Goal: Task Accomplishment & Management: Manage account settings

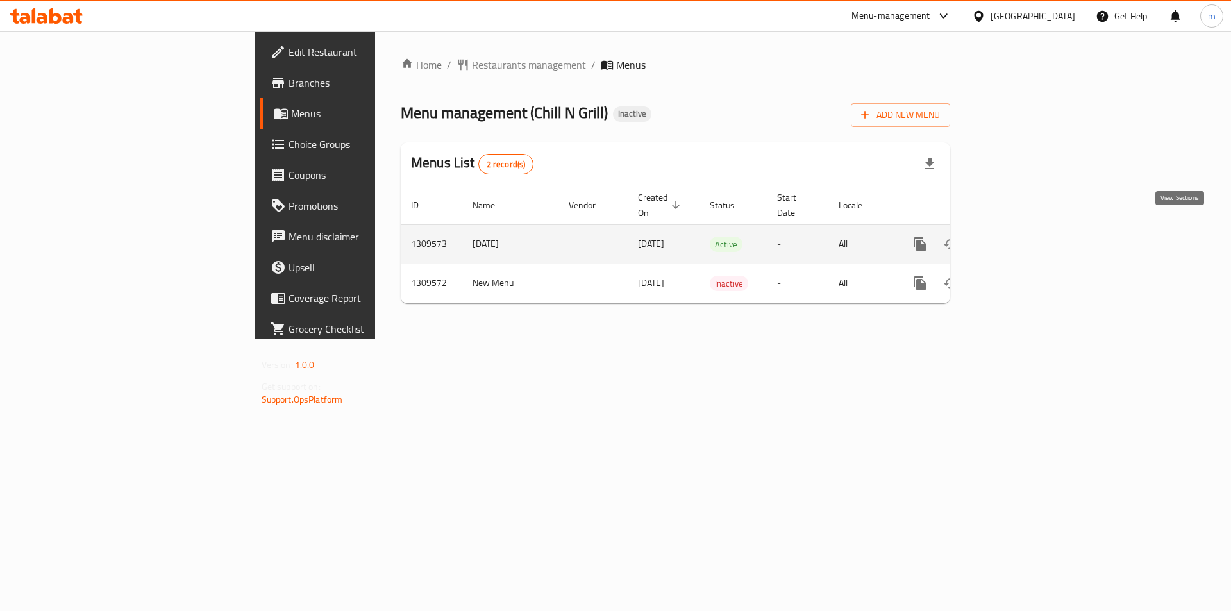
click at [1028, 229] on link "enhanced table" at bounding box center [1012, 244] width 31 height 31
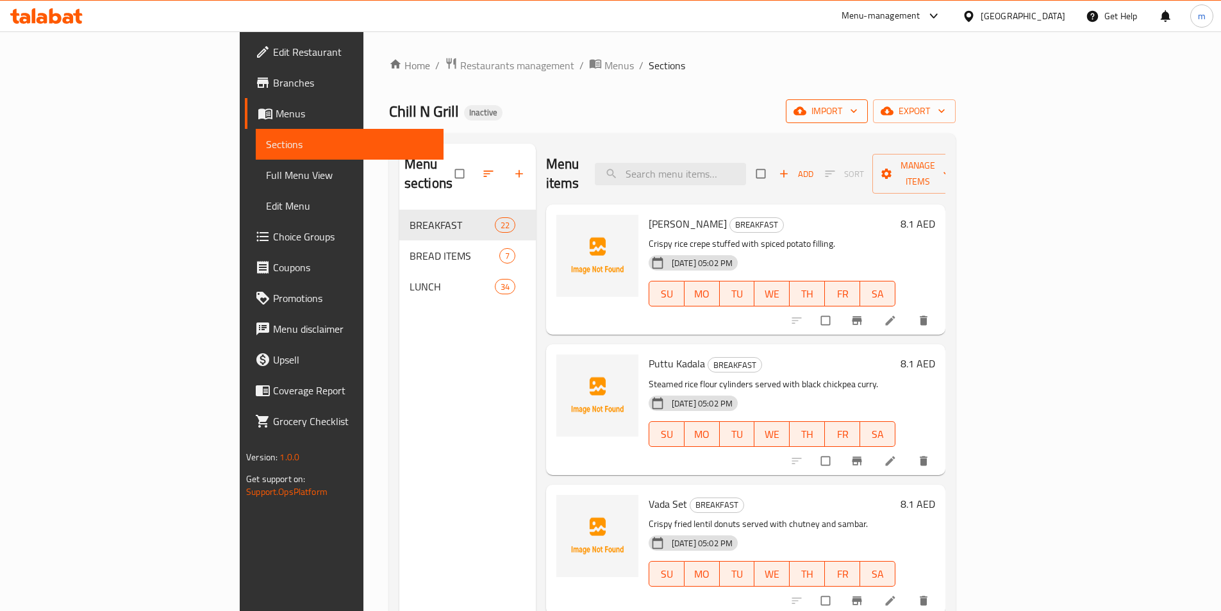
click at [868, 107] on button "import" at bounding box center [827, 111] width 82 height 24
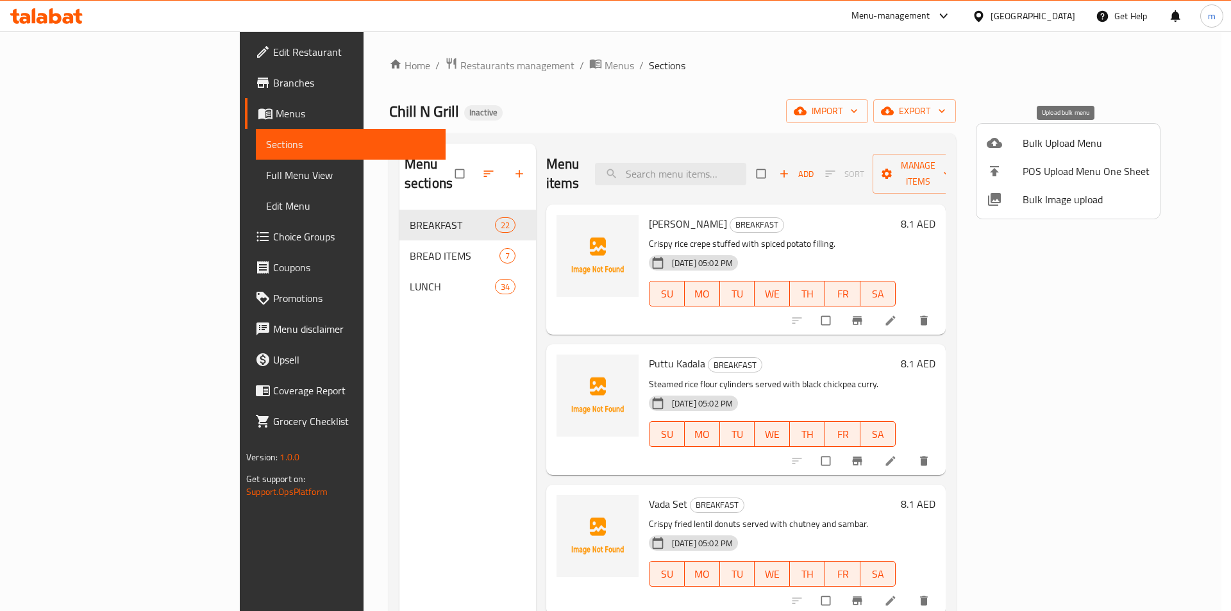
click at [1031, 138] on span "Bulk Upload Menu" at bounding box center [1085, 142] width 127 height 15
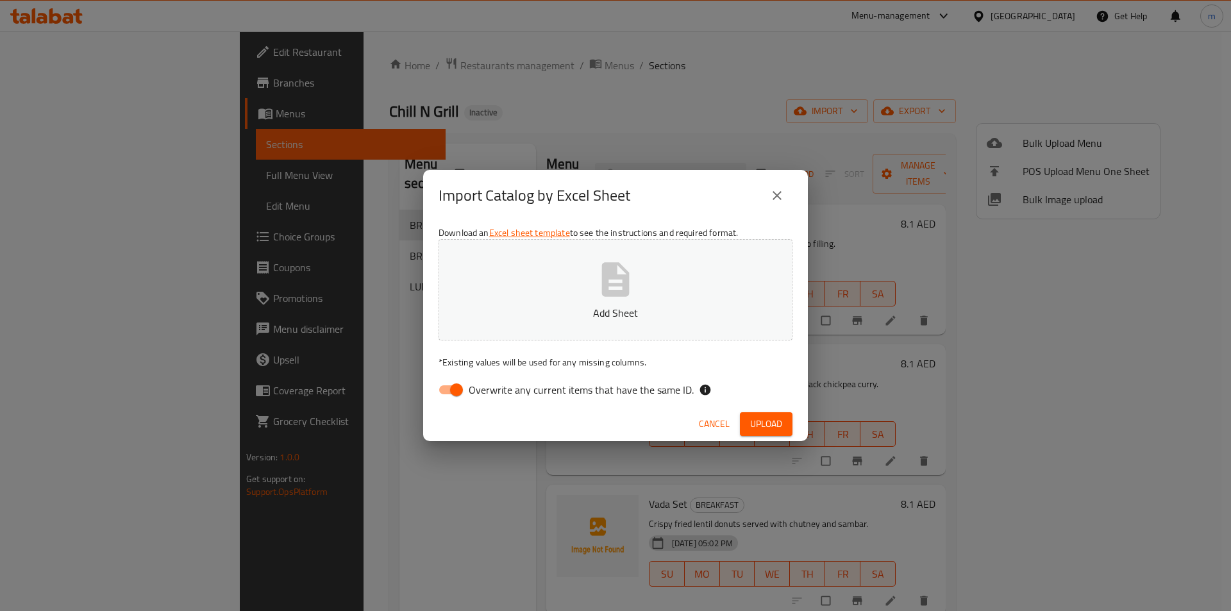
click at [447, 385] on input "Overwrite any current items that have the same ID." at bounding box center [456, 390] width 73 height 24
checkbox input "false"
click at [762, 422] on span "Upload" at bounding box center [766, 424] width 32 height 16
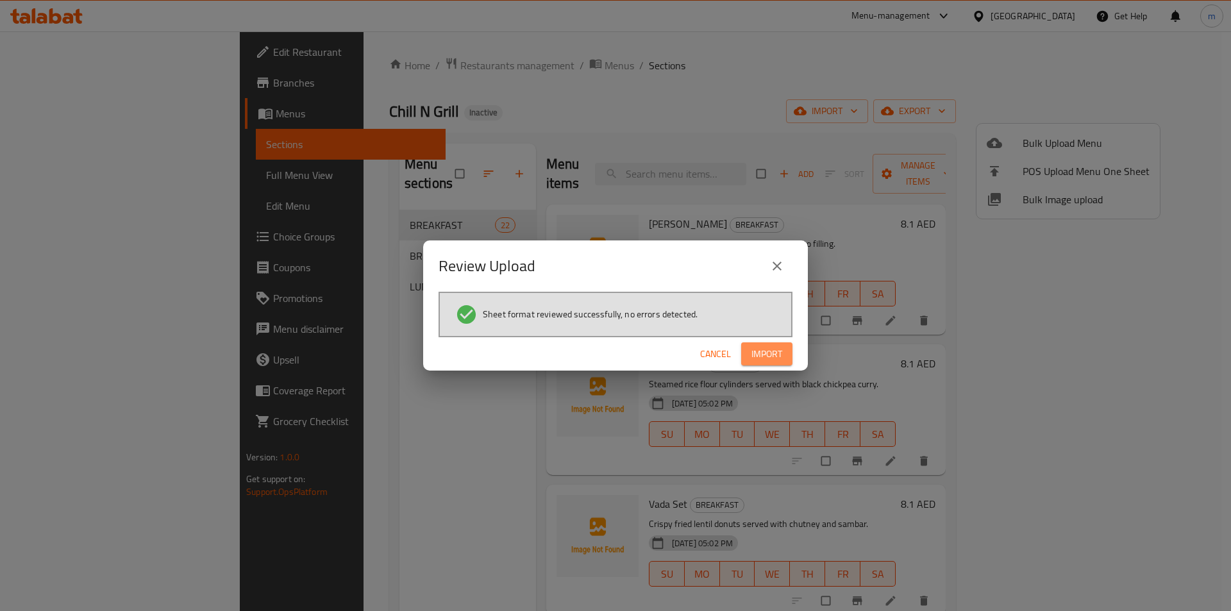
click at [776, 358] on span "Import" at bounding box center [766, 354] width 31 height 16
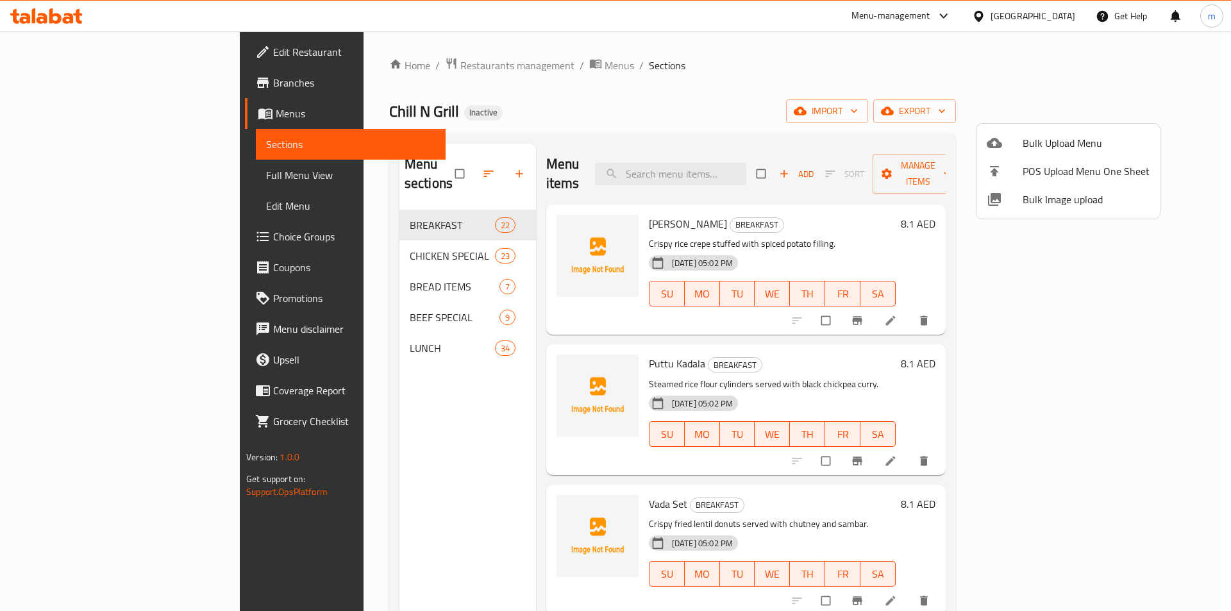
click at [430, 166] on div at bounding box center [615, 305] width 1231 height 611
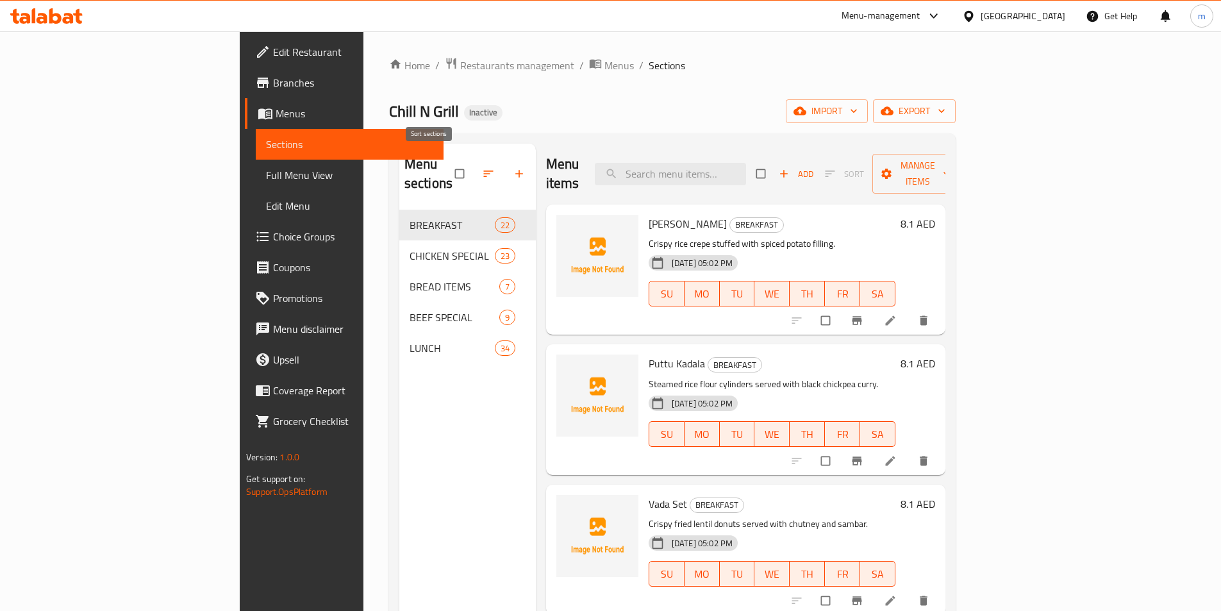
click at [482, 167] on icon "button" at bounding box center [488, 173] width 13 height 13
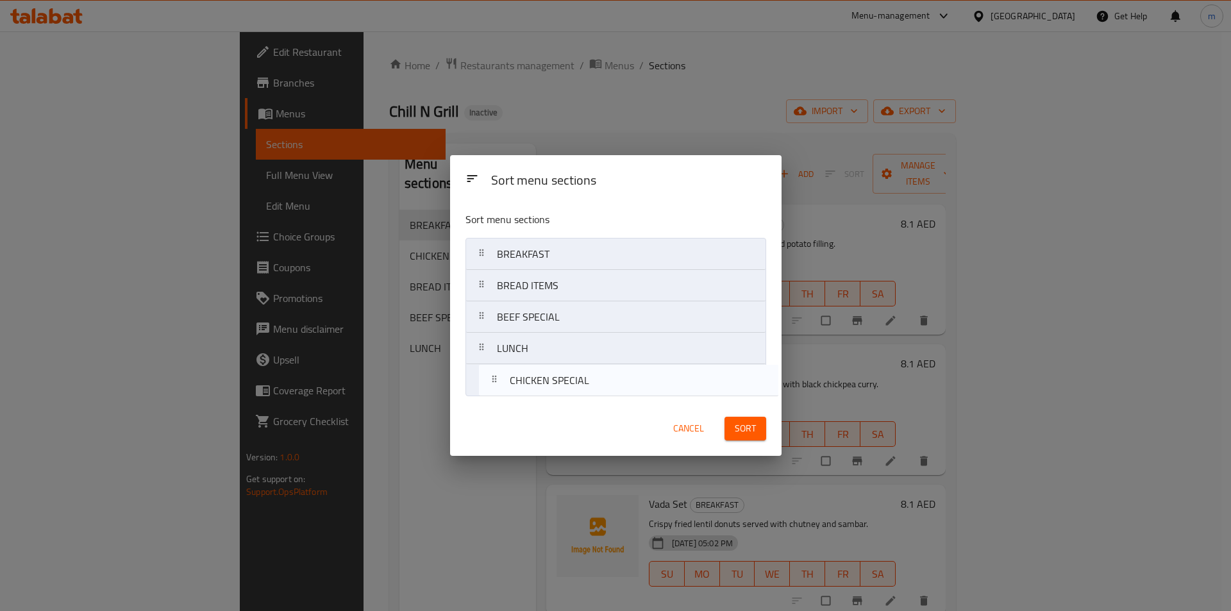
drag, startPoint x: 575, startPoint y: 297, endPoint x: 592, endPoint y: 356, distance: 61.5
click at [588, 393] on nav "BREAKFAST CHICKEN SPECIAL BREAD ITEMS BEEF SPECIAL LUNCH" at bounding box center [615, 317] width 301 height 158
drag, startPoint x: 577, startPoint y: 344, endPoint x: 572, endPoint y: 392, distance: 48.3
click at [568, 401] on div "Sort menu sections Sort menu sections BREAKFAST BREAD ITEMS BEEF SPECIAL LUNCH …" at bounding box center [615, 305] width 331 height 301
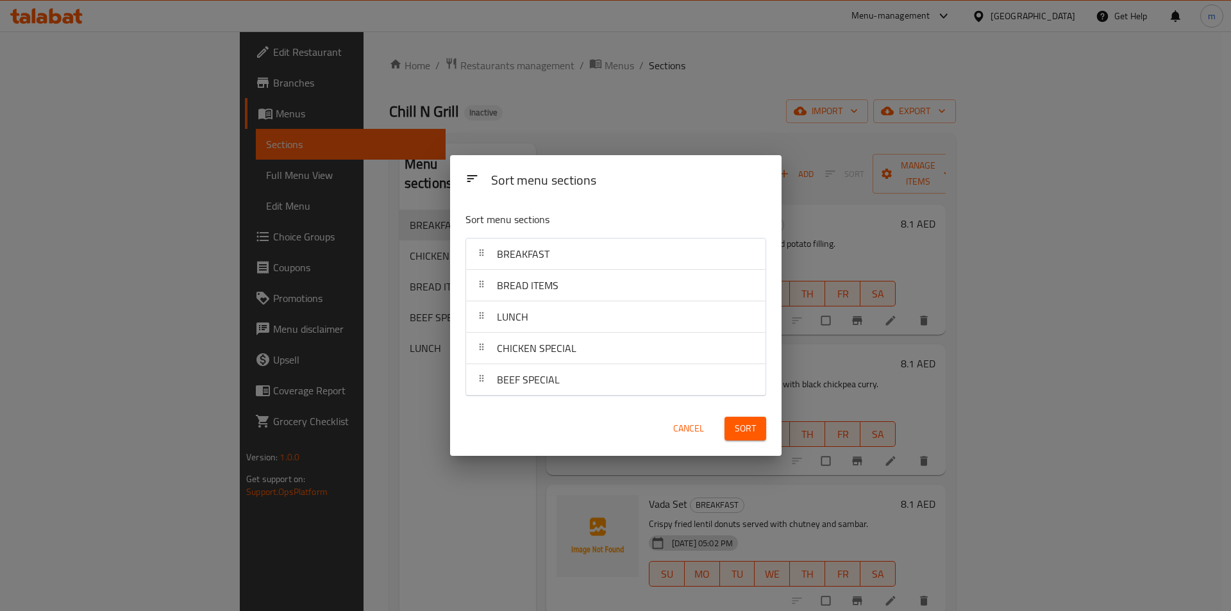
click at [728, 431] on button "Sort" at bounding box center [745, 429] width 42 height 24
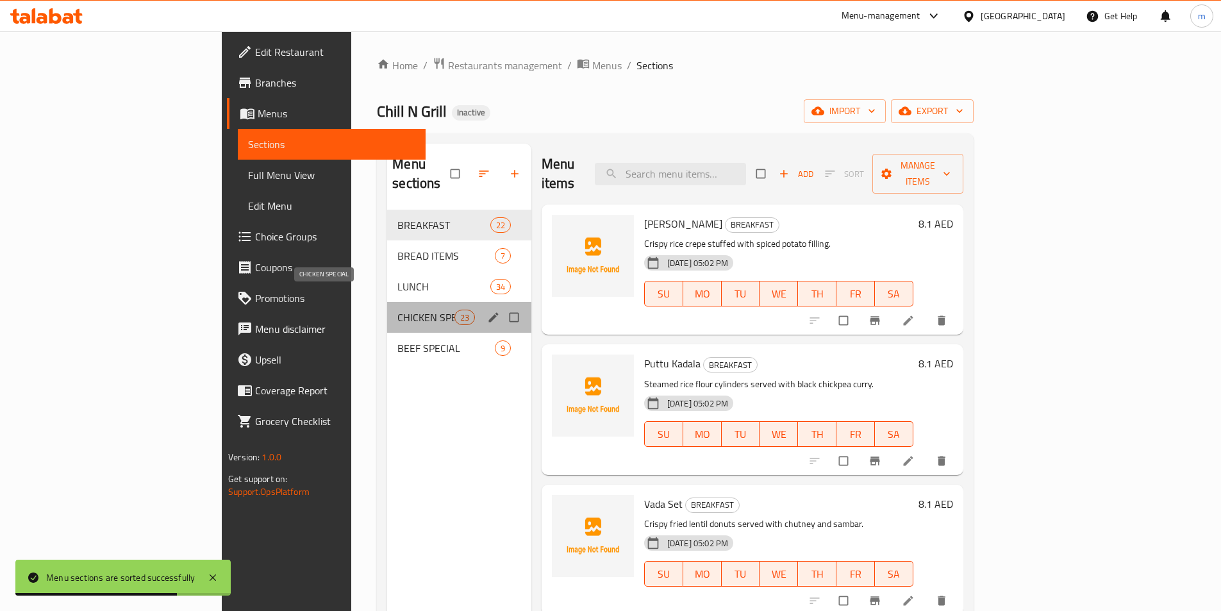
click at [397, 310] on span "CHICKEN SPECIAL" at bounding box center [425, 317] width 56 height 15
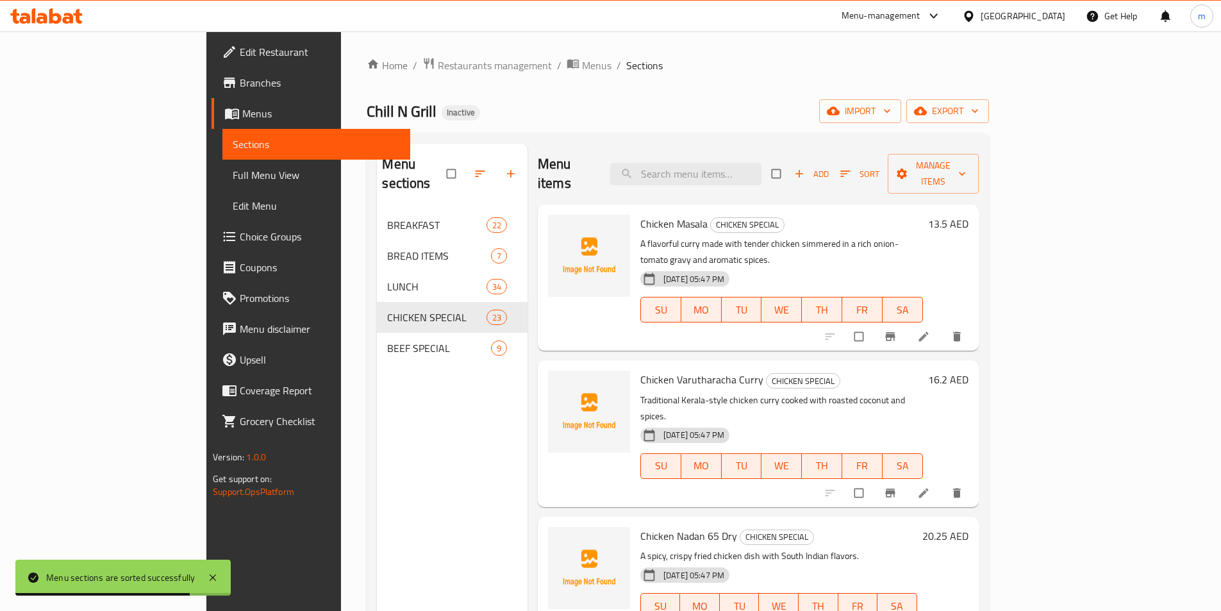
click at [610, 93] on div "Home / Restaurants management / Menus / Sections Chill N Grill Inactive import …" at bounding box center [678, 411] width 622 height 708
click at [930, 330] on icon at bounding box center [923, 336] width 13 height 13
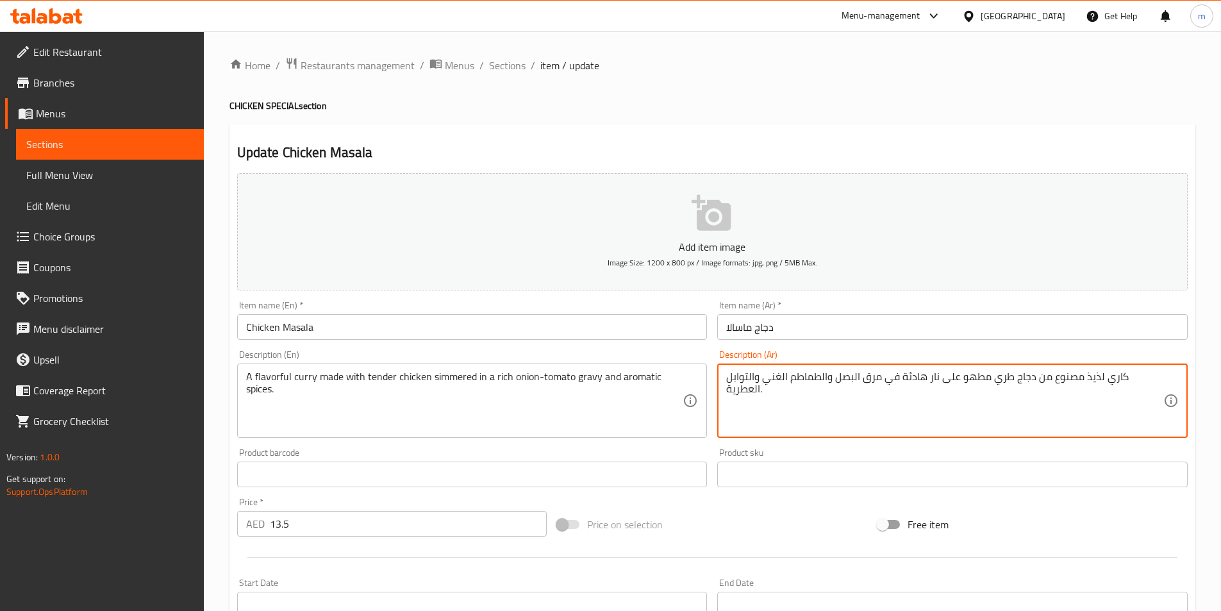
click at [912, 377] on textarea "كاري لذيذ مصنوع من دجاج طري مطهو على نار هادئة في مرق البصل والطماطم الغني والت…" at bounding box center [944, 401] width 437 height 61
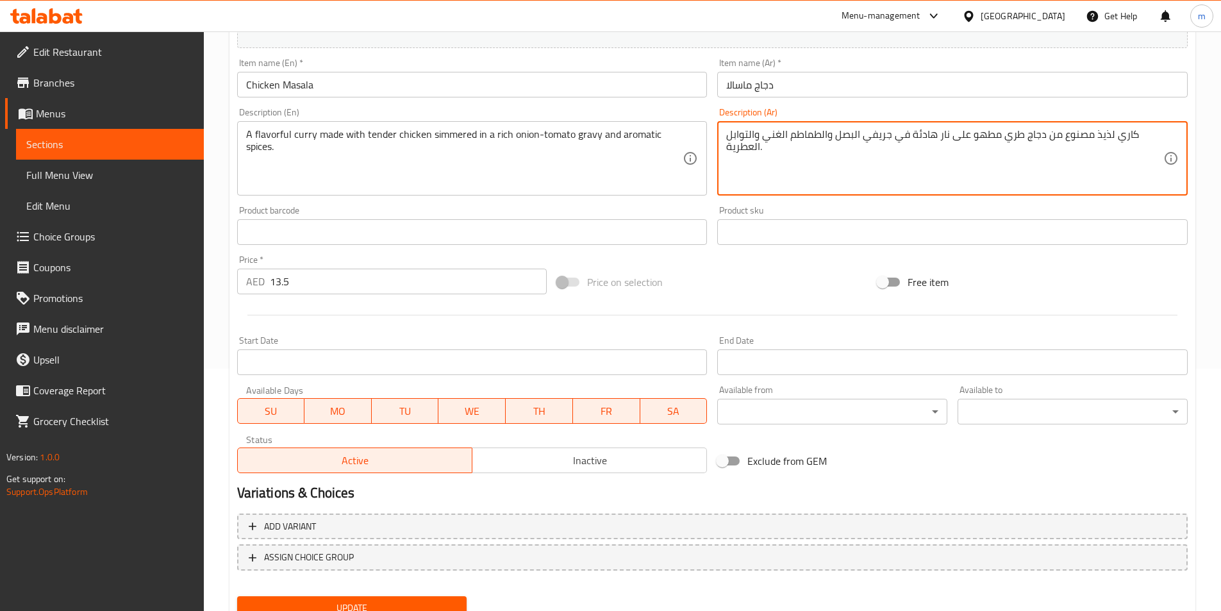
scroll to position [295, 0]
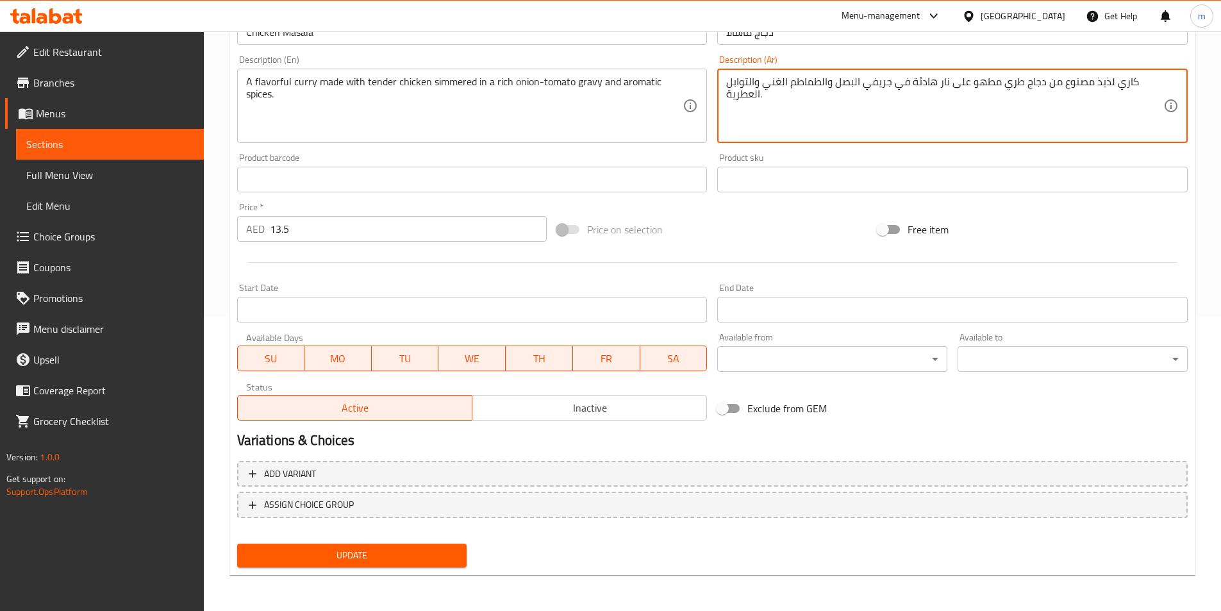
type textarea "كاري لذيذ مصنوع من دجاج طري مطهو على نار هادئة في جريفي البصل والطماطم الغني وا…"
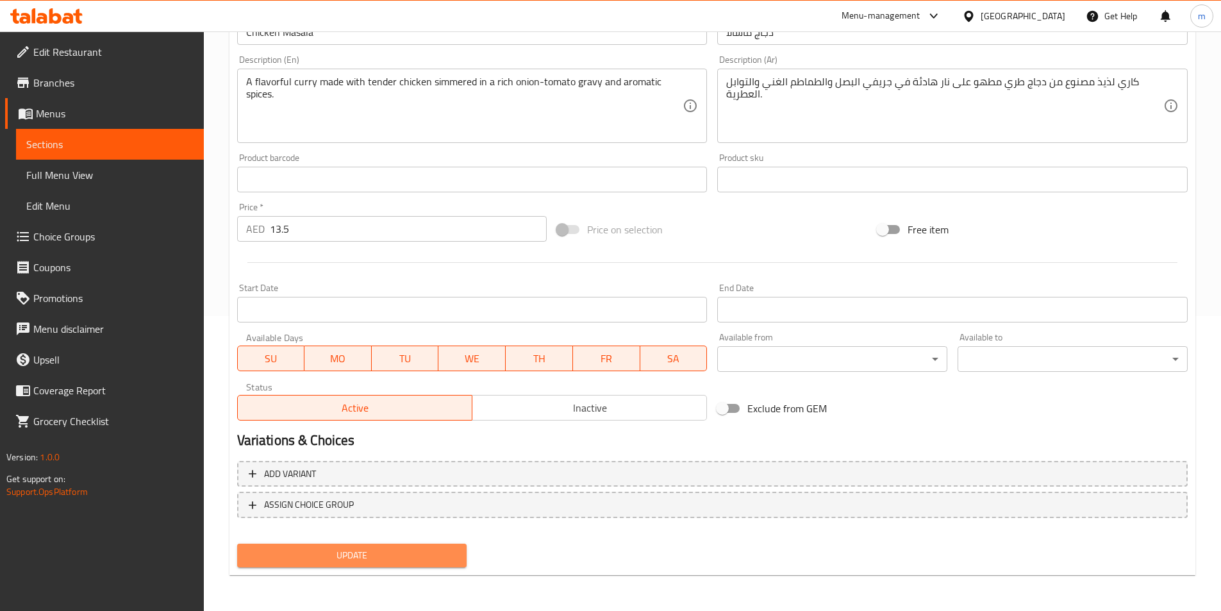
drag, startPoint x: 463, startPoint y: 560, endPoint x: 471, endPoint y: 558, distance: 7.3
click at [464, 560] on button "Update" at bounding box center [352, 556] width 230 height 24
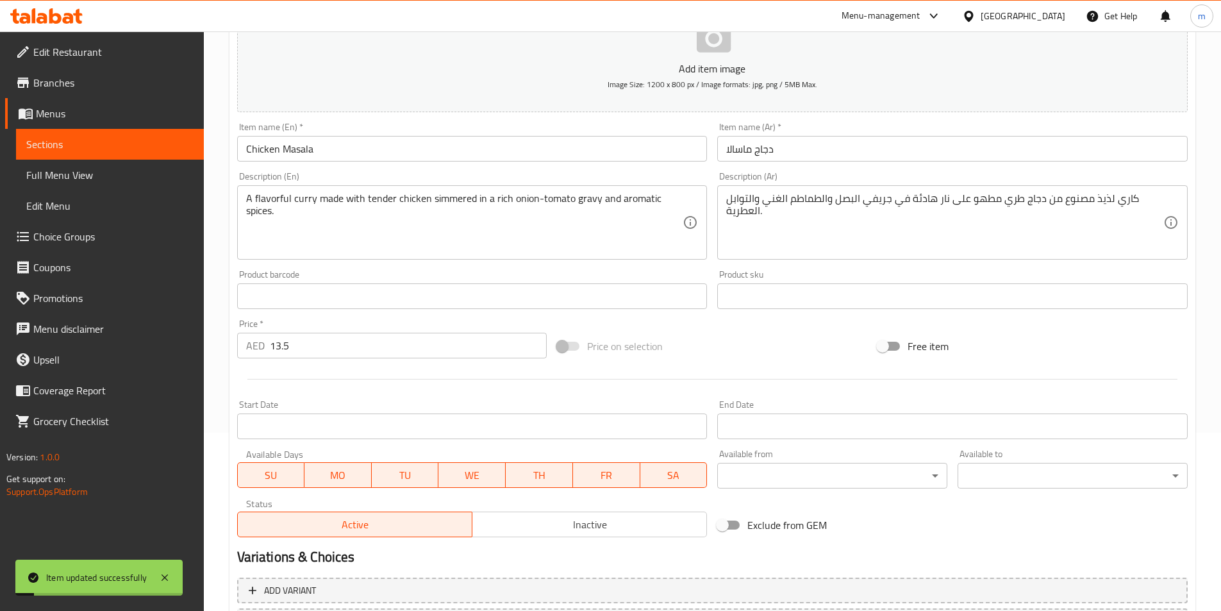
scroll to position [0, 0]
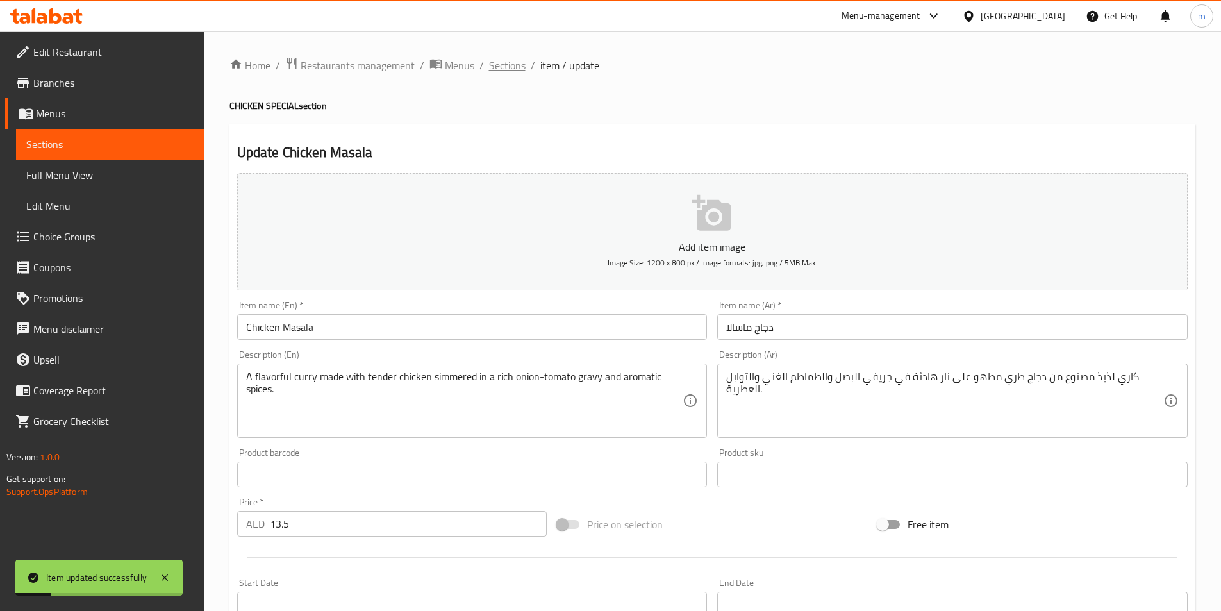
click at [501, 69] on span "Sections" at bounding box center [507, 65] width 37 height 15
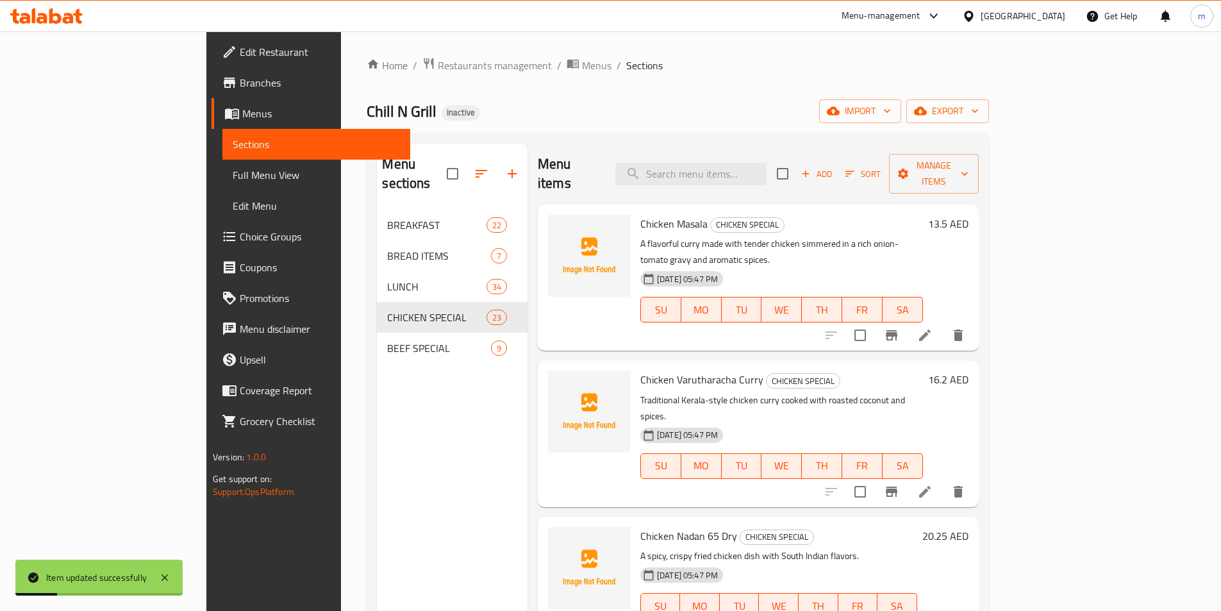
click at [685, 108] on div "Chill N Grill Inactive import export" at bounding box center [678, 111] width 622 height 24
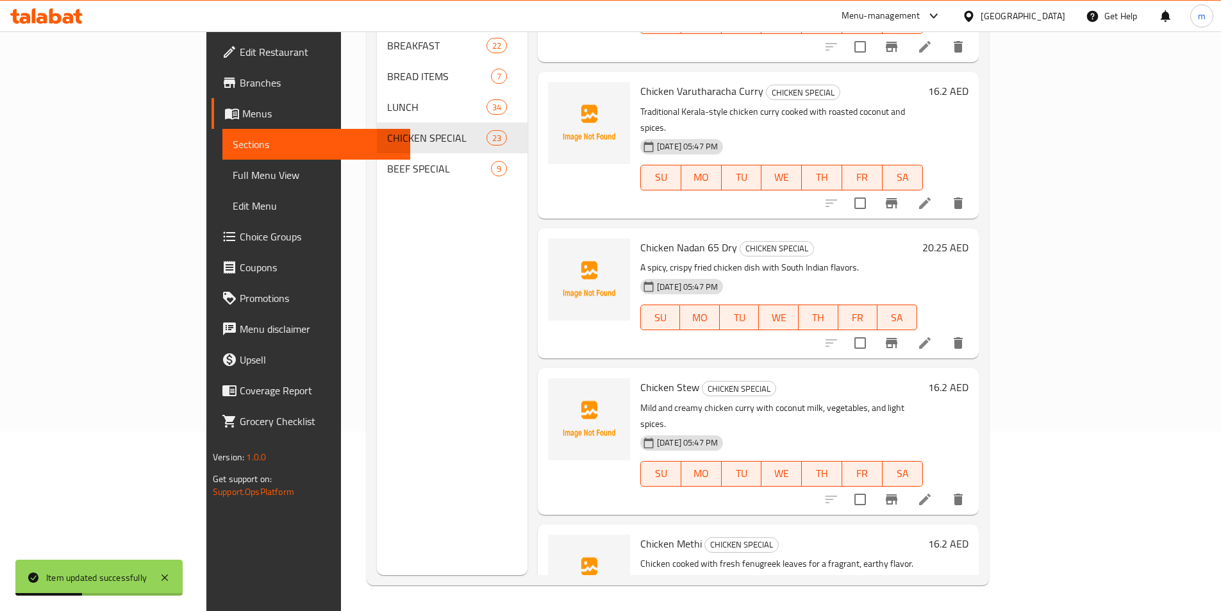
scroll to position [192, 0]
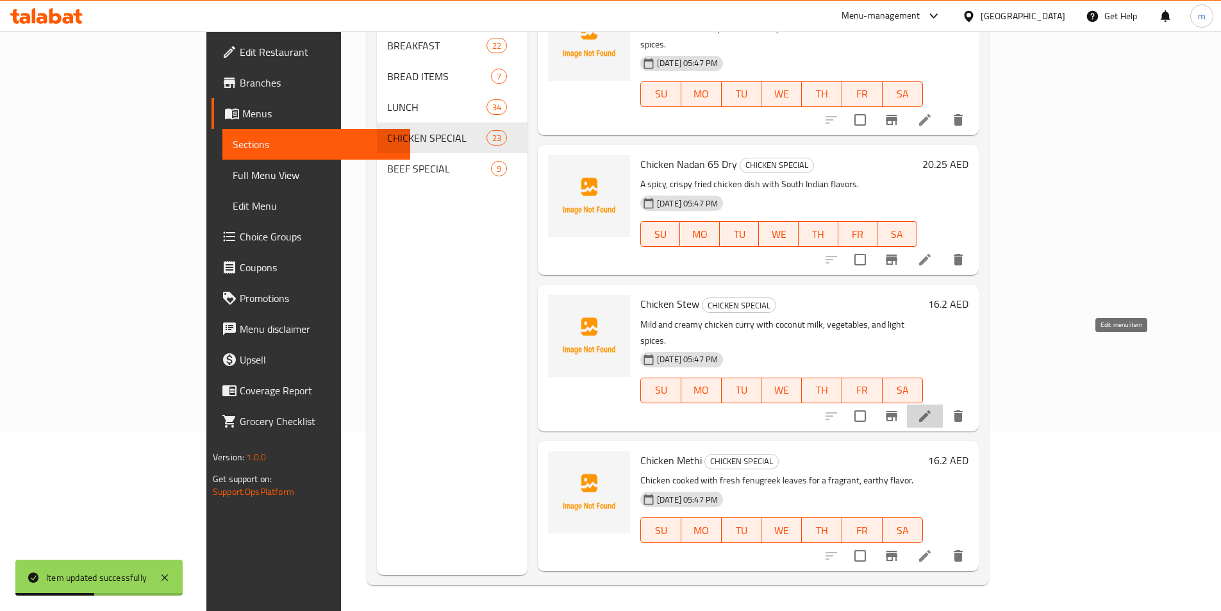
click at [931, 410] on icon at bounding box center [925, 416] width 12 height 12
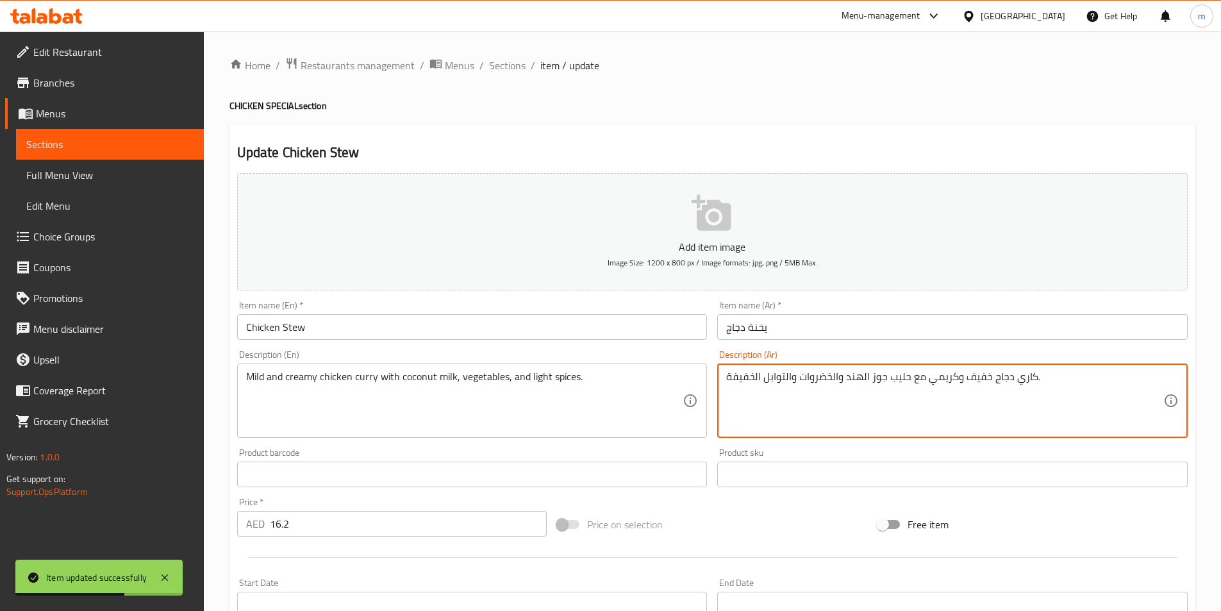
click at [981, 384] on textarea "كاري دجاج خفيف وكريمي مع حليب جوز الهند والخضروات والتوابل الخفيفة." at bounding box center [944, 401] width 437 height 61
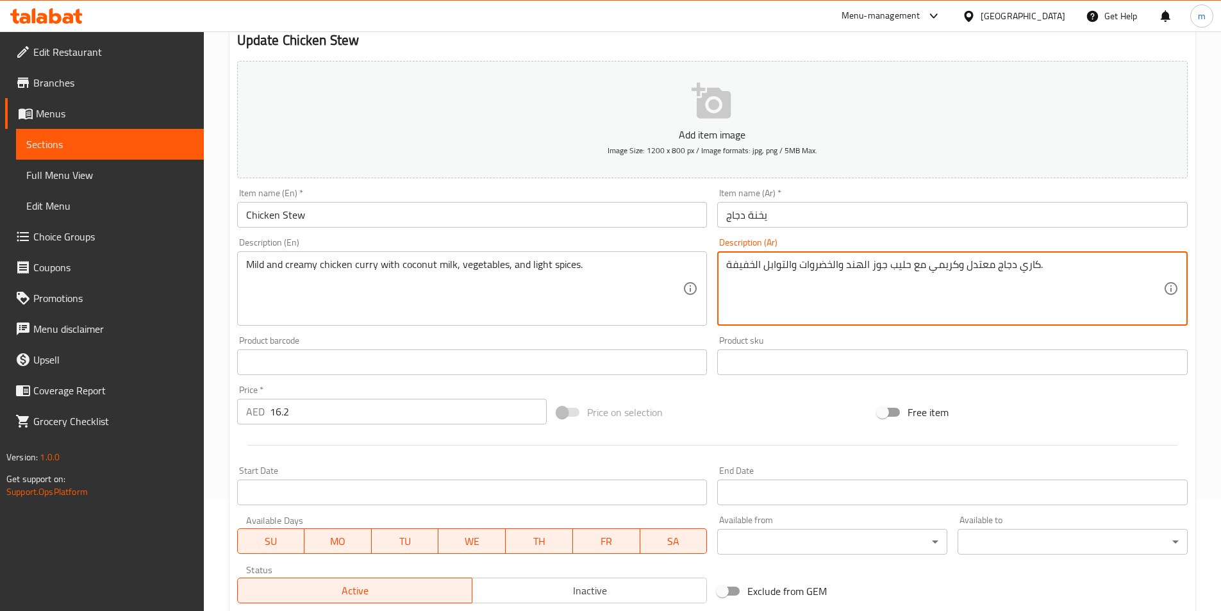
scroll to position [295, 0]
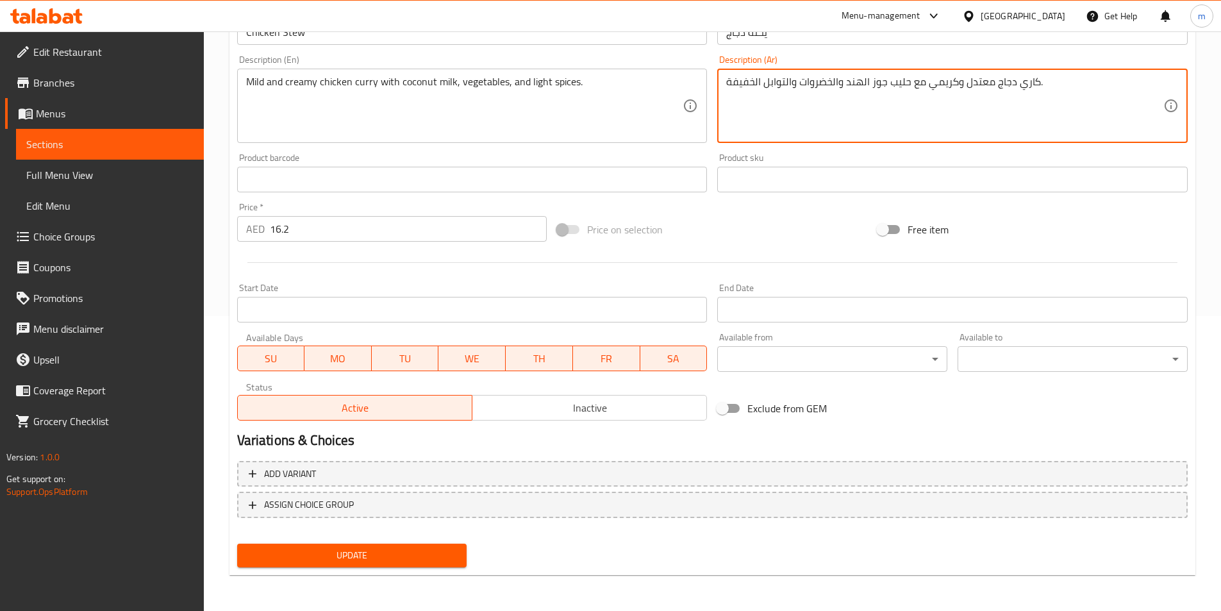
type textarea "كاري دجاج معتدل وكريمي مع حليب جوز الهند والخضروات والتوابل الخفيفة."
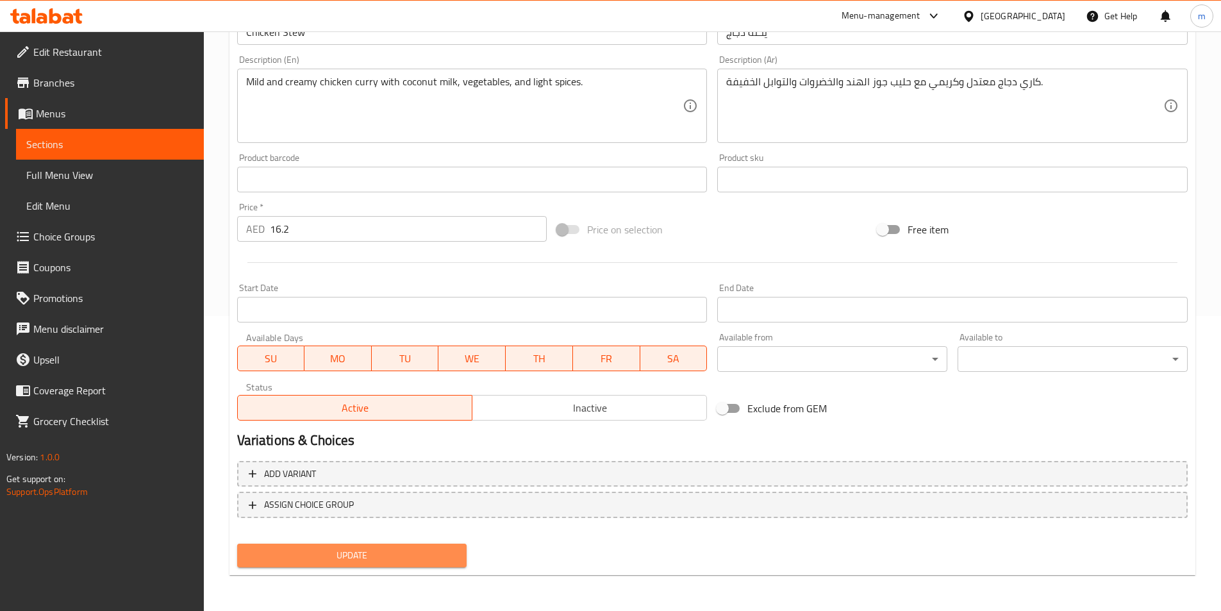
drag, startPoint x: 454, startPoint y: 551, endPoint x: 462, endPoint y: 490, distance: 61.5
click at [454, 551] on span "Update" at bounding box center [352, 555] width 210 height 16
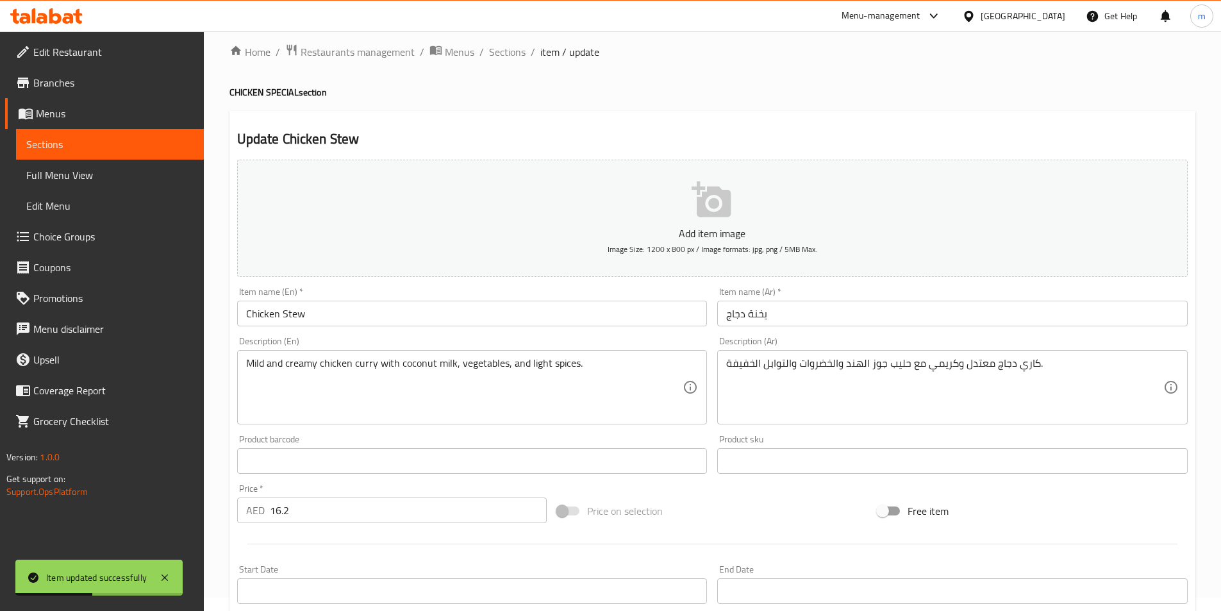
scroll to position [0, 0]
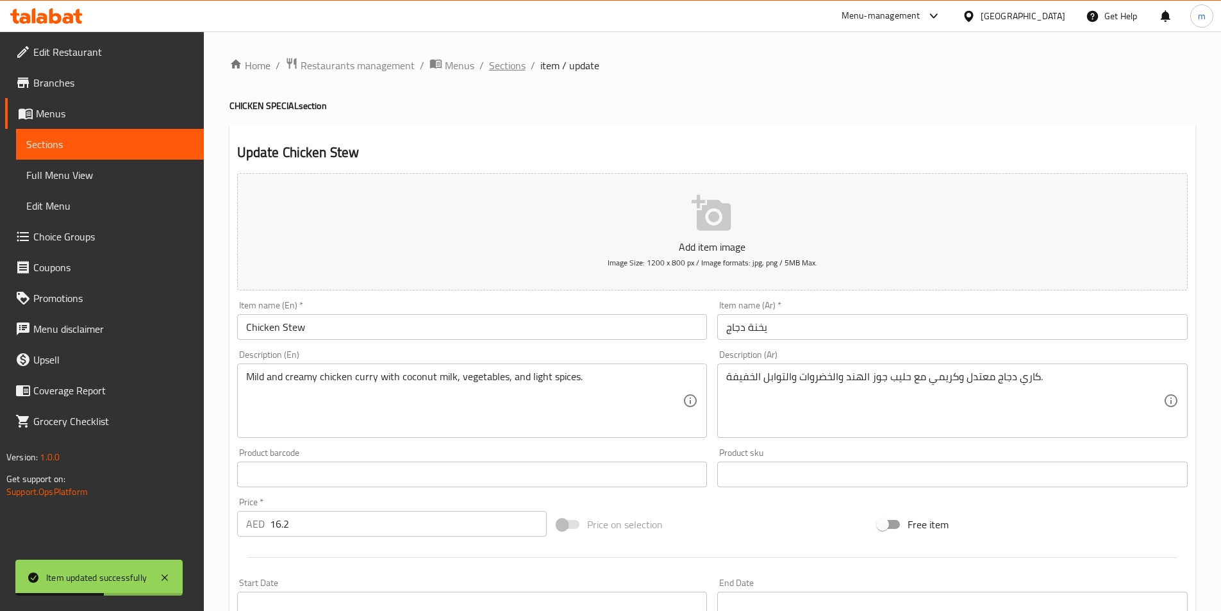
click at [506, 63] on span "Sections" at bounding box center [507, 65] width 37 height 15
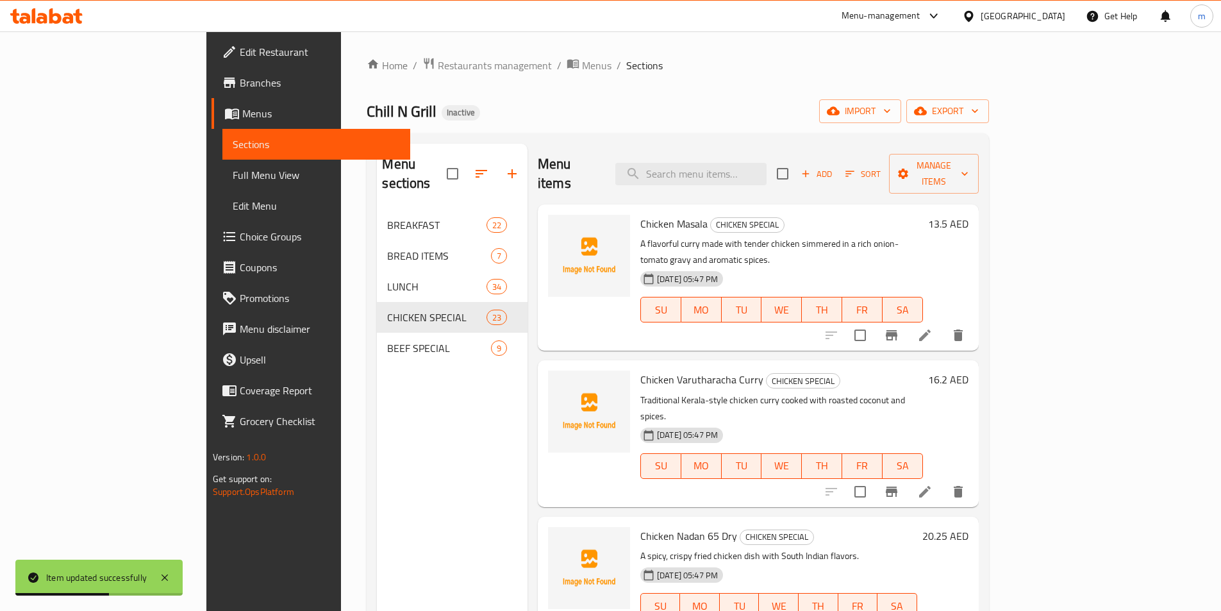
click at [581, 112] on div "Chill N Grill Inactive import export" at bounding box center [678, 111] width 622 height 24
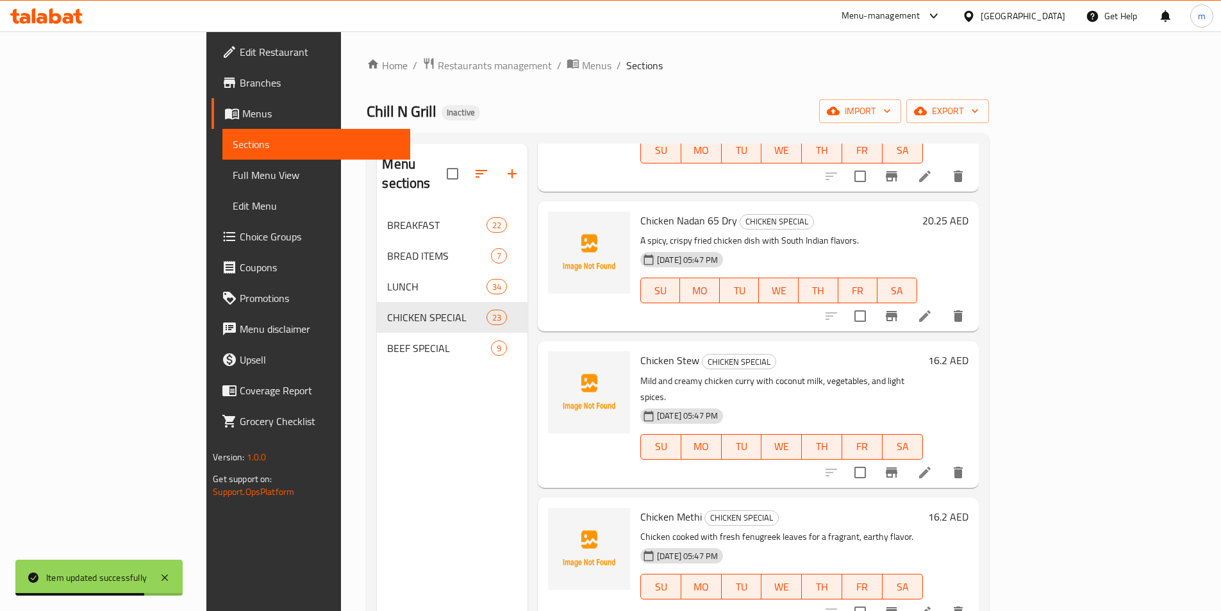
click at [943, 601] on li at bounding box center [925, 612] width 36 height 23
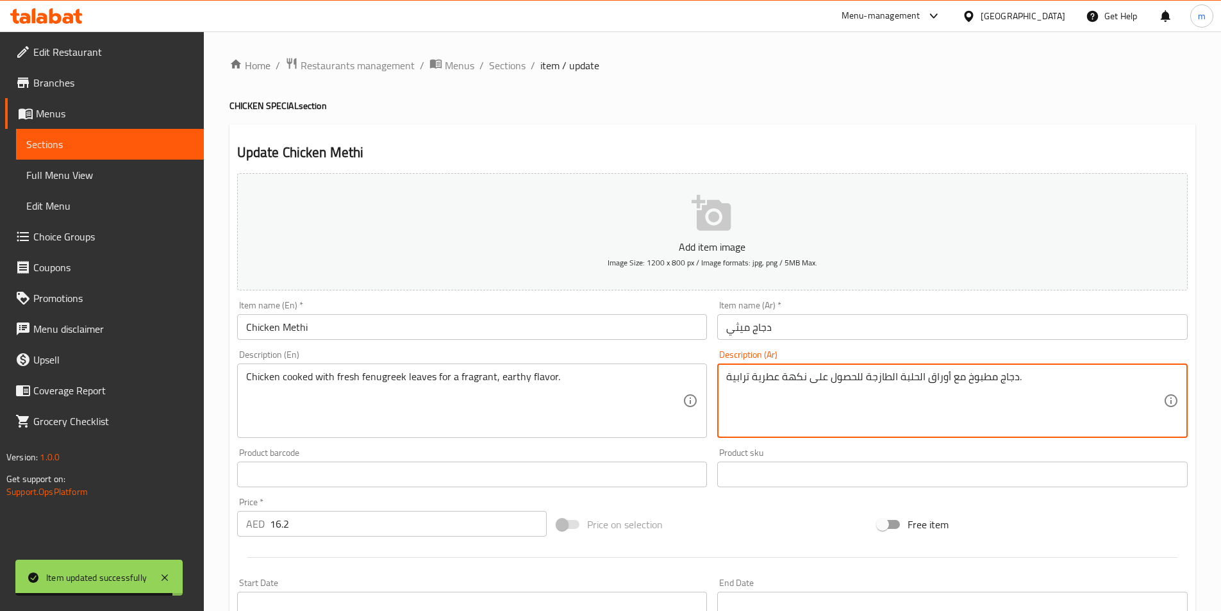
click at [745, 379] on textarea "دجاج مطبوخ مع أوراق الحلبة الطازجة للحصول على نكهة عطرية ترابية." at bounding box center [944, 401] width 437 height 61
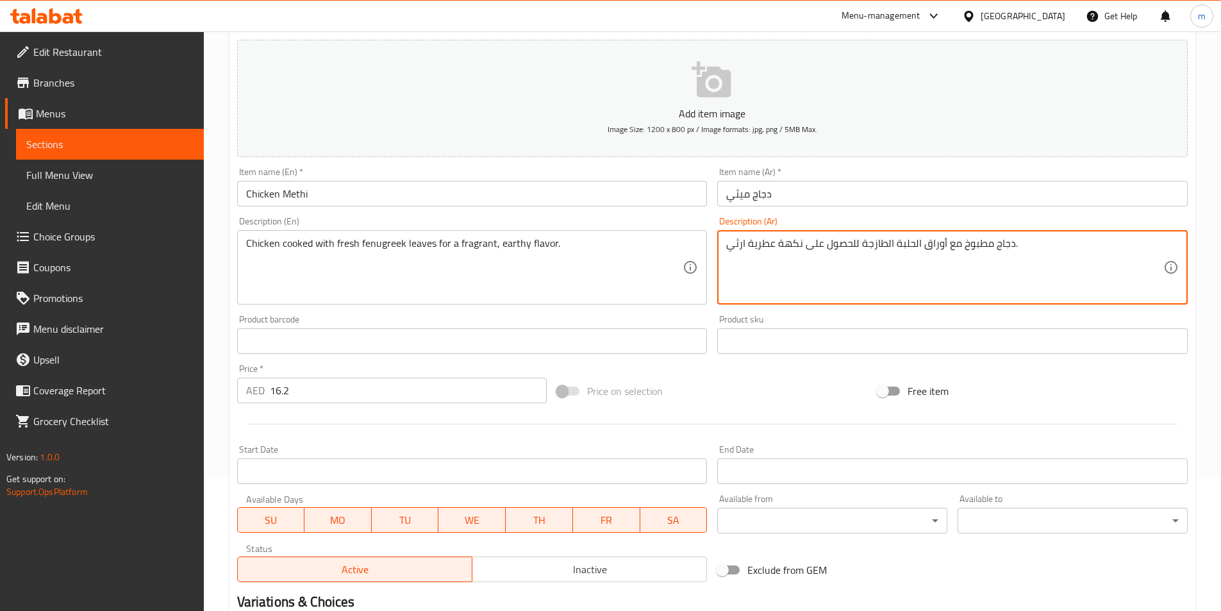
scroll to position [295, 0]
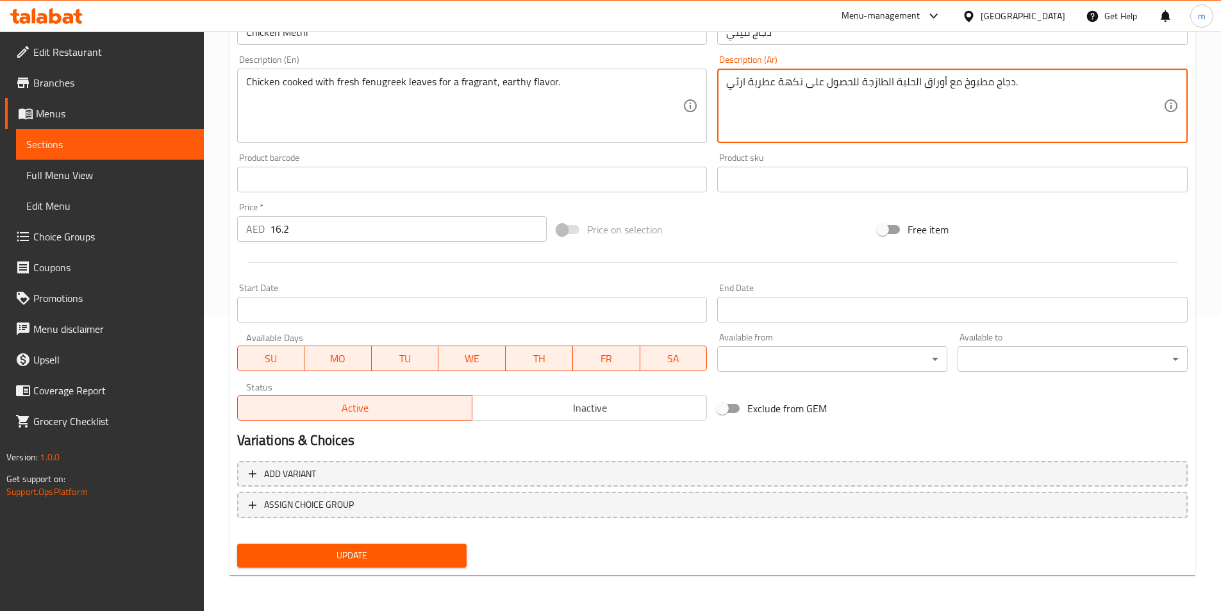
type textarea "دجاج مطبوخ مع أوراق الحلبة الطازجة للحصول على نكهة عطرية ارثي."
click at [415, 562] on span "Update" at bounding box center [352, 555] width 210 height 16
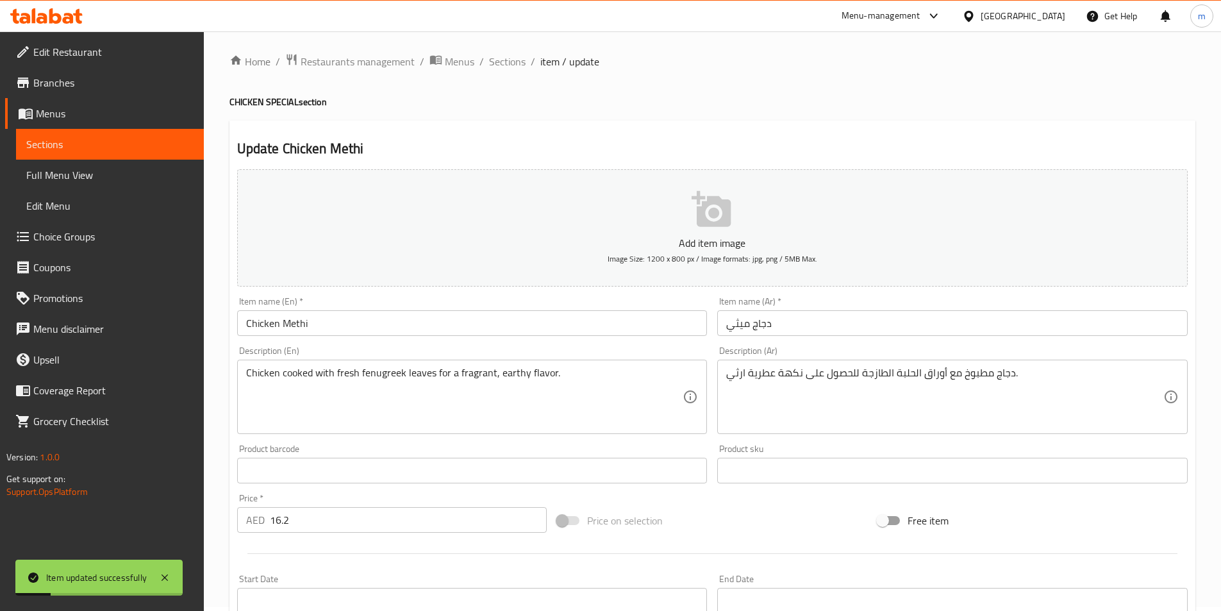
scroll to position [0, 0]
click at [520, 76] on div "Home / Restaurants management / Menus / Sections / item / update CHICKEN SPECIA…" at bounding box center [712, 468] width 966 height 823
click at [508, 62] on span "Sections" at bounding box center [507, 65] width 37 height 15
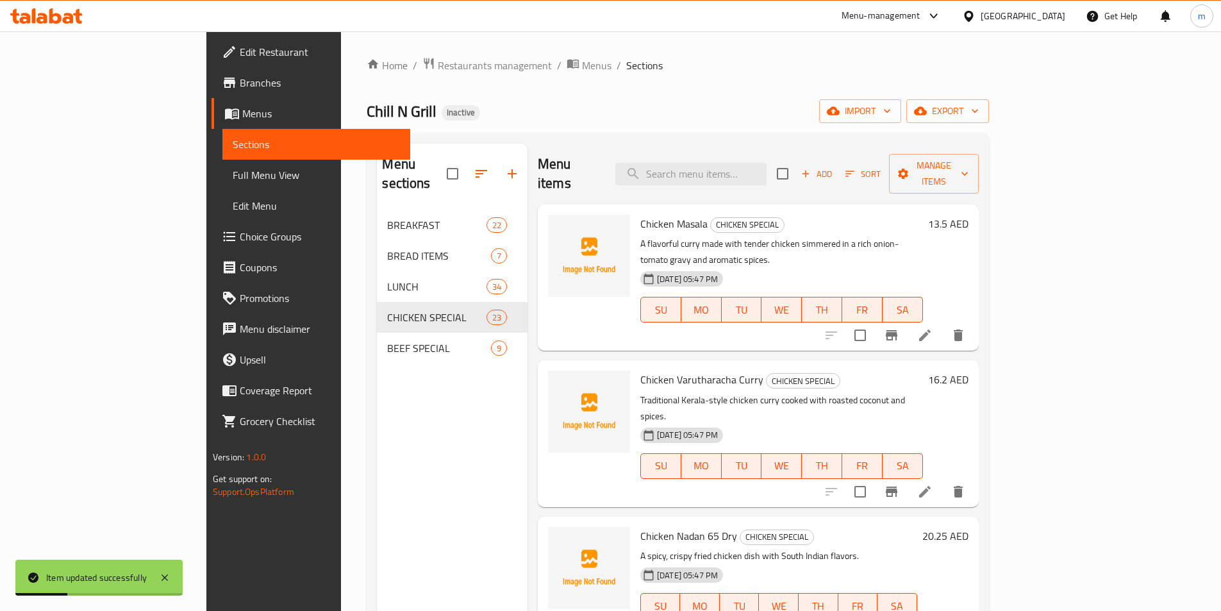
click at [722, 121] on div "Chill N Grill Inactive import export" at bounding box center [678, 111] width 622 height 24
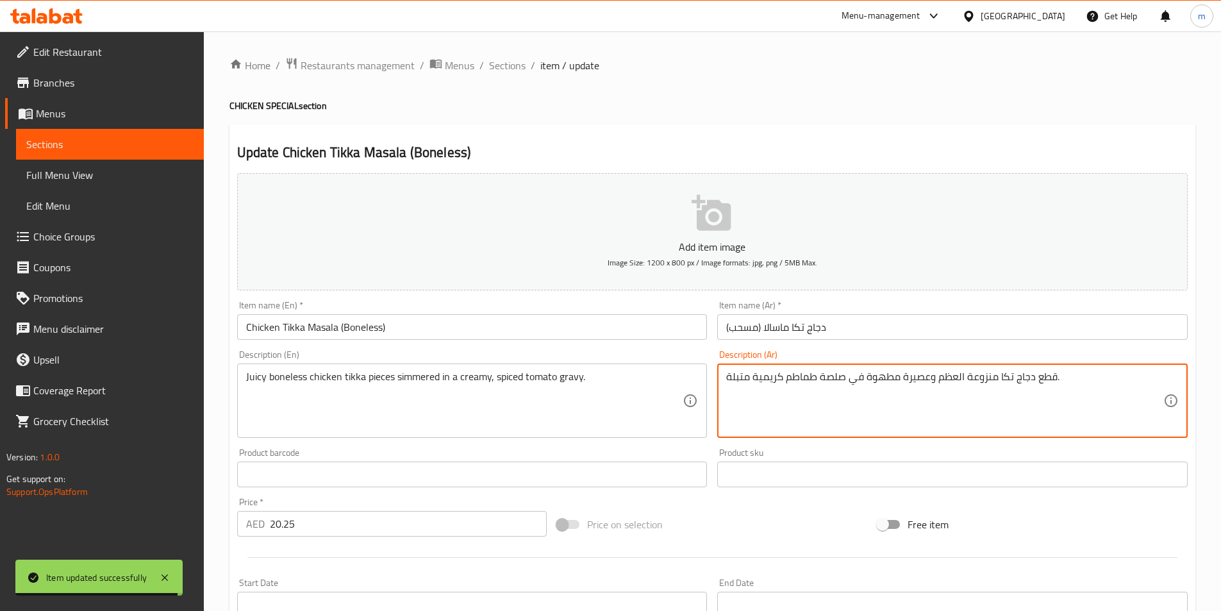
drag, startPoint x: 989, startPoint y: 383, endPoint x: 948, endPoint y: 388, distance: 41.3
click at [948, 388] on textarea "قطع دجاج تكا منزوعة العظم وعصيرة مطهوة في صلصة طماطم كريمية متبلة." at bounding box center [944, 401] width 437 height 61
click at [942, 387] on textarea "قطع دجاج تكا منزوعة العظم وعصيرة مطهوة في صلصة طماطم كريمية متبلة." at bounding box center [944, 401] width 437 height 61
drag, startPoint x: 935, startPoint y: 385, endPoint x: 999, endPoint y: 387, distance: 64.8
click at [999, 387] on textarea "قطع دجاج تكا منزوعة العظم وعصيرة مطهوة في صلصة طماطم كريمية متبلة." at bounding box center [944, 401] width 437 height 61
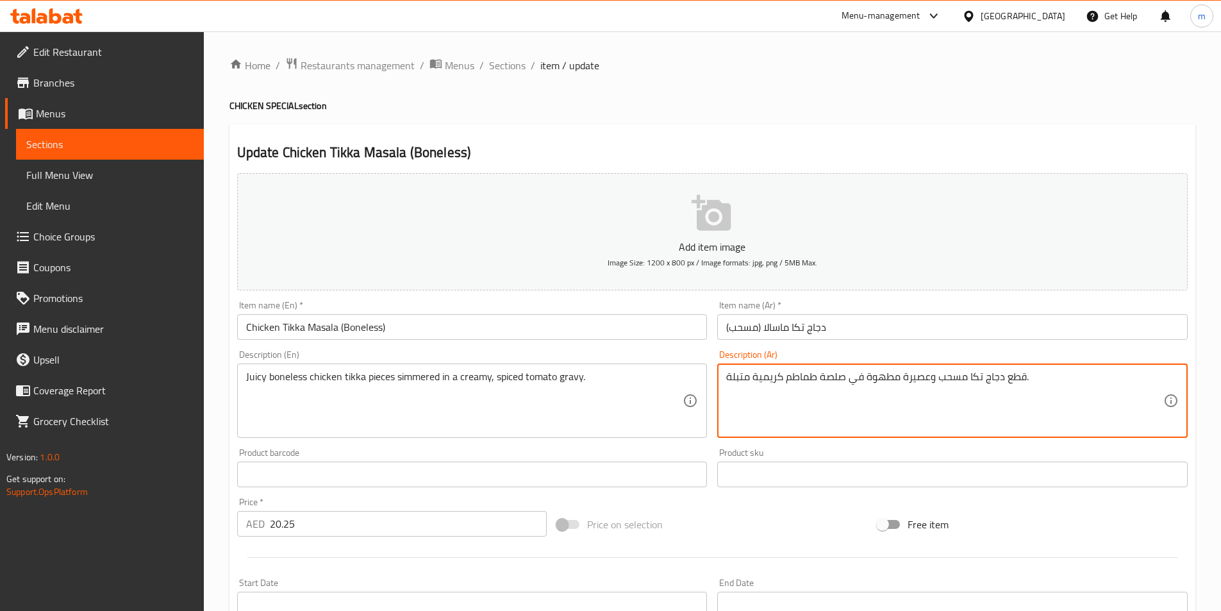
click at [912, 383] on textarea "قطع دجاج تكا مسحب وعصيرة مطهوة في صلصة طماطم كريمية متبلة." at bounding box center [944, 401] width 437 height 61
click at [916, 373] on textarea "قطع دجاج تكا مسحب وعصيرة مطهوة في صلصة طماطم كريمية متبلة." at bounding box center [944, 401] width 437 height 61
drag, startPoint x: 904, startPoint y: 379, endPoint x: 930, endPoint y: 387, distance: 27.2
click at [930, 387] on textarea "قطع دجاج تكا مسحب وعصيرة مطهوة في صلصة طماطم كريمية متبلة." at bounding box center [944, 401] width 437 height 61
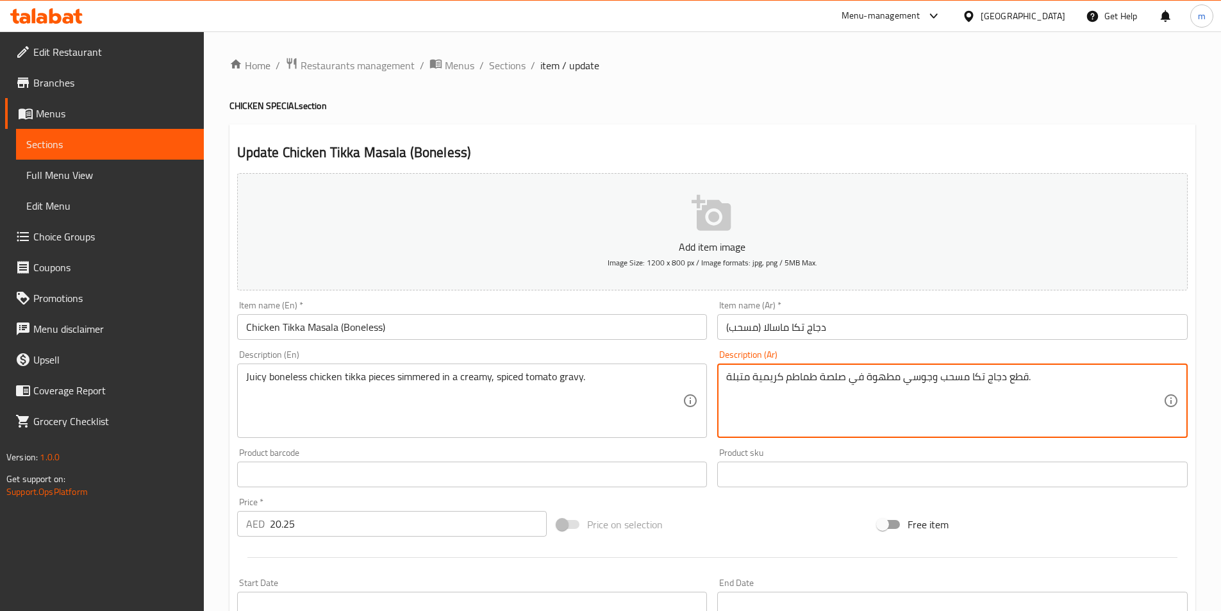
click at [830, 385] on textarea "قطع دجاج تكا مسحب وجوسي مطهوة في صلصة طماطم كريمية متبلة." at bounding box center [944, 401] width 437 height 61
drag, startPoint x: 830, startPoint y: 385, endPoint x: 837, endPoint y: 385, distance: 7.1
click at [834, 385] on textarea "قطع دجاج تكا مسحب وجوسي مطهوة في صلصة طماطم كريمية متبلة." at bounding box center [944, 401] width 437 height 61
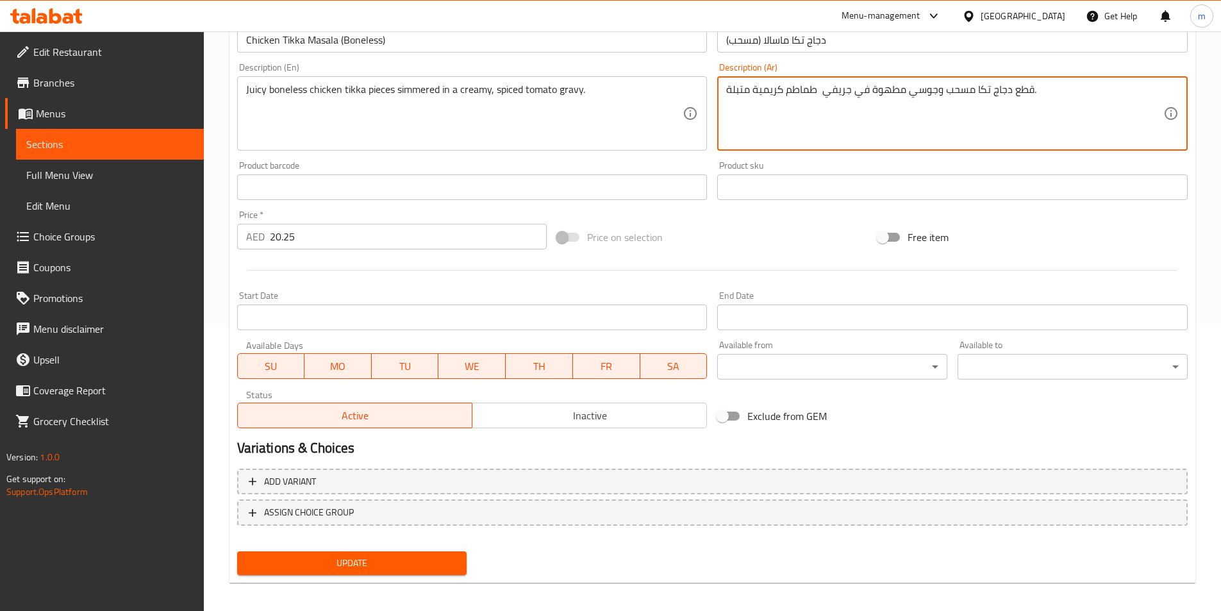
scroll to position [295, 0]
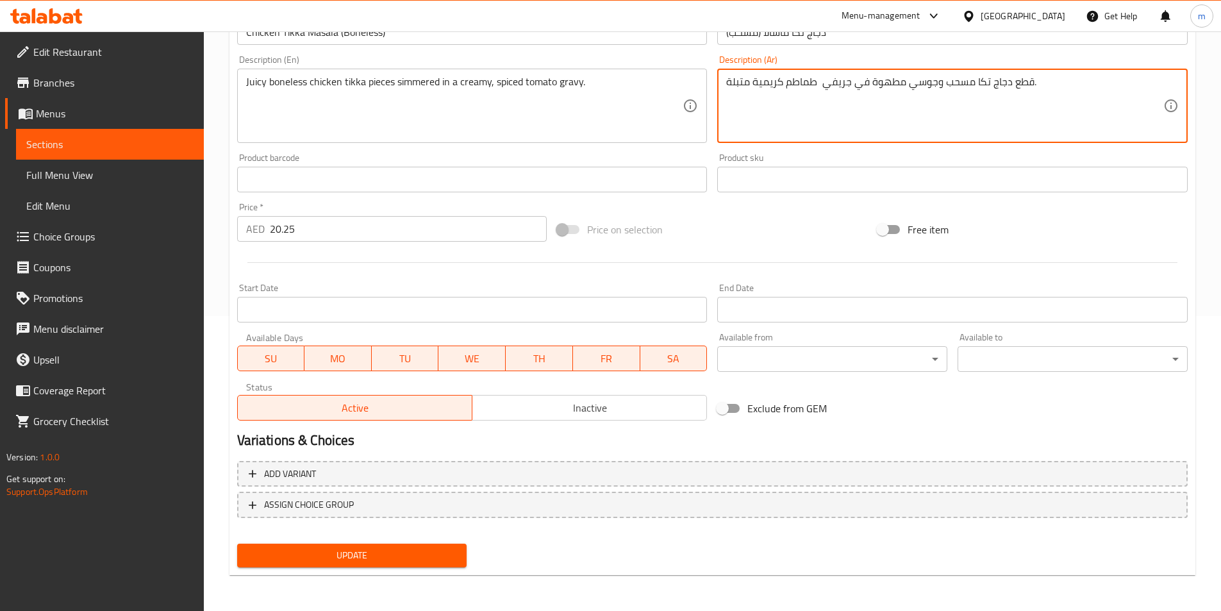
type textarea "قطع دجاج تكا مسحب وجوسي مطهوة في جريفي طماطم كريمية متبلة."
drag, startPoint x: 465, startPoint y: 553, endPoint x: 474, endPoint y: 553, distance: 8.3
click at [465, 553] on button "Update" at bounding box center [352, 556] width 230 height 24
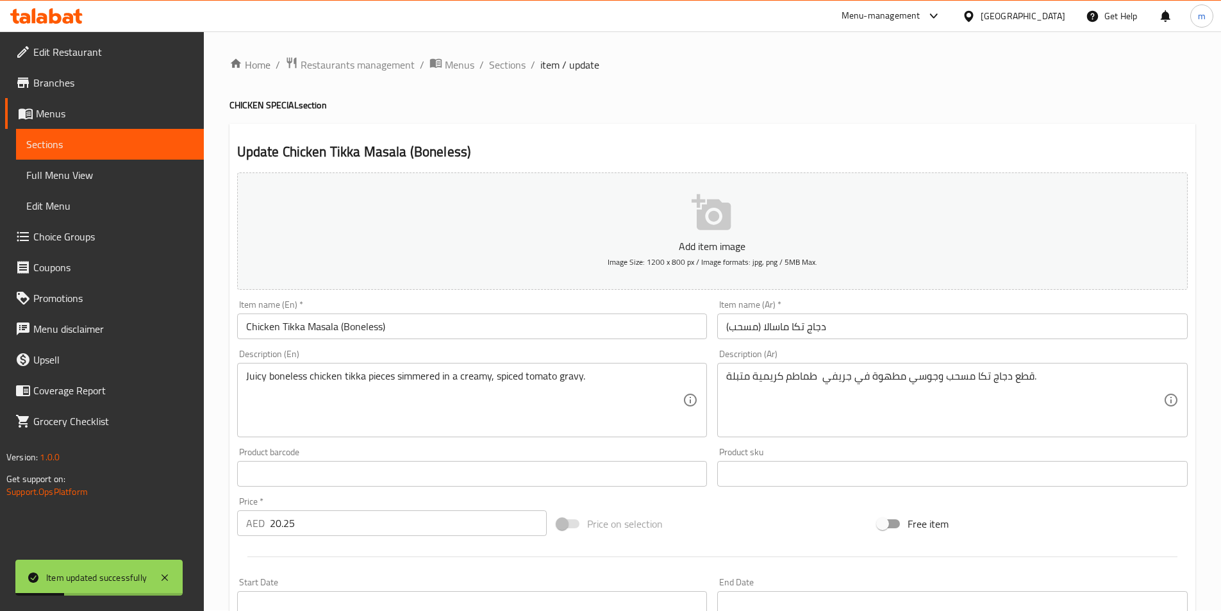
scroll to position [0, 0]
click at [511, 69] on span "Sections" at bounding box center [507, 65] width 37 height 15
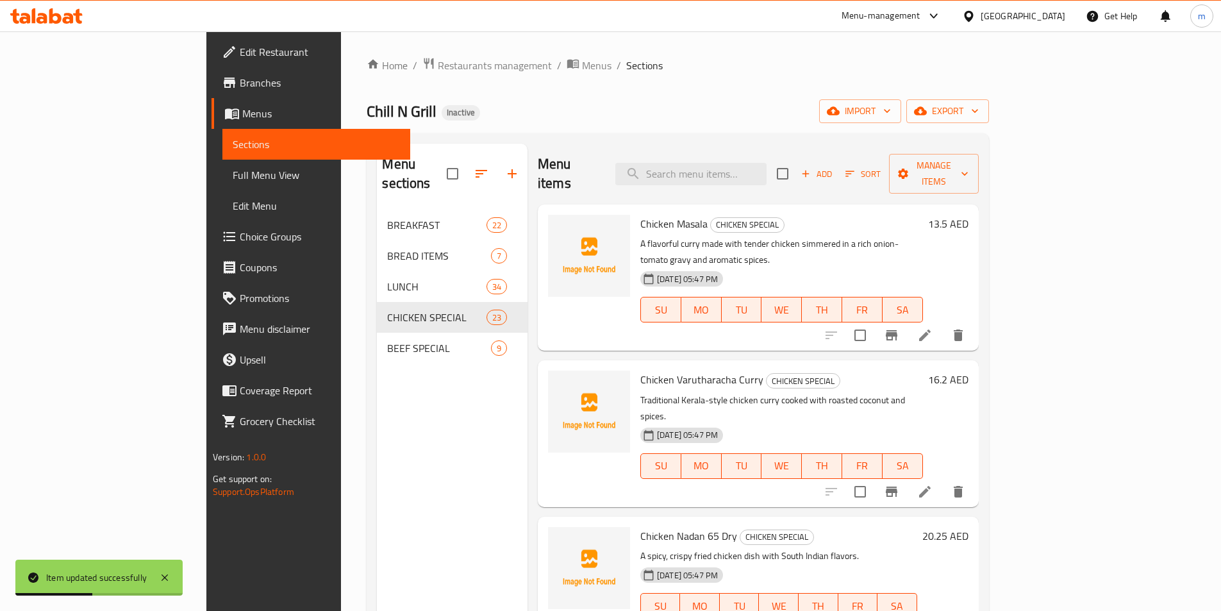
click at [717, 109] on div "Chill N Grill Inactive import export" at bounding box center [678, 111] width 622 height 24
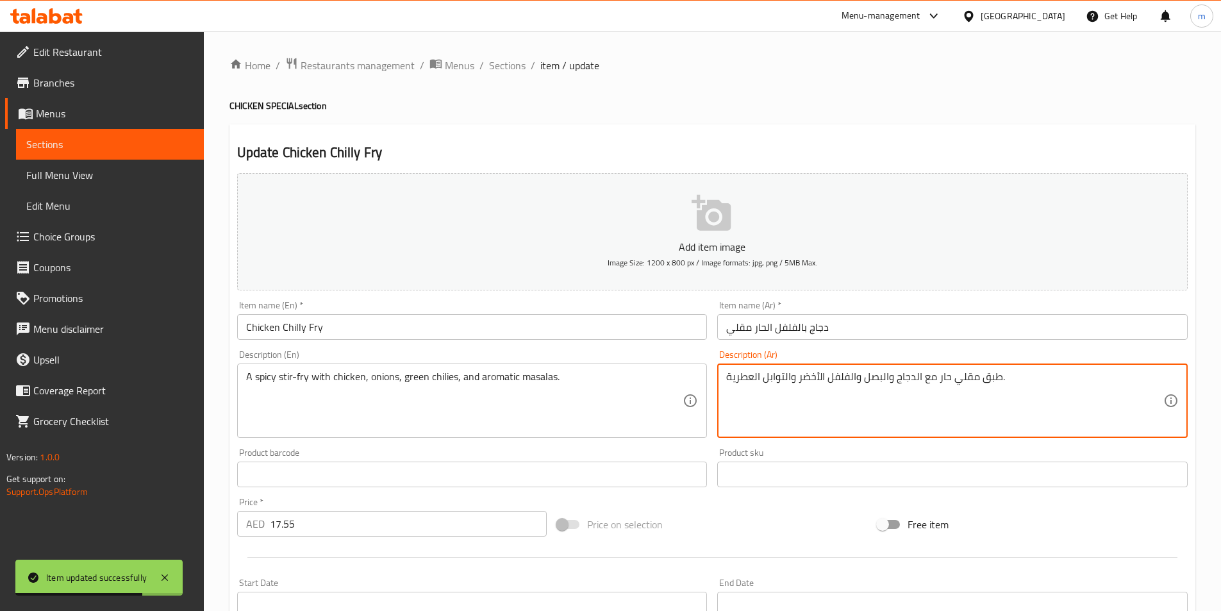
click at [987, 385] on textarea "طبق مقلي حار مع الدجاج والبصل والفلفل الأخضر والتوابل العطرية." at bounding box center [944, 401] width 437 height 61
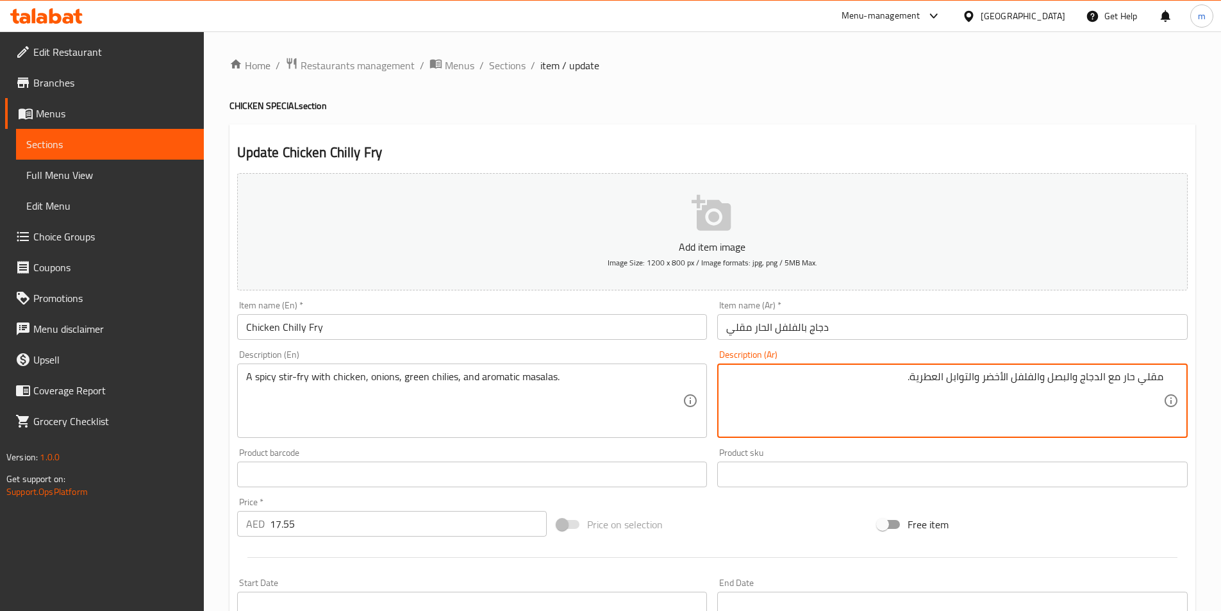
click at [1098, 381] on textarea "مقلي حار مع الدجاج والبصل والفلفل الأخضر والتوابل العطرية." at bounding box center [944, 401] width 437 height 61
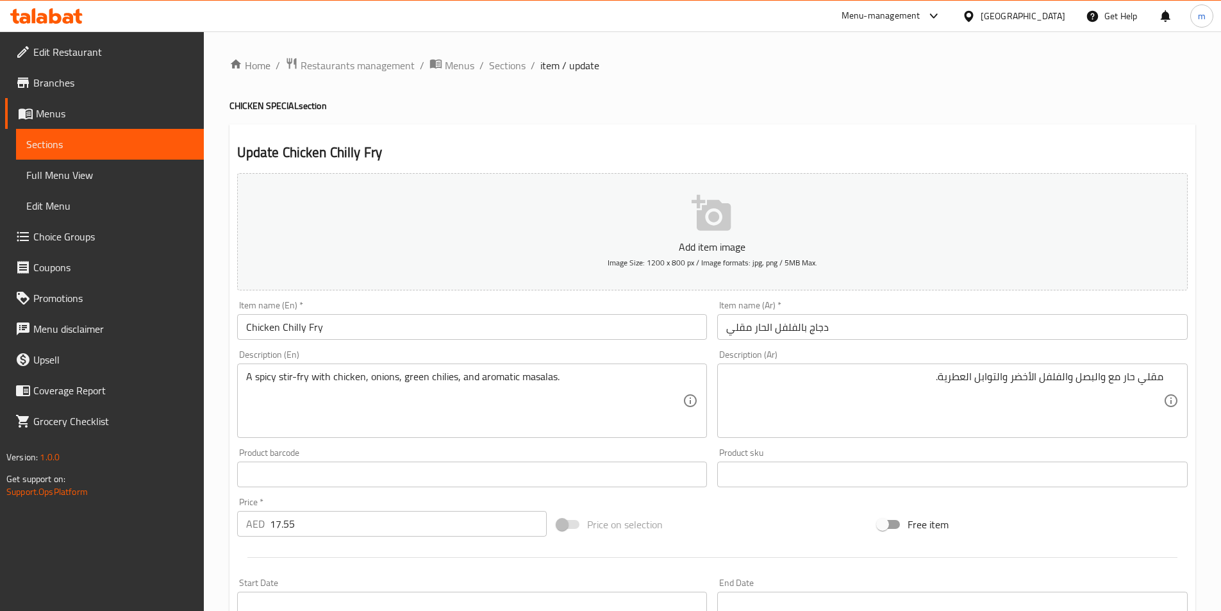
click at [1167, 372] on div "مقلي حار مع والبصل والفلفل الأخضر والتوابل العطرية. Description (Ar)" at bounding box center [952, 400] width 471 height 74
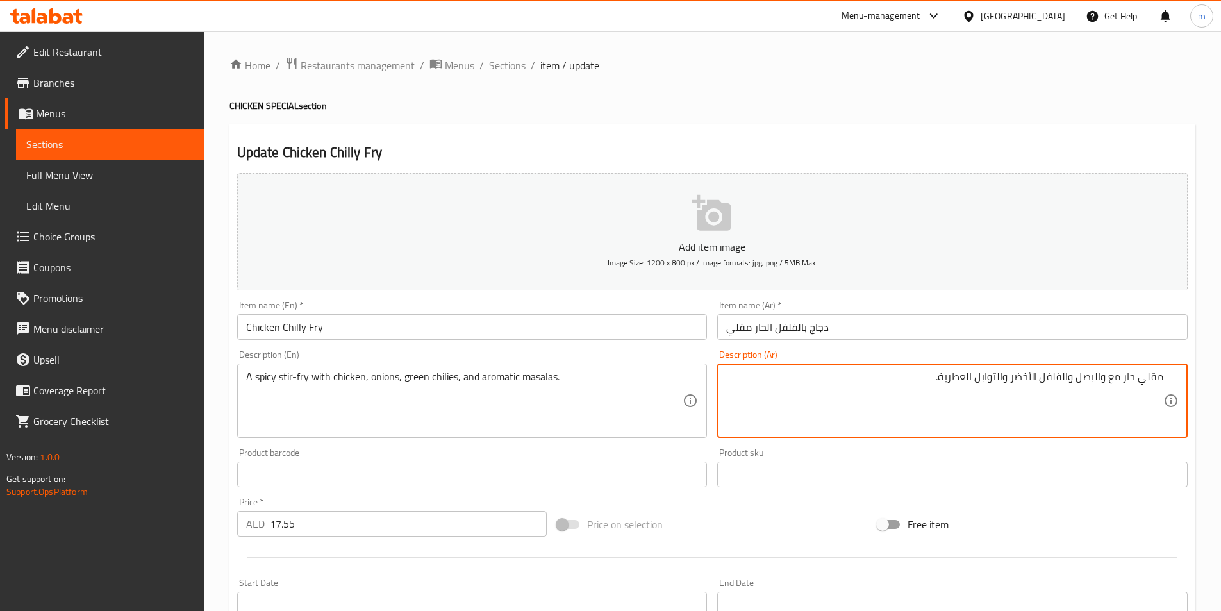
click at [1167, 385] on div "مقلي حار مع والبصل والفلفل الأخضر والتوابل العطرية. Description (Ar)" at bounding box center [952, 400] width 471 height 74
click at [1160, 384] on textarea "مقلي حار مع والبصل والفلفل الأخضر والتوابل العطرية." at bounding box center [944, 401] width 437 height 61
paste textarea "الدجاج"
click at [1160, 383] on textarea "الدجاج مقلي حار مع والبصل والفلفل الأخضر والتوابل العطرية." at bounding box center [944, 401] width 437 height 61
click at [1156, 381] on textarea "الدجاج مقلي حار مع والبصل والفلفل الأخضر والتوابل العطرية." at bounding box center [944, 401] width 437 height 61
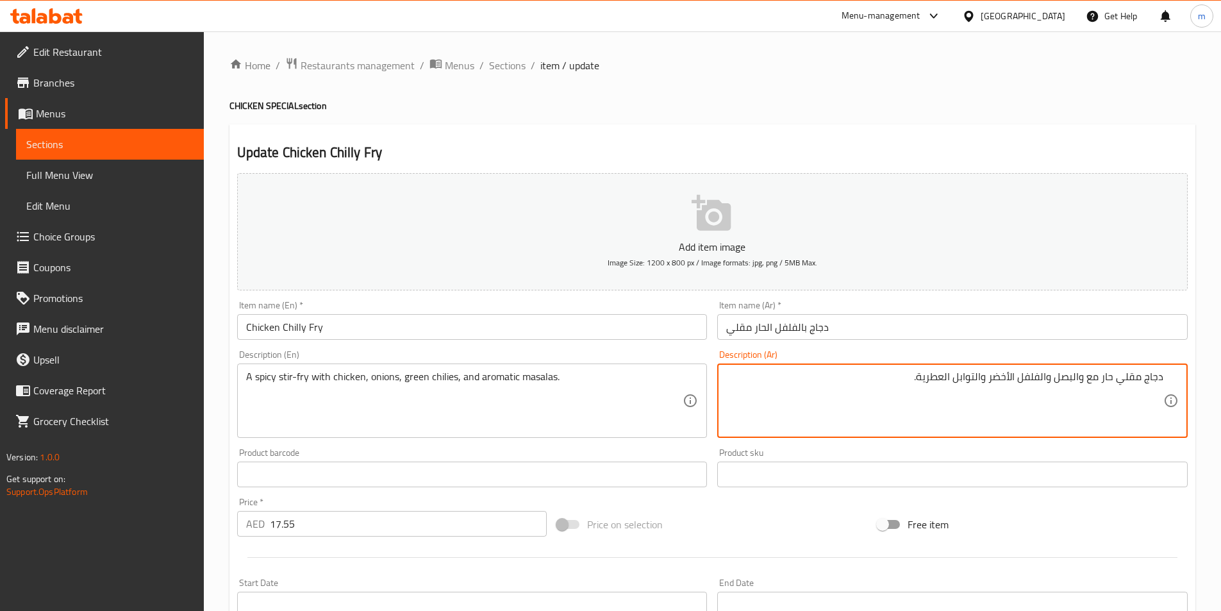
click at [991, 380] on textarea "دجاج مقلي حار مع والبصل والفلفل الأخضر والتوابل العطرية." at bounding box center [944, 401] width 437 height 61
click at [977, 385] on textarea "دجاج مقلي حار مع والبصل والفلفل الأخضر الحار والتوابل العطرية." at bounding box center [944, 401] width 437 height 61
click at [1021, 380] on textarea "دجاج مقلي حار مع والبصل والفلفل الأخضر والتوابل العطرية." at bounding box center [944, 401] width 437 height 61
paste textarea "الحار"
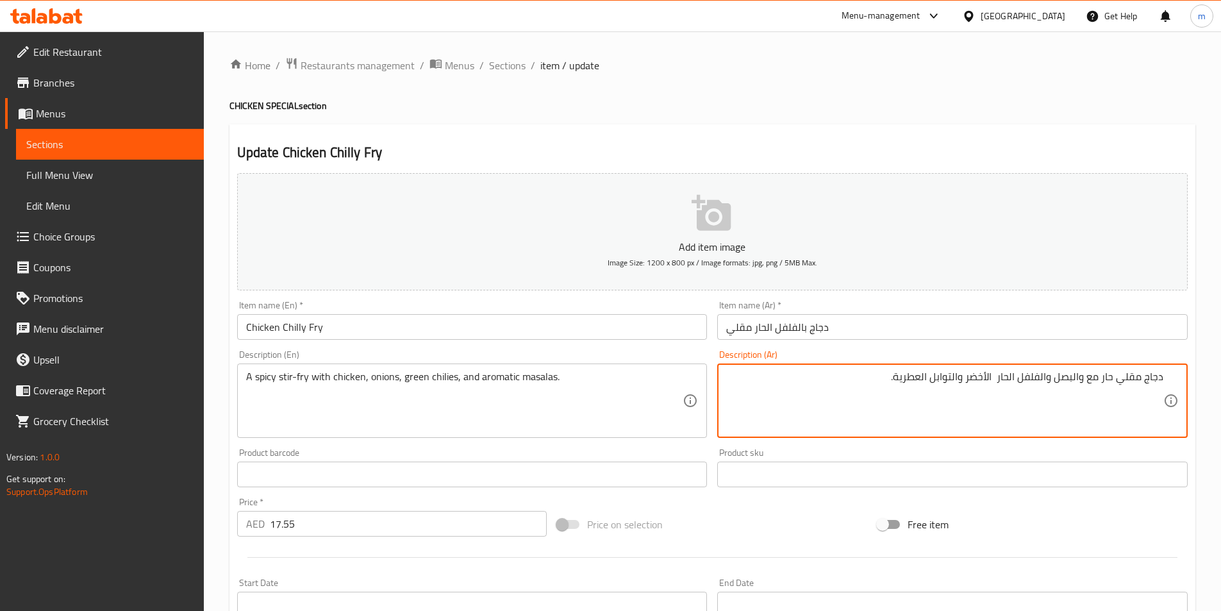
click at [998, 383] on textarea "دجاج مقلي حار مع والبصل والفلفل الحار الأخضر والتوابل العطرية." at bounding box center [944, 401] width 437 height 61
drag, startPoint x: 932, startPoint y: 380, endPoint x: 963, endPoint y: 382, distance: 30.8
click at [963, 382] on textarea "دجاج مقلي حار مع والبصل والفلفل الحار الأخضر والتوابل العطرية." at bounding box center [944, 401] width 437 height 61
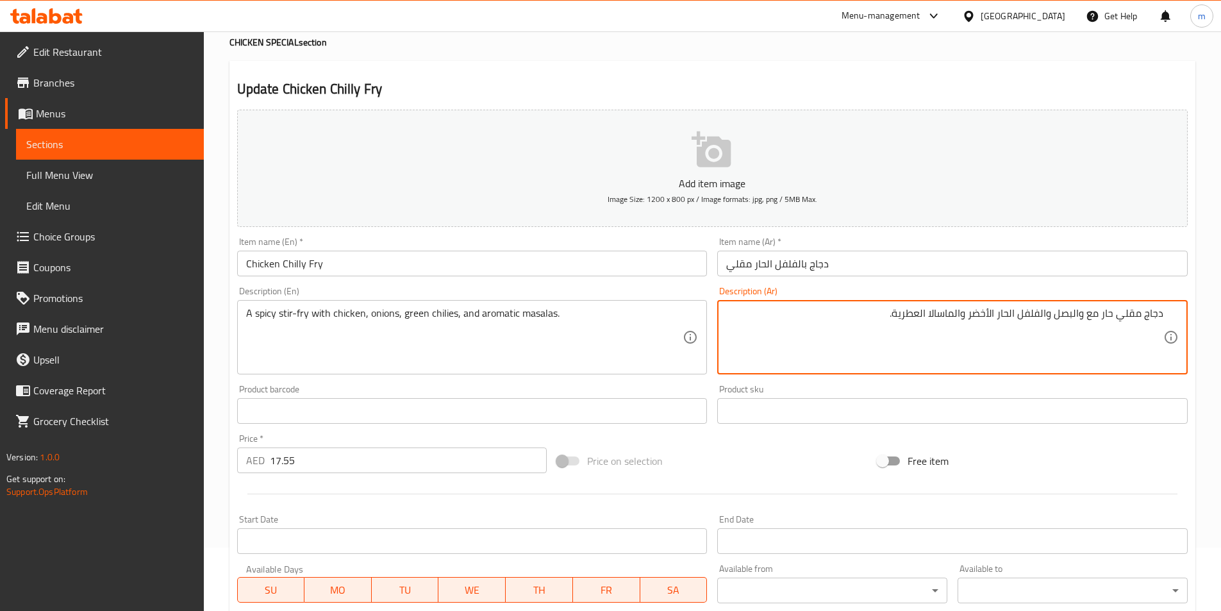
scroll to position [295, 0]
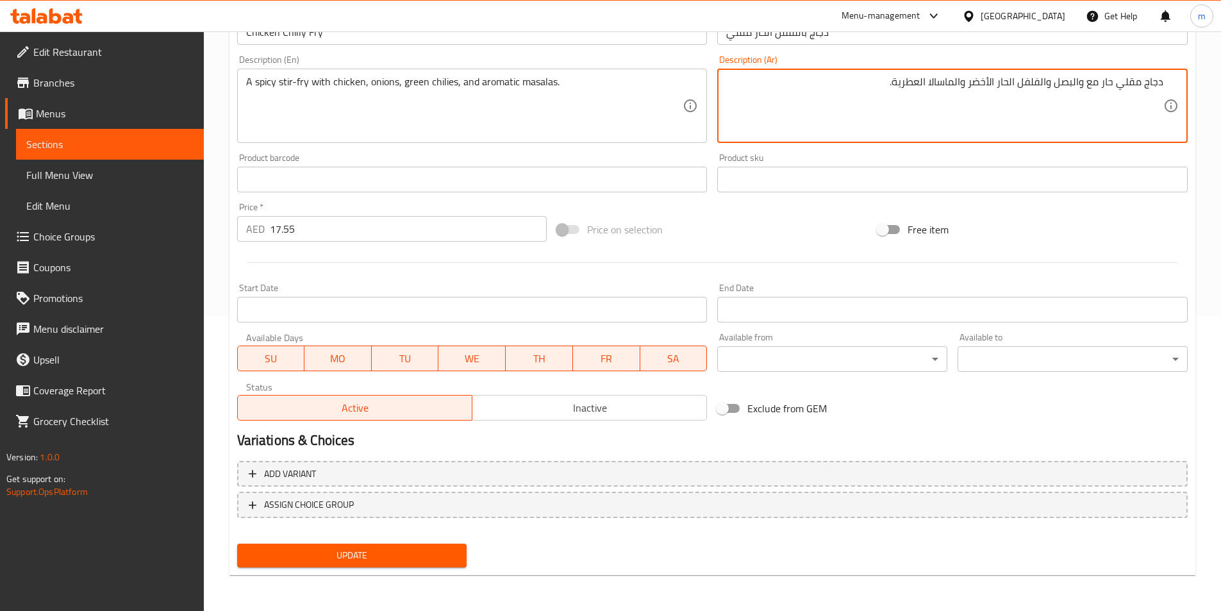
type textarea "دجاج مقلي حار مع والبصل والفلفل الحار الأخضر والماسالا العطرية."
click at [371, 552] on span "Update" at bounding box center [352, 555] width 210 height 16
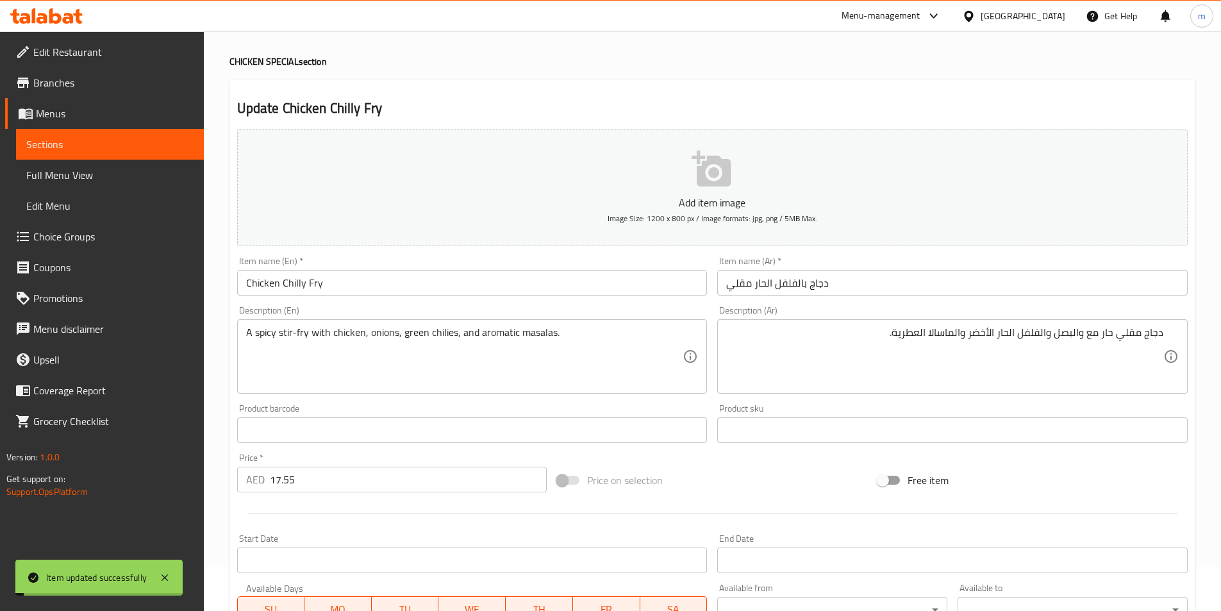
scroll to position [0, 0]
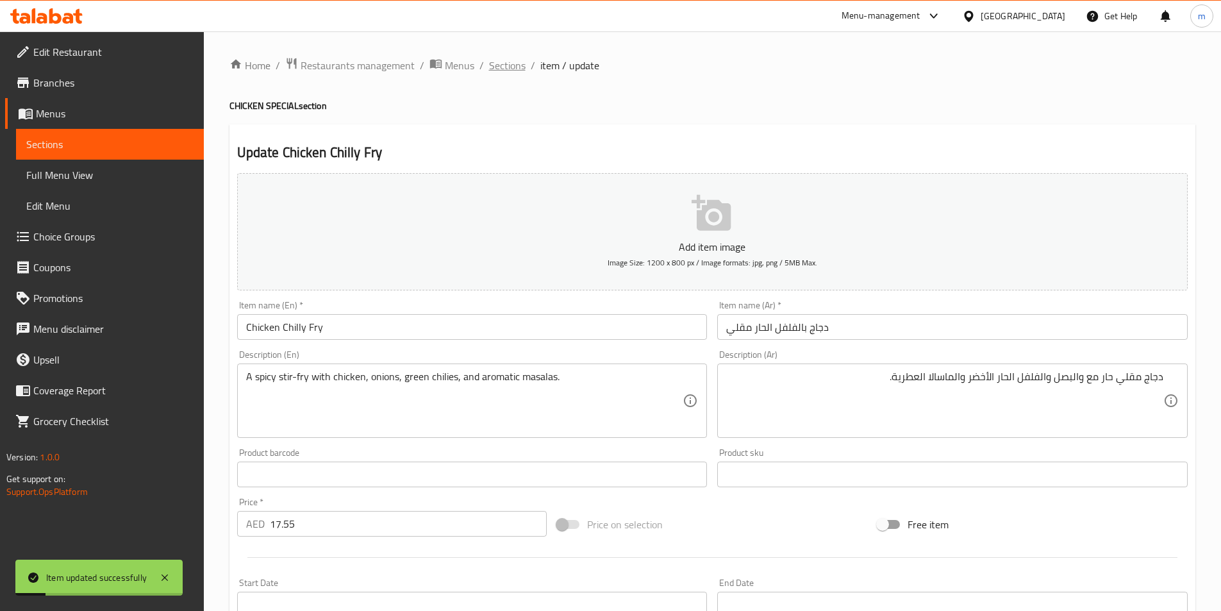
click at [500, 67] on span "Sections" at bounding box center [507, 65] width 37 height 15
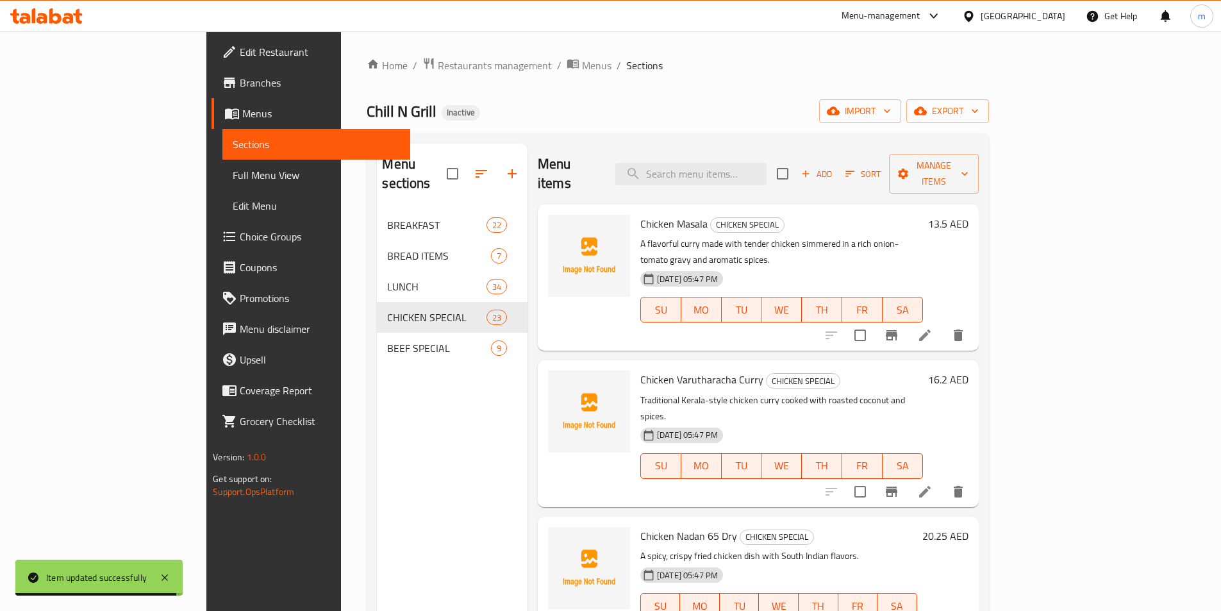
click at [783, 76] on div "Home / Restaurants management / Menus / Sections Chill N Grill Inactive import …" at bounding box center [678, 411] width 622 height 708
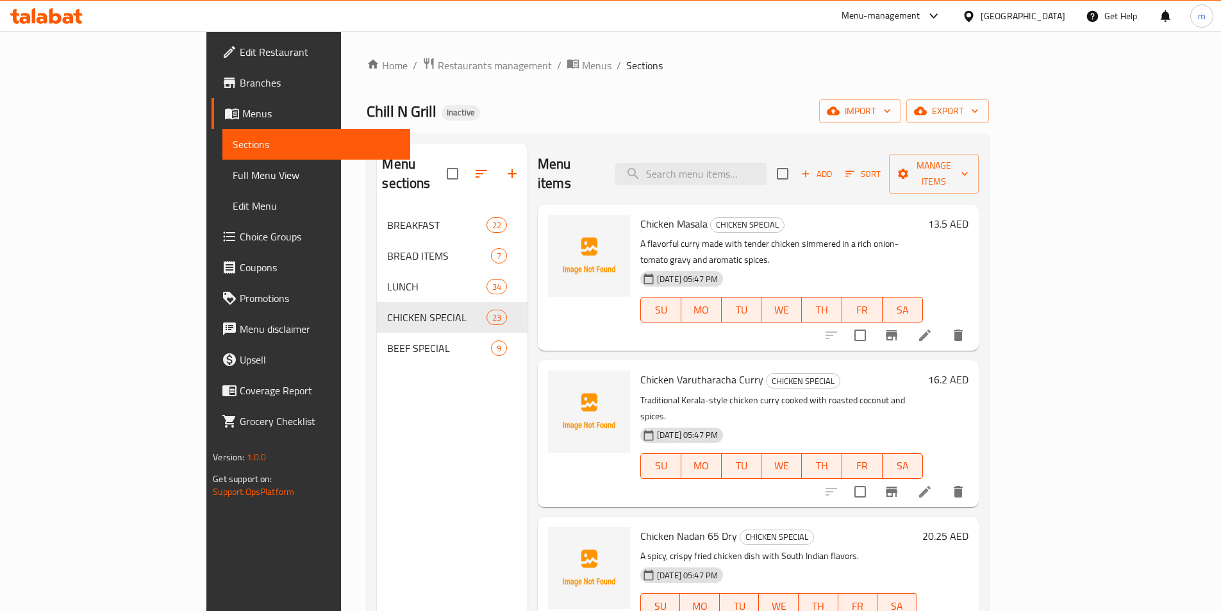
scroll to position [1856, 0]
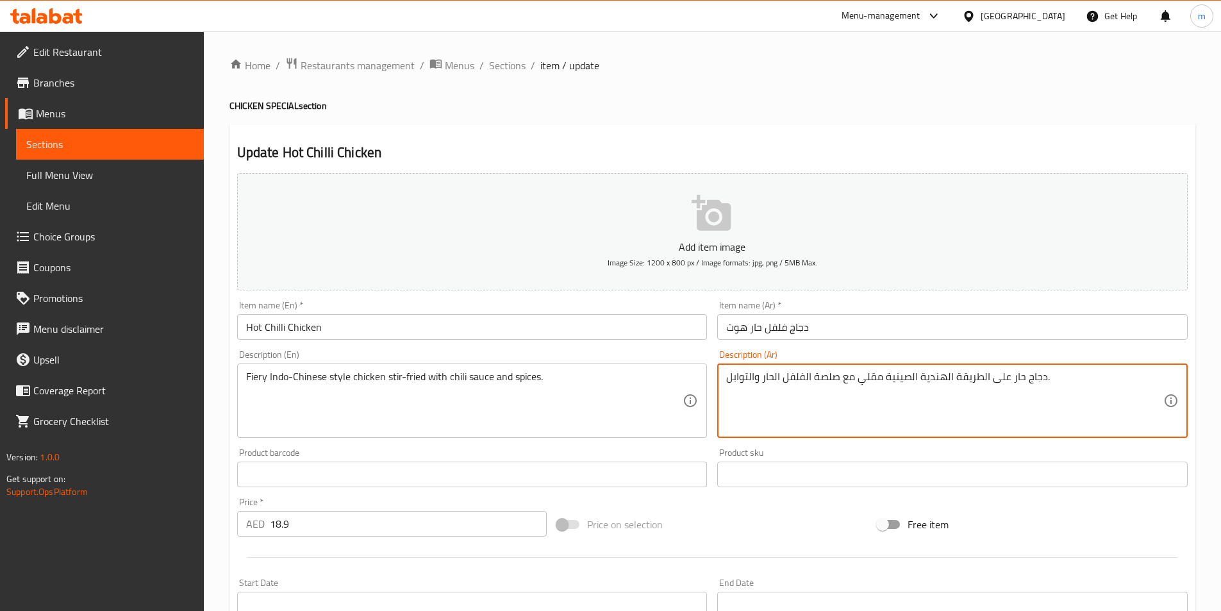
click at [1014, 381] on textarea "دجاج حار على الطريقة الهندية الصينية مقلي مع صلصة الفلفل الحار والتوابل." at bounding box center [944, 401] width 437 height 61
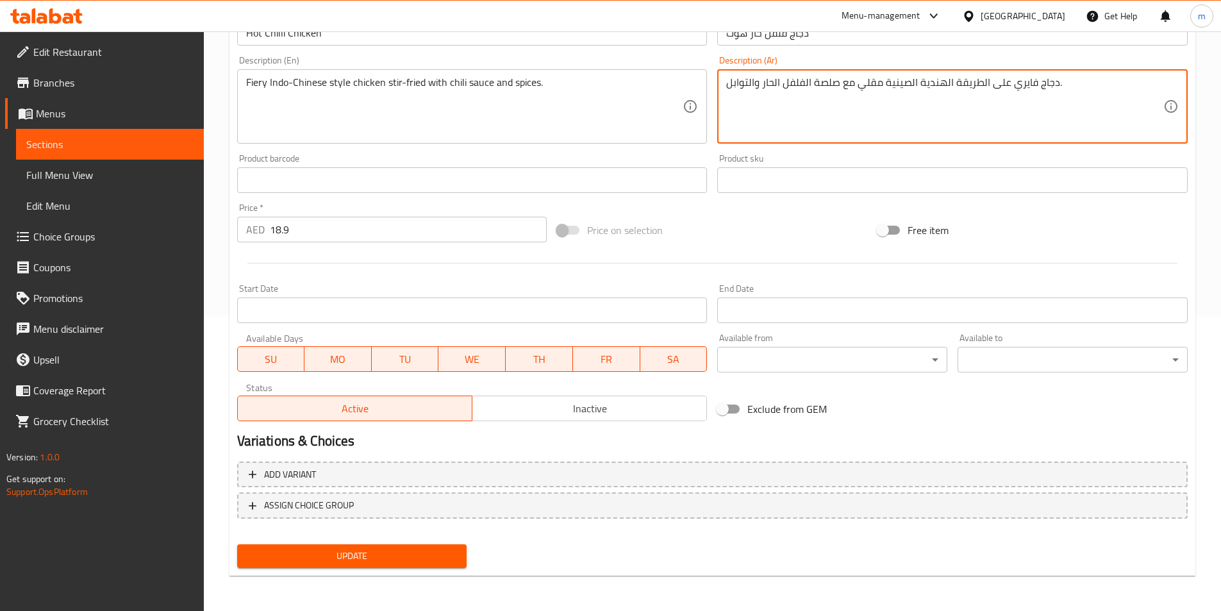
scroll to position [295, 0]
type textarea "دجاج فايري على الطريقة الهندية الصينية مقلي مع صلصة الفلفل الحار والتوابل."
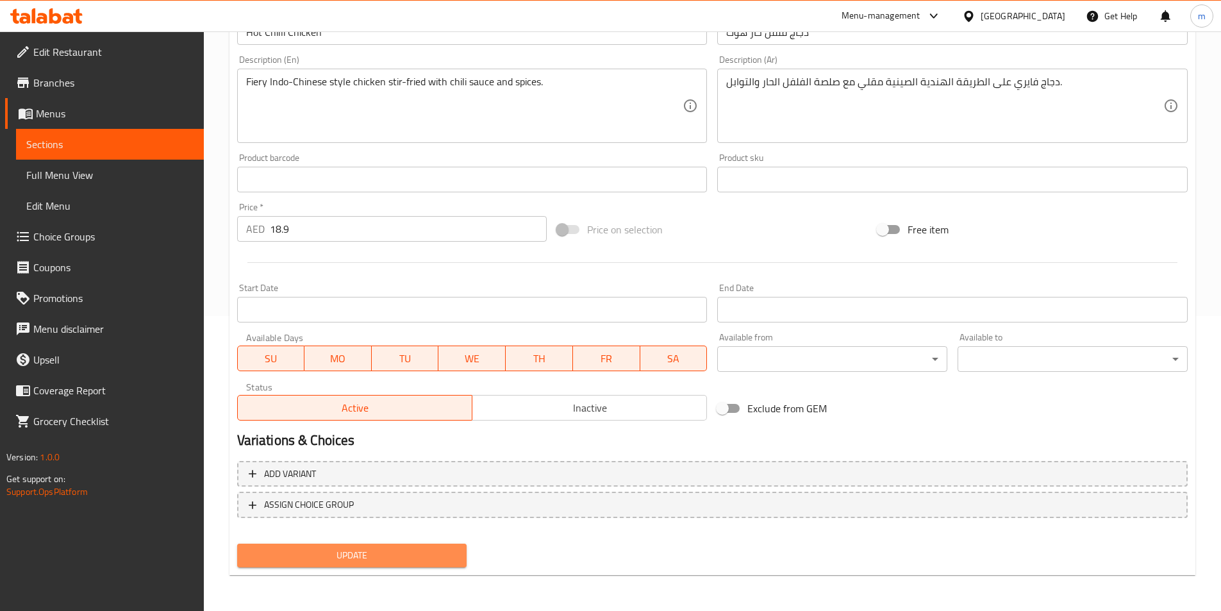
click at [415, 547] on span "Update" at bounding box center [352, 555] width 210 height 16
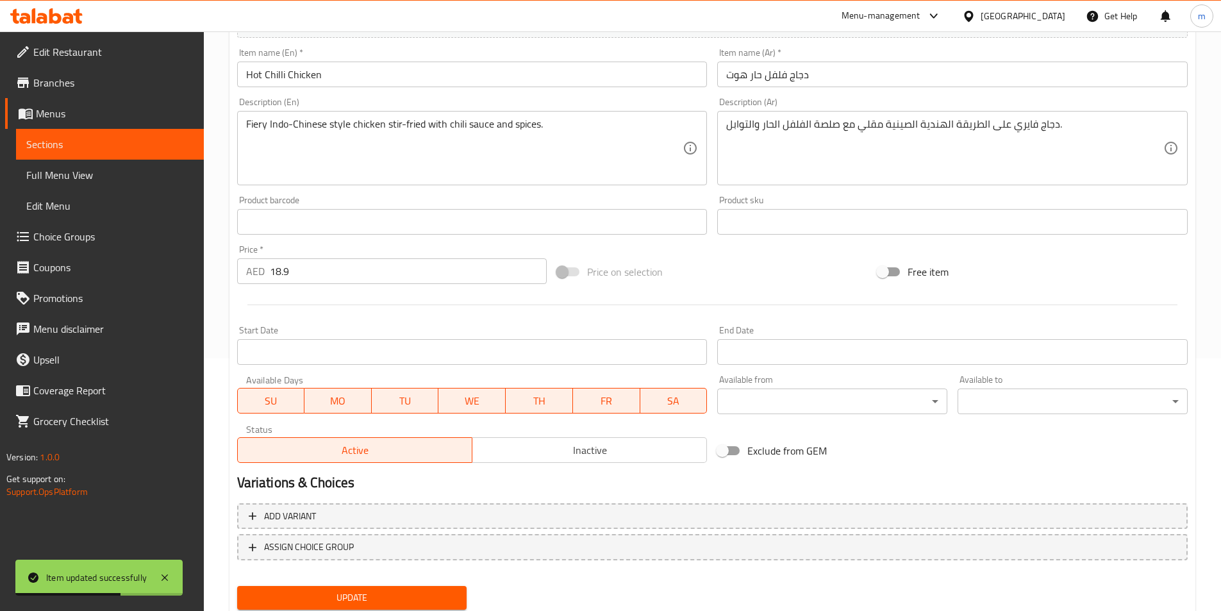
scroll to position [256, 0]
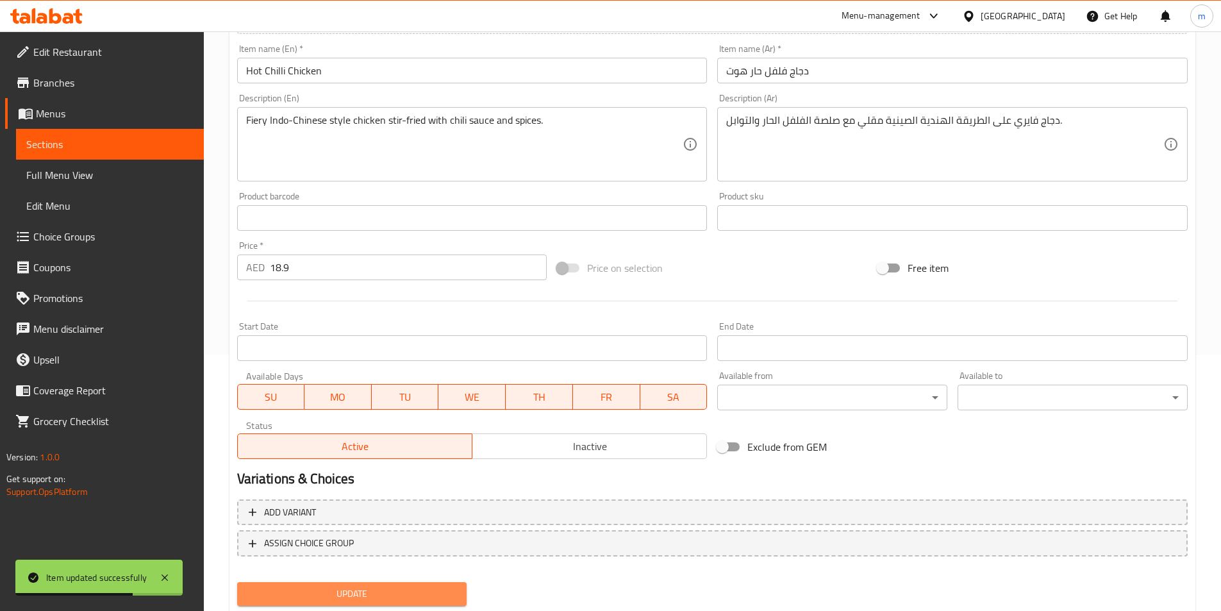
click at [337, 594] on span "Update" at bounding box center [352, 594] width 210 height 16
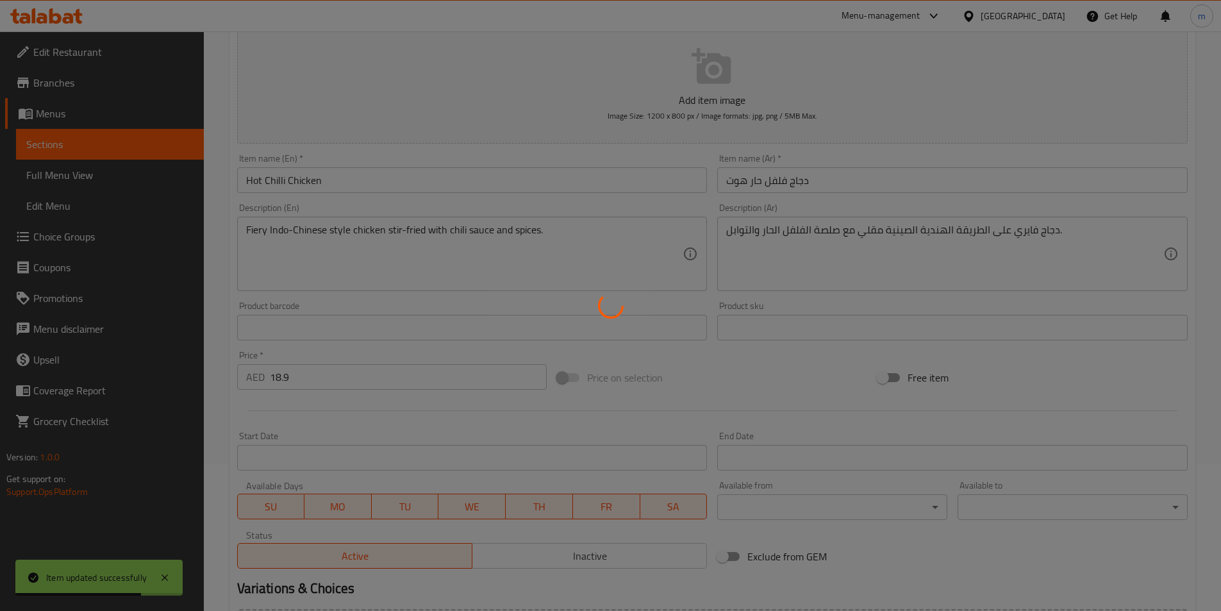
scroll to position [0, 0]
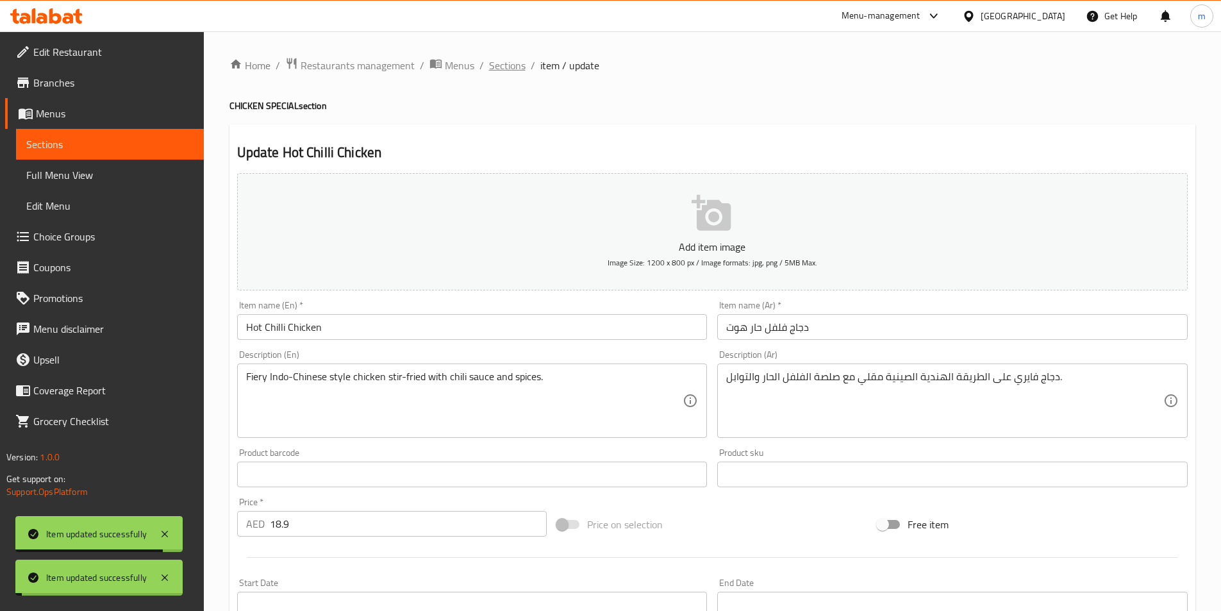
click at [513, 60] on span "Sections" at bounding box center [507, 65] width 37 height 15
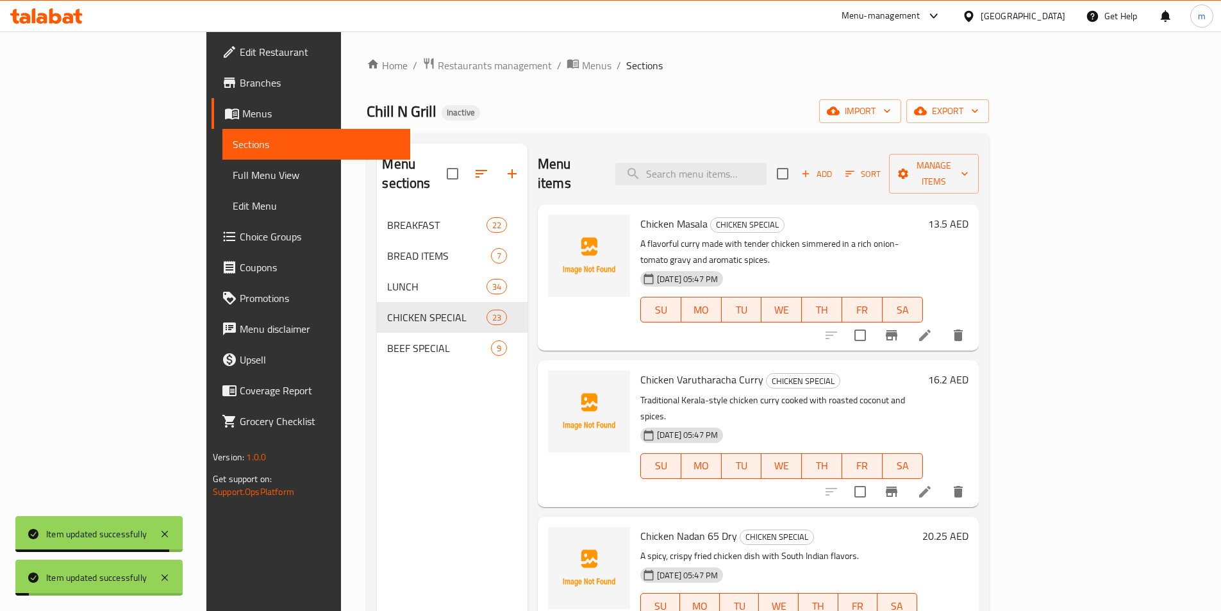
click at [583, 44] on div "Home / Restaurants management / Menus / Sections Chill N Grill Inactive import …" at bounding box center [677, 410] width 673 height 759
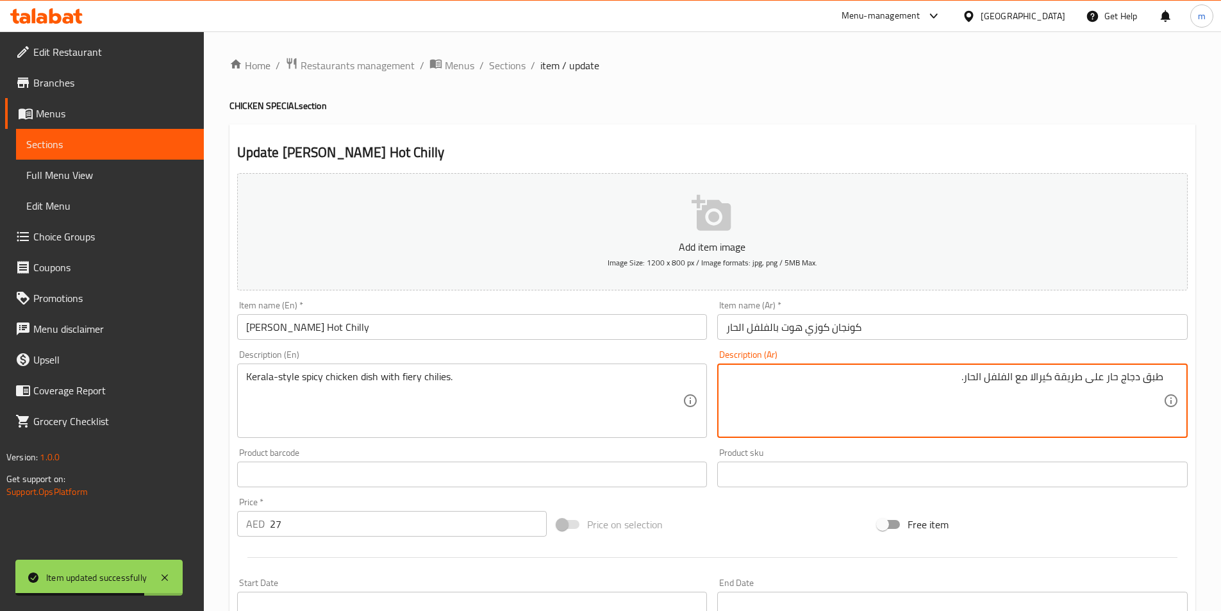
click at [948, 387] on textarea "طبق دجاج حار على طريقة كيرالا مع الفلفل الحار." at bounding box center [944, 401] width 437 height 61
click at [967, 376] on textarea "طبق دجاج حار على طريقة كيرالا مع الفلفل الحارفايري" at bounding box center [944, 401] width 437 height 61
type textarea "طبق دجاج حار على طريقة كيرالا مع الفلفل الحار فايري"
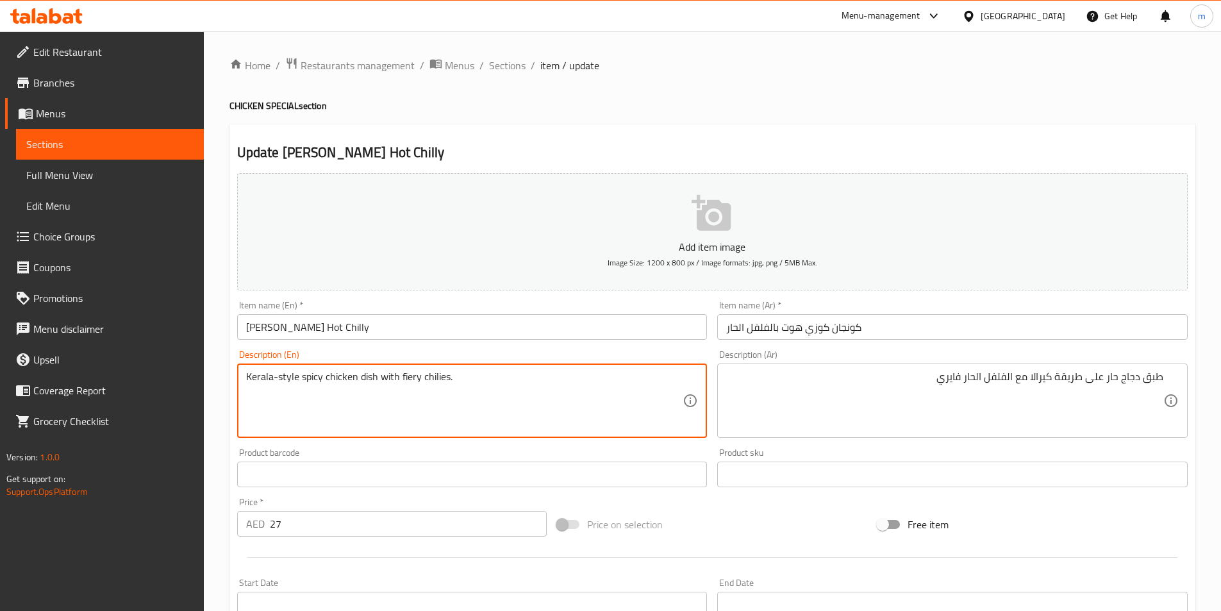
click at [407, 371] on textarea "Kerala-style spicy chicken dish with fiery chilies." at bounding box center [464, 401] width 437 height 61
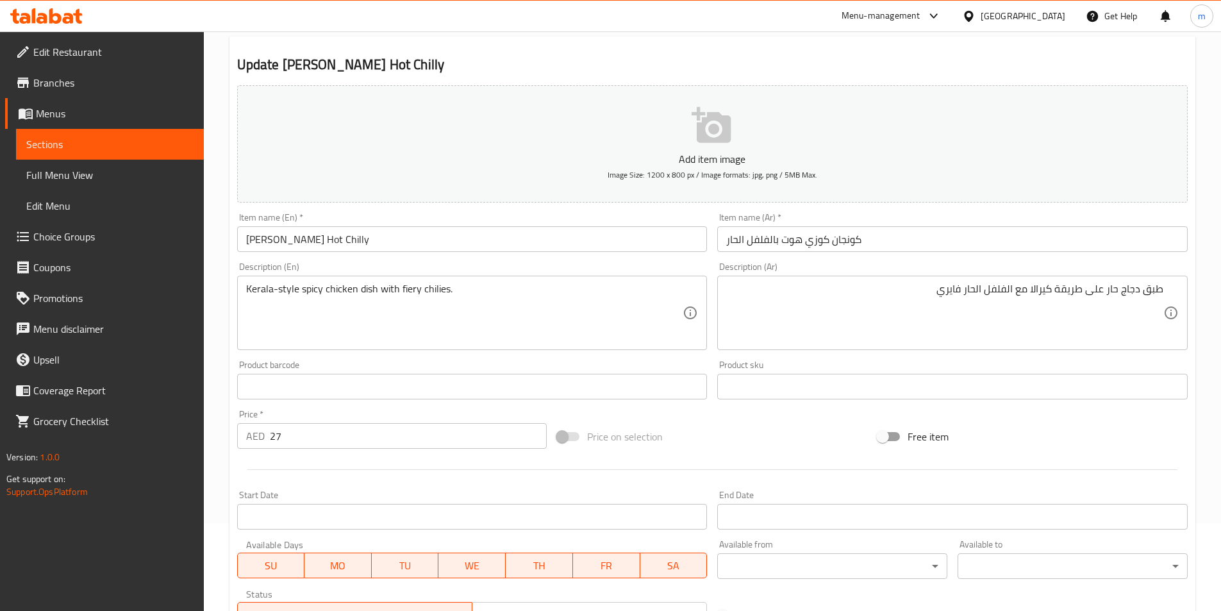
scroll to position [295, 0]
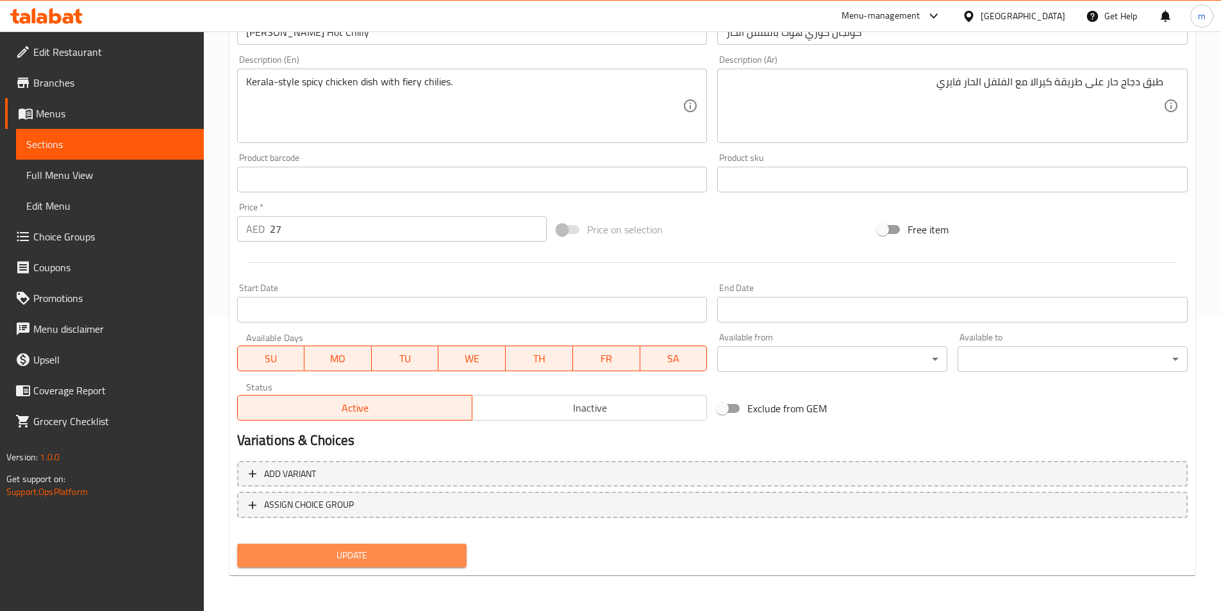
click at [442, 553] on span "Update" at bounding box center [352, 555] width 210 height 16
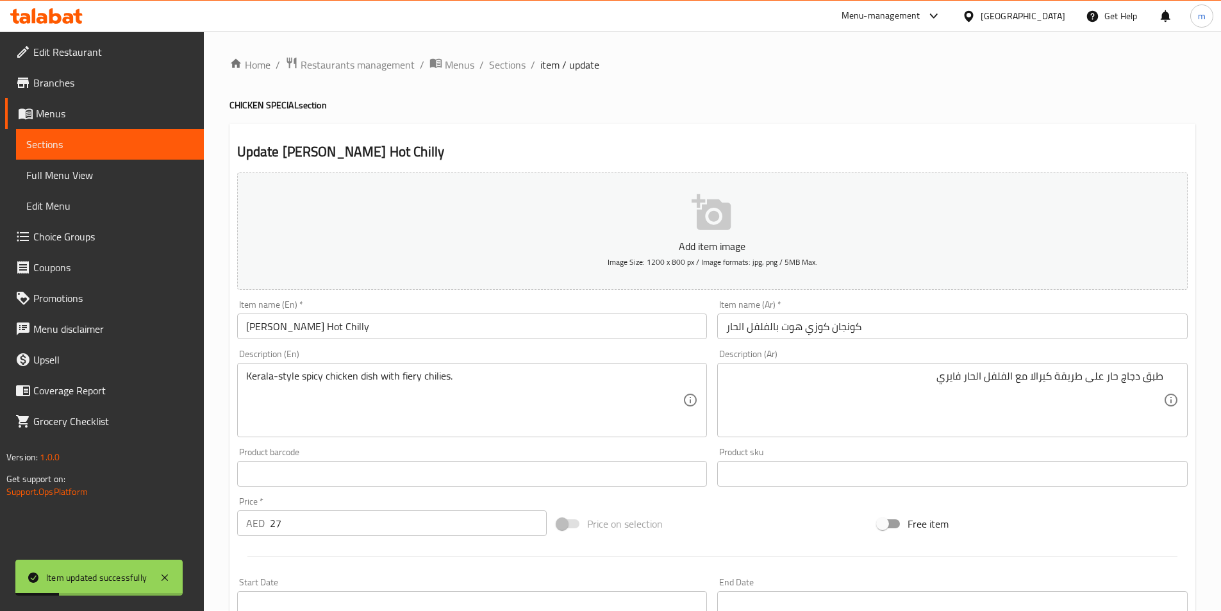
scroll to position [0, 0]
click at [507, 65] on span "Sections" at bounding box center [507, 65] width 37 height 15
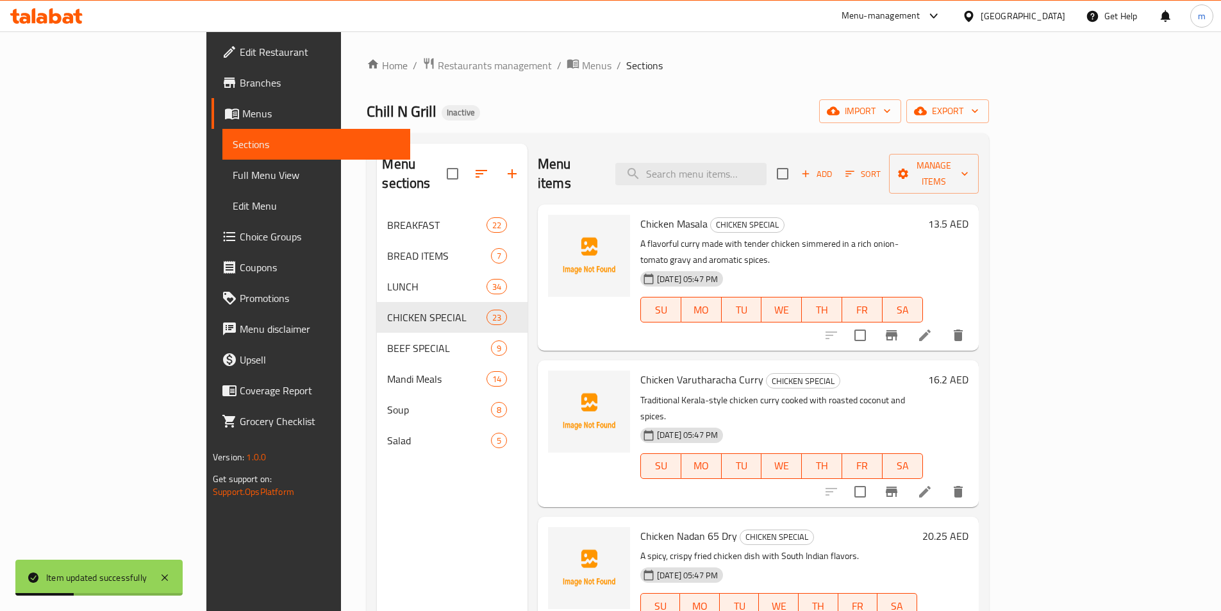
click at [696, 76] on div "Home / Restaurants management / Menus / Sections Chill N Grill Inactive import …" at bounding box center [678, 411] width 622 height 708
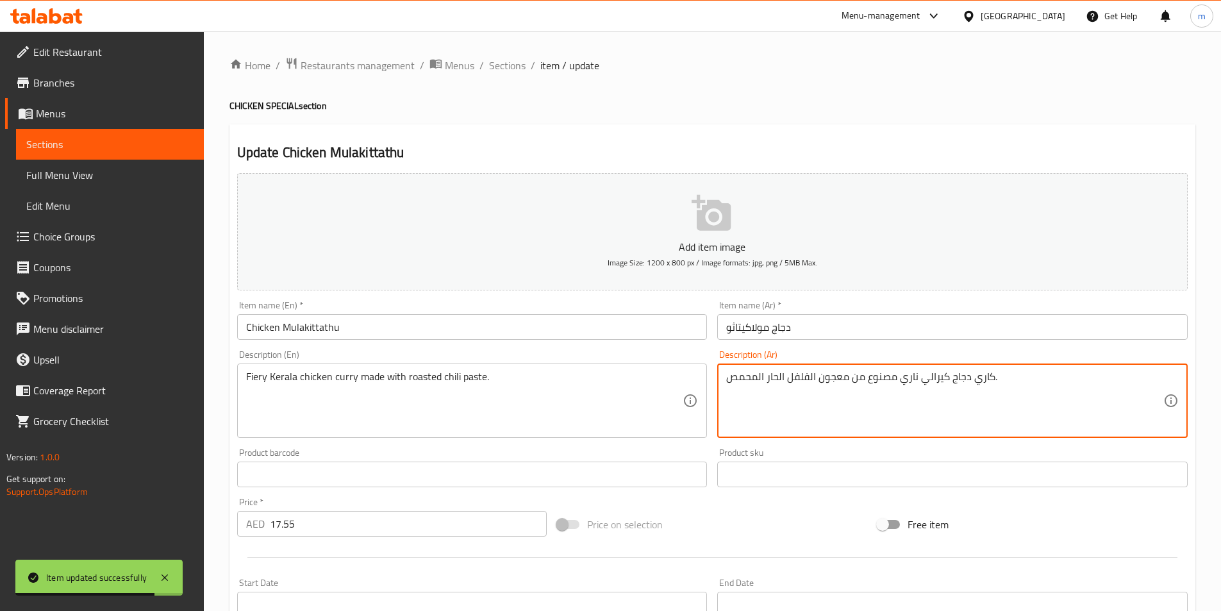
click at [906, 378] on textarea "كاري دجاج كيرالي ناري مصنوع من معجون الفلفل الحار المحمص." at bounding box center [944, 401] width 437 height 61
click at [917, 378] on textarea "كاري دجاج كيرالي قايري مصنوع من معجون الفلفل الحار المحمص." at bounding box center [944, 401] width 437 height 61
click at [947, 381] on textarea "كاري دجاج كيرالي فايري مصنوع من معجون الفلفل الحار المحمص." at bounding box center [944, 401] width 437 height 61
click at [949, 380] on textarea "كاري دجاج كيرالي فايري مصنوع من معجون الفلفل الحار المحمص." at bounding box center [944, 401] width 437 height 61
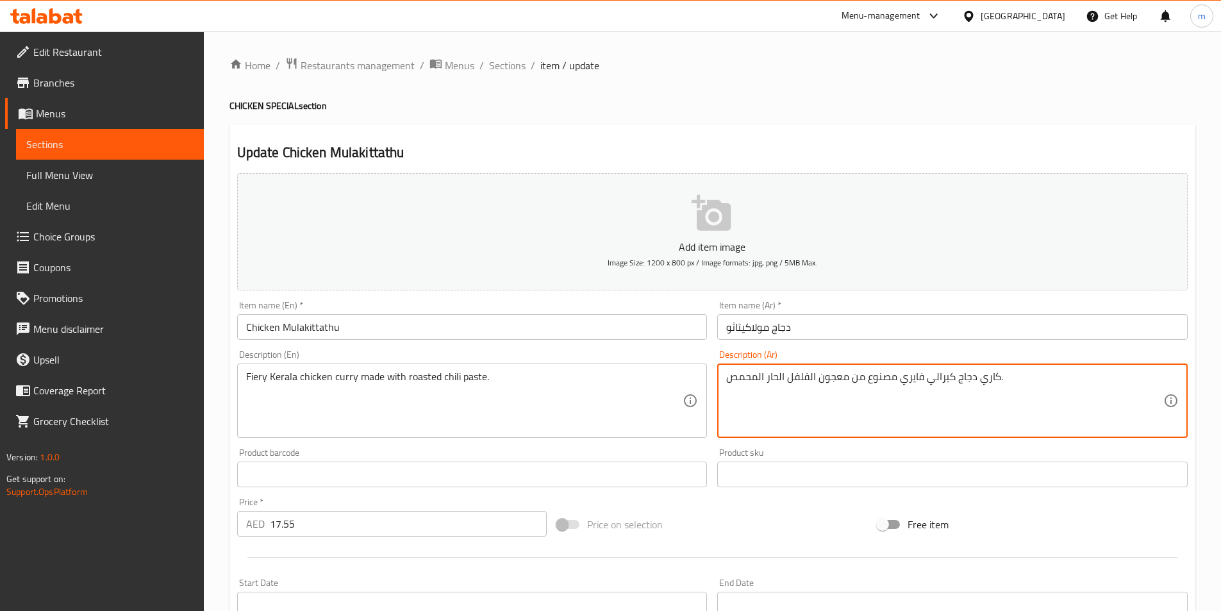
click at [948, 380] on textarea "كاري دجاج كيرالي فايري مصنوع من معجون الفلفل الحار المحمص." at bounding box center [944, 401] width 437 height 61
click at [934, 380] on textarea "كاري دجاج علي طريقة كيرلا فايري مصنوع من معجون الفلفل الحار المحمص." at bounding box center [944, 401] width 437 height 61
click at [931, 380] on textarea "كاري دجاج علي طريقة كيرلا فايري مصنوع من معجون الفلفل الحار المحمص." at bounding box center [944, 401] width 437 height 61
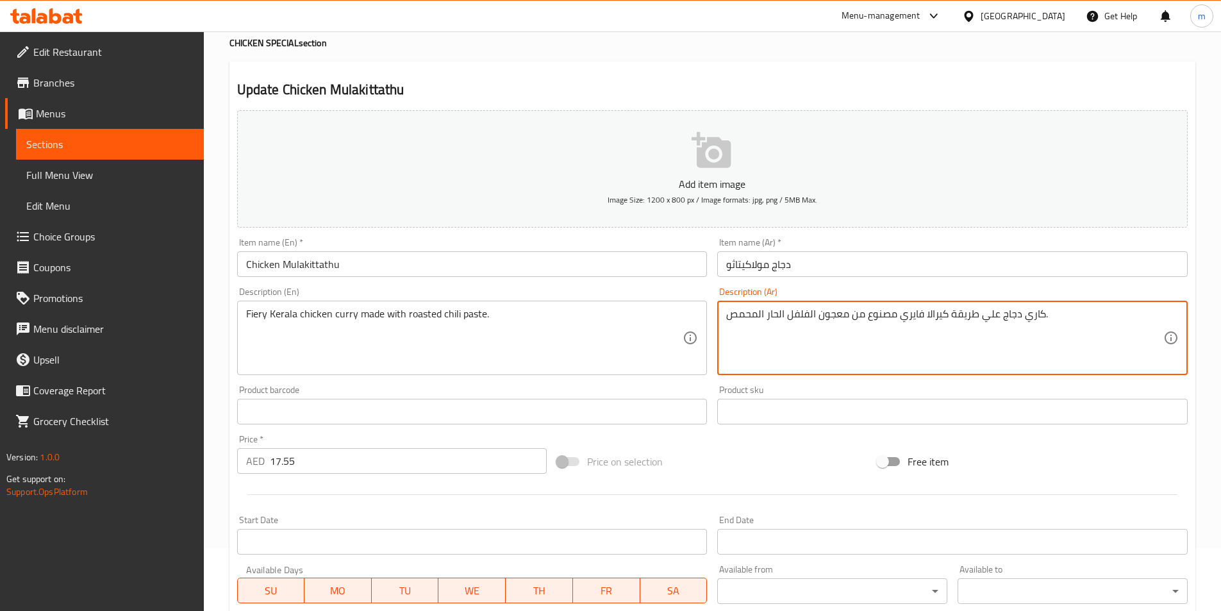
scroll to position [295, 0]
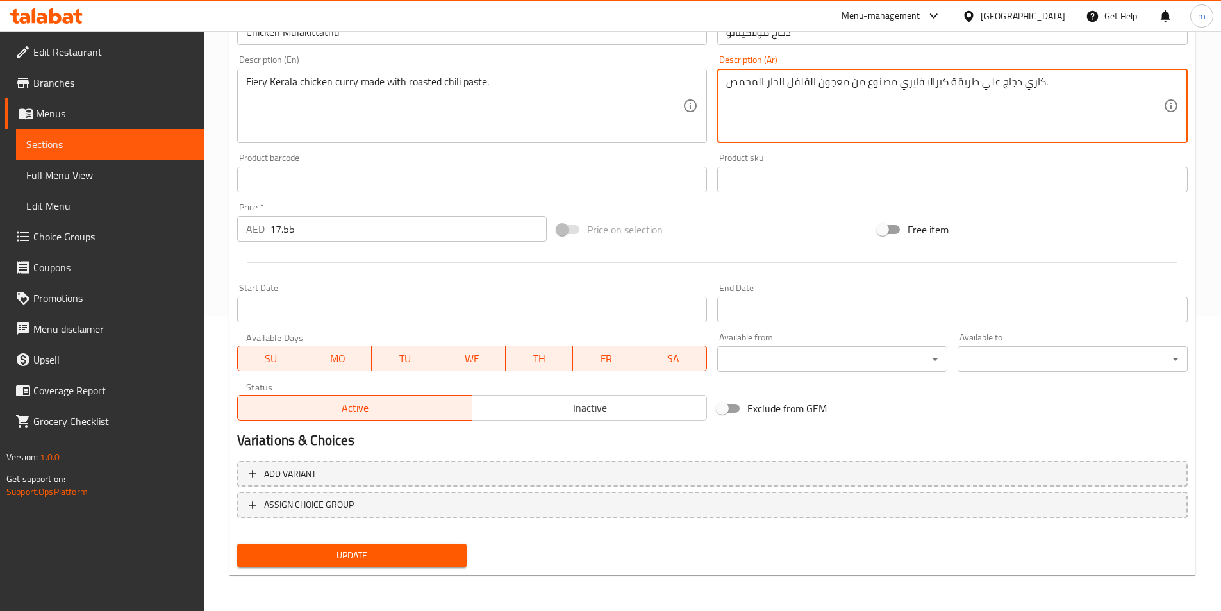
type textarea "كاري دجاج علي طريقة كيرالا فايري مصنوع من معجون الفلفل الحار المحمص."
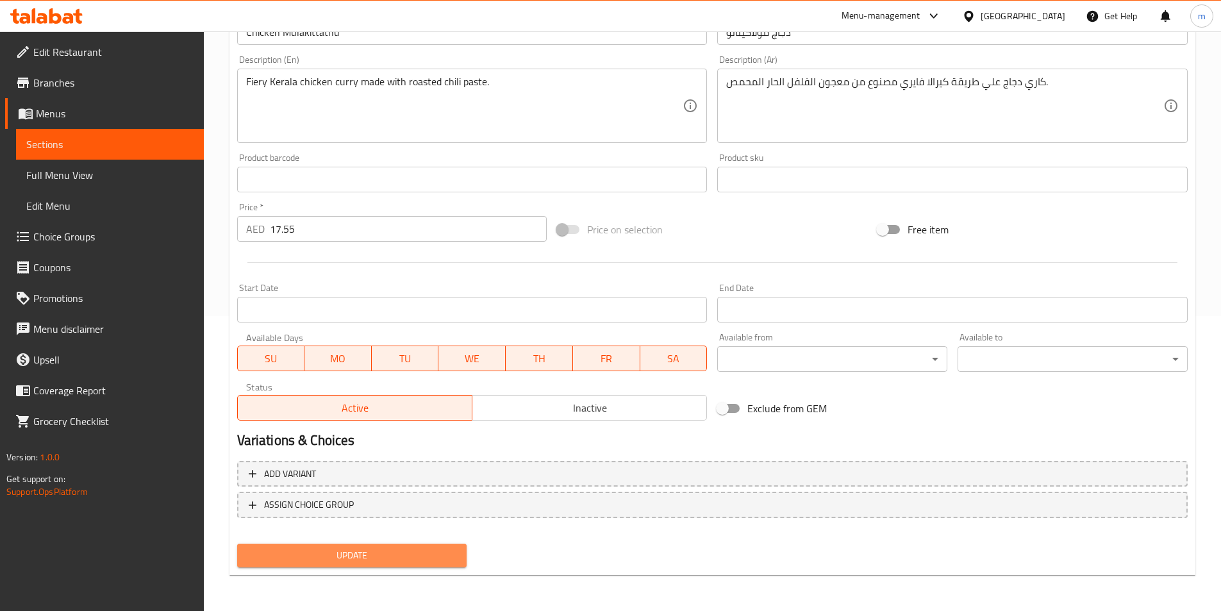
click at [378, 555] on span "Update" at bounding box center [352, 555] width 210 height 16
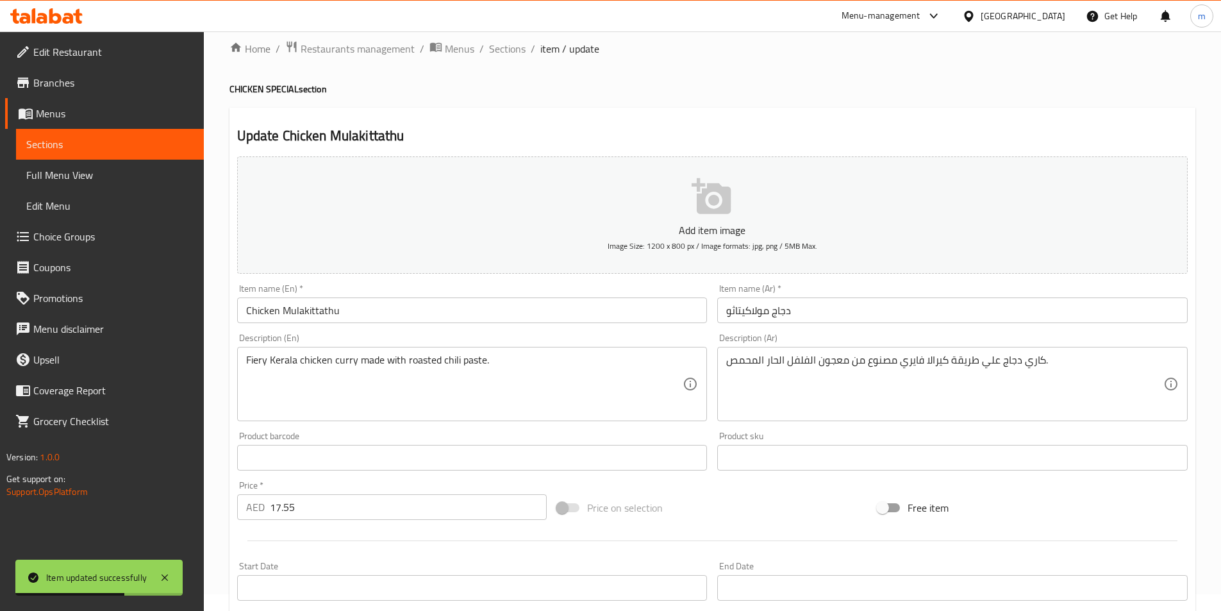
scroll to position [0, 0]
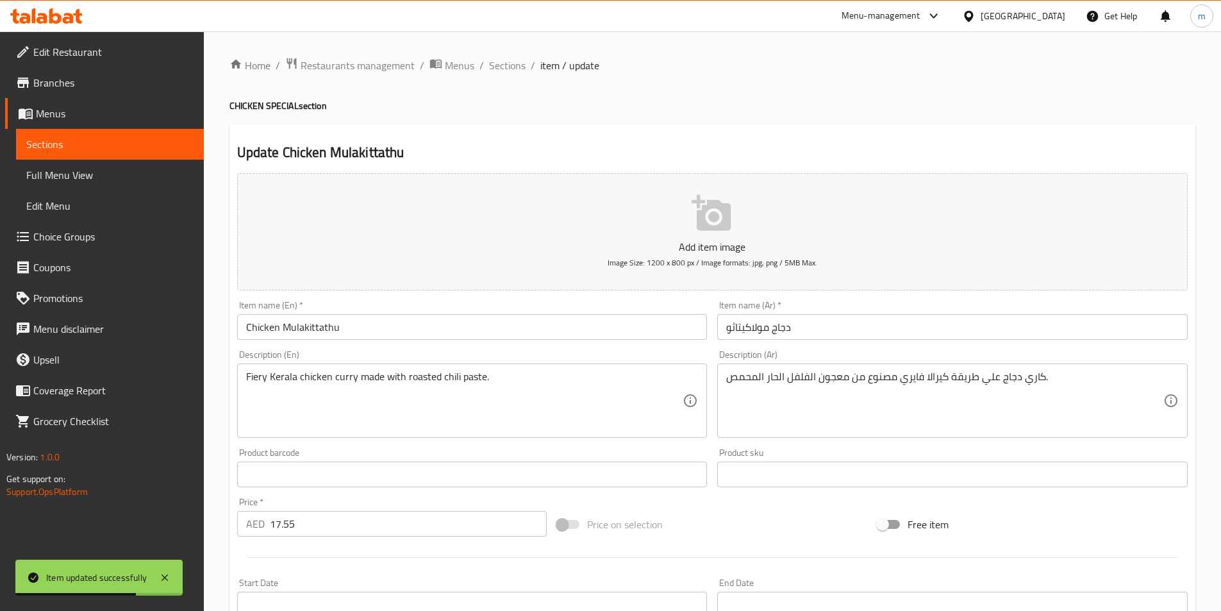
click at [484, 67] on ol "Home / Restaurants management / Menus / Sections / item / update" at bounding box center [712, 65] width 966 height 17
click at [501, 68] on span "Sections" at bounding box center [507, 65] width 37 height 15
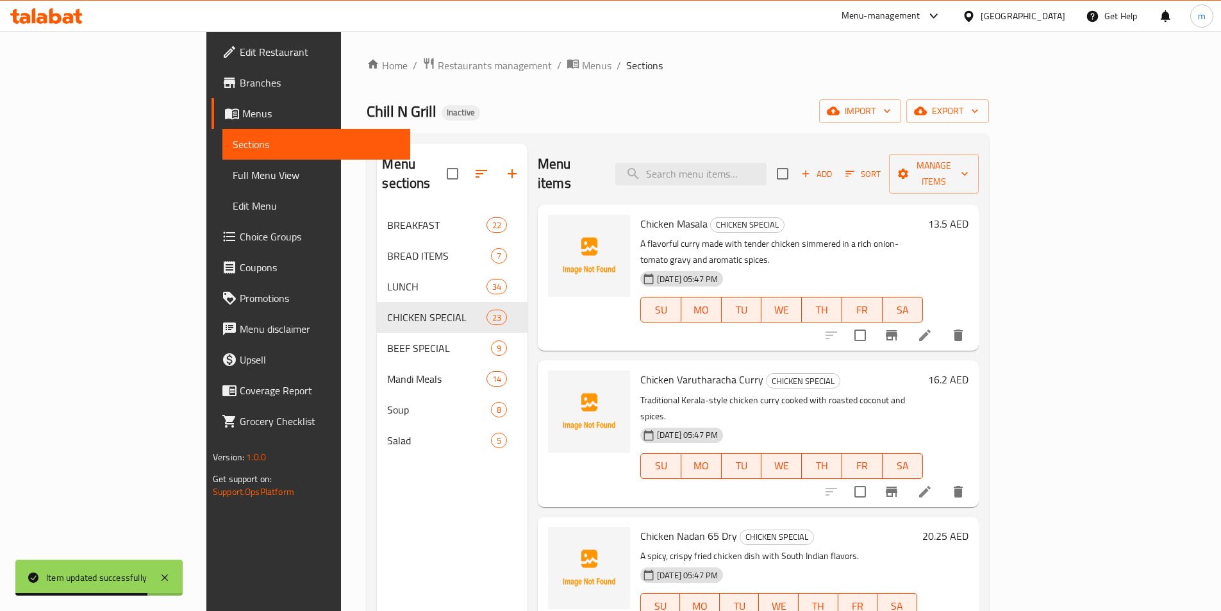
click at [636, 65] on ol "Home / Restaurants management / Menus / Sections" at bounding box center [678, 65] width 622 height 17
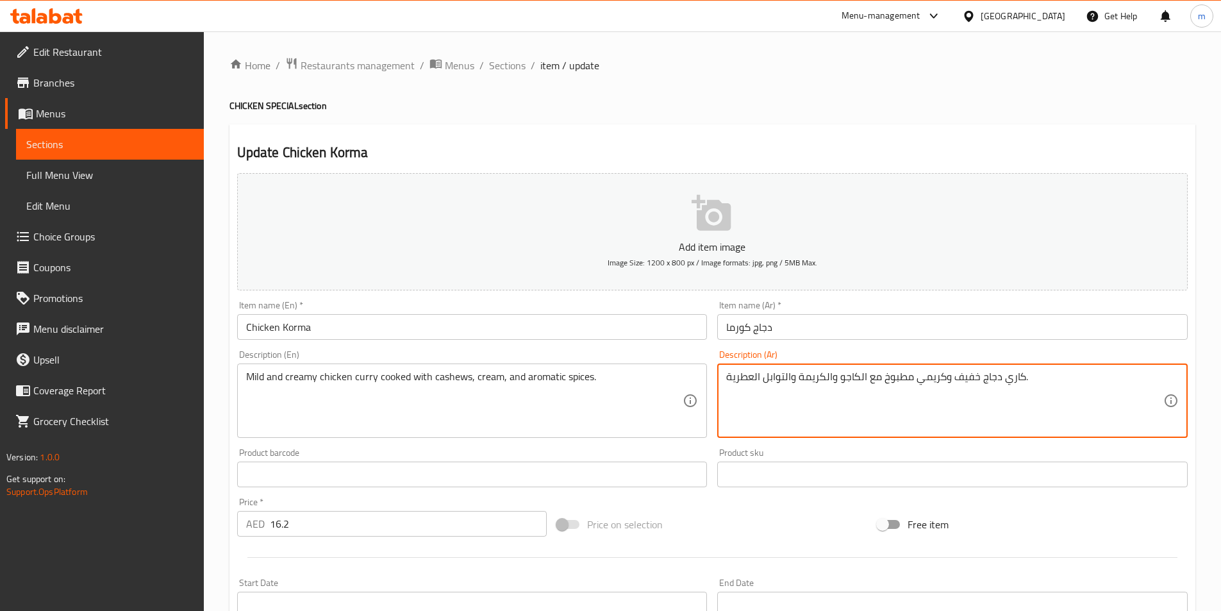
click at [968, 375] on textarea "كاري دجاج خفيف وكريمي مطبوخ مع الكاجو والكريمة والتوابل العطرية." at bounding box center [944, 401] width 437 height 61
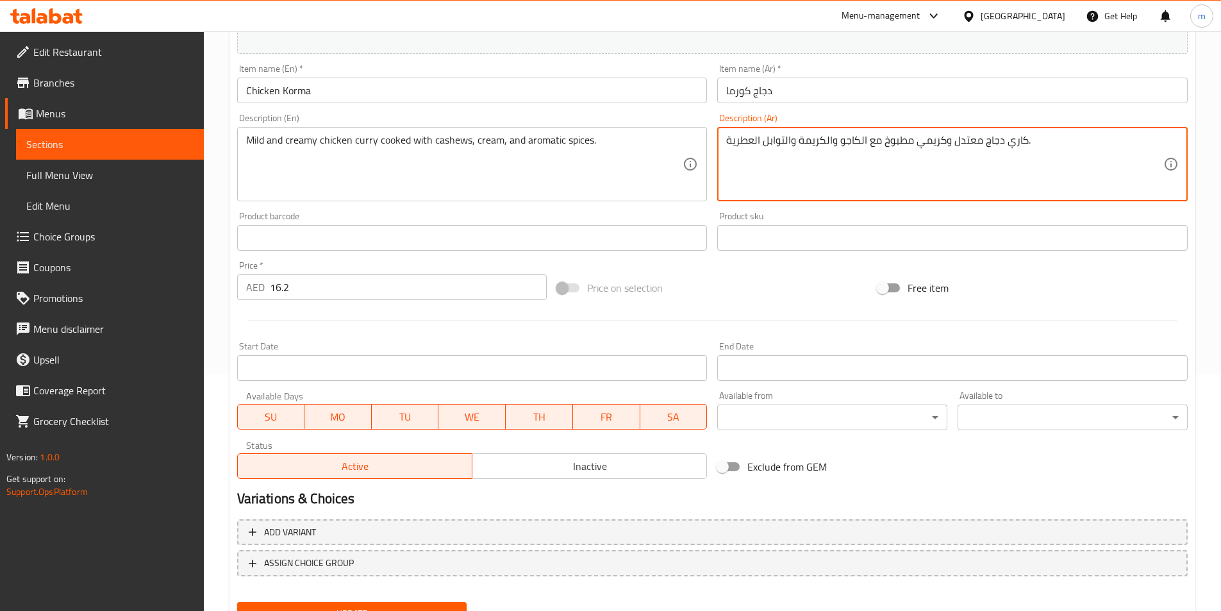
scroll to position [295, 0]
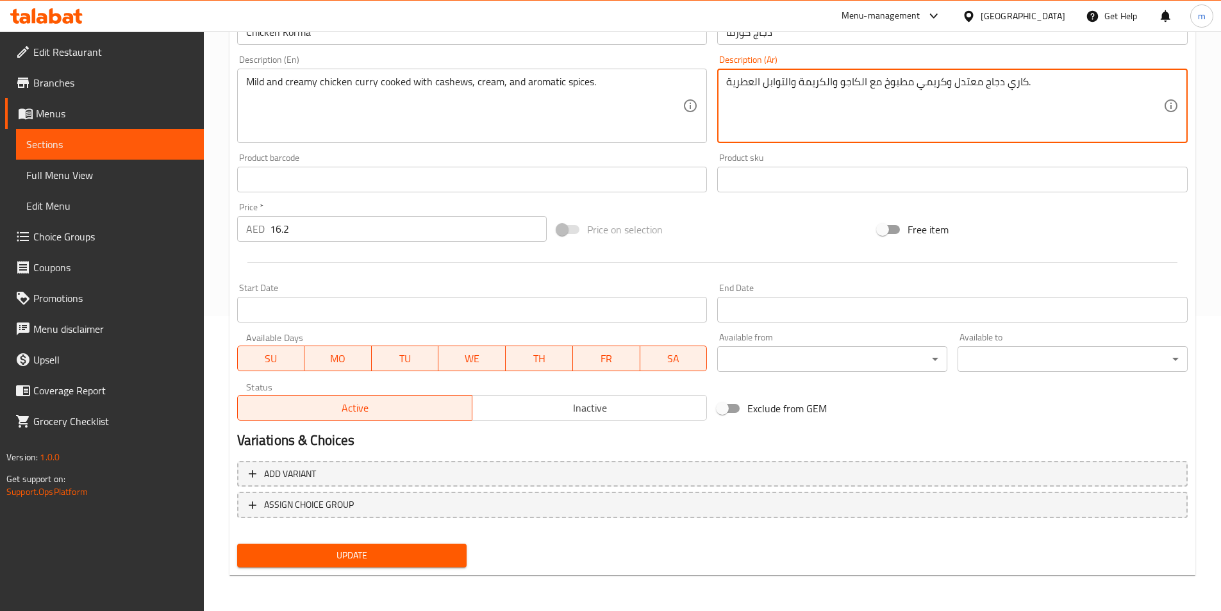
type textarea "كاري دجاج معتدل وكريمي مطبوخ مع الكاجو والكريمة والتوابل العطرية."
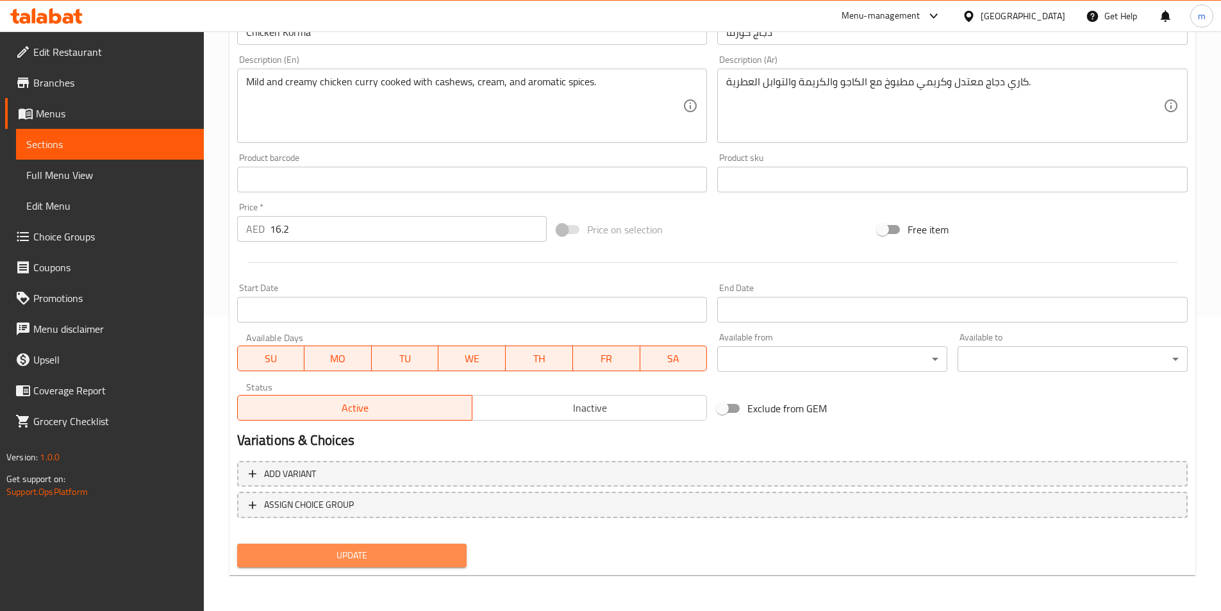
click at [385, 561] on span "Update" at bounding box center [352, 555] width 210 height 16
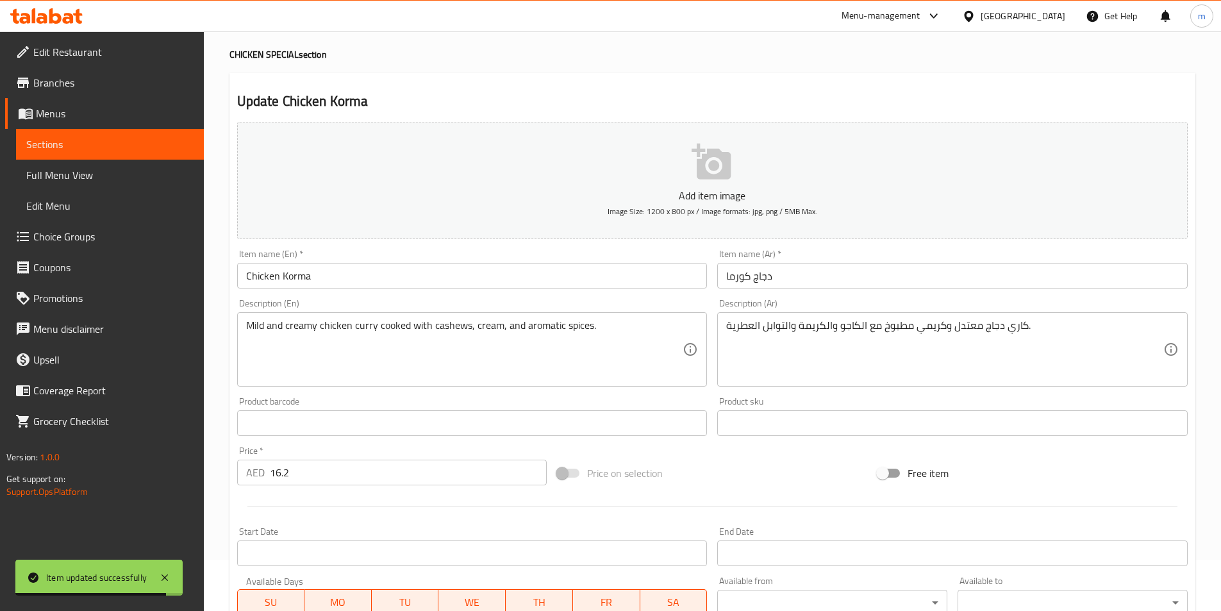
scroll to position [0, 0]
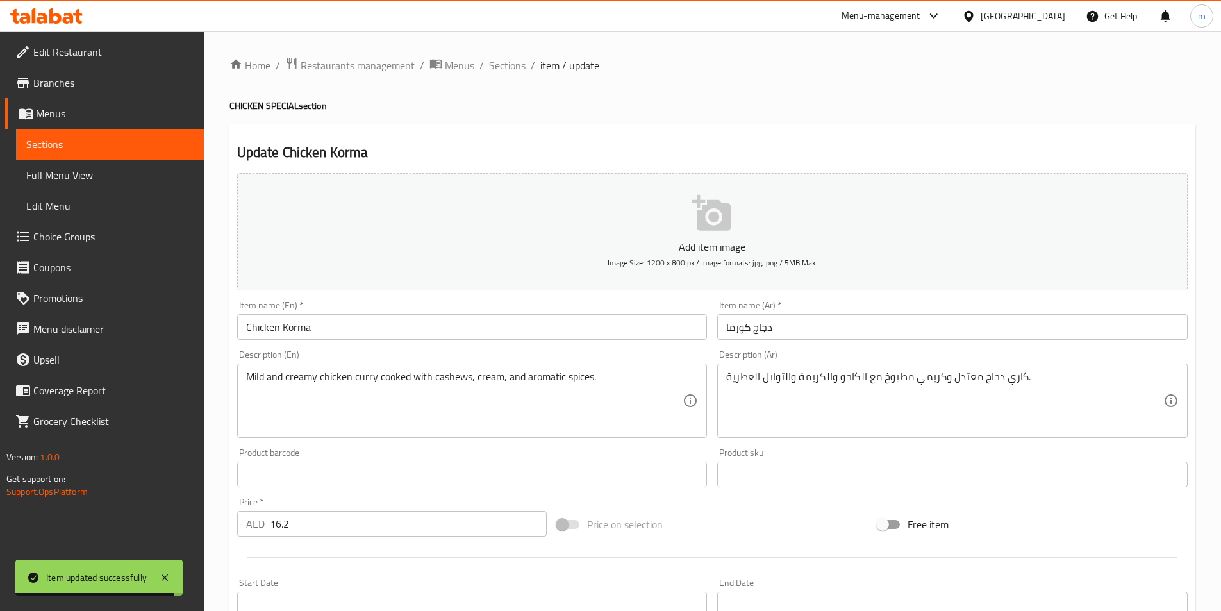
drag, startPoint x: 510, startPoint y: 60, endPoint x: 630, endPoint y: 95, distance: 125.0
click at [511, 60] on span "Sections" at bounding box center [507, 65] width 37 height 15
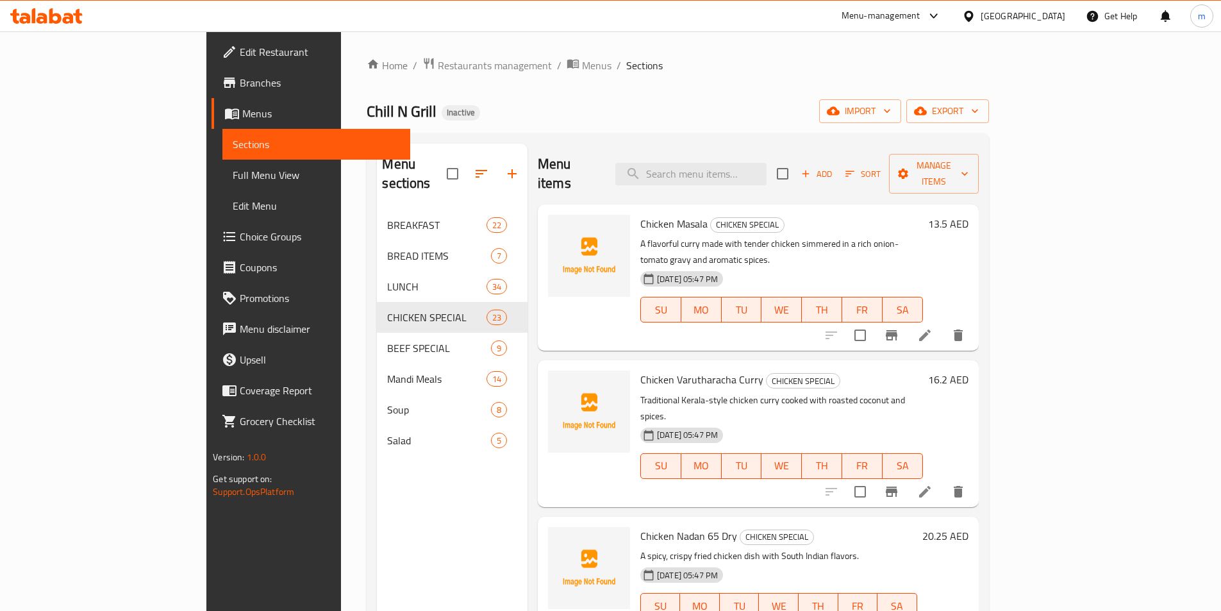
click at [647, 110] on div "Chill N Grill Inactive import export" at bounding box center [678, 111] width 622 height 24
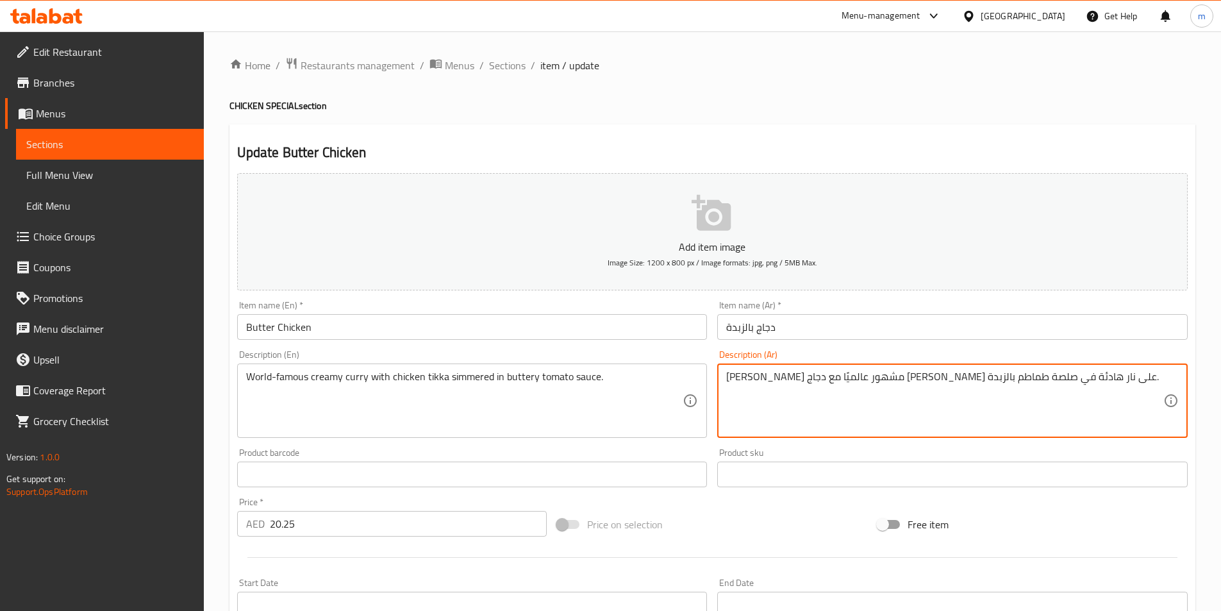
drag, startPoint x: 835, startPoint y: 381, endPoint x: 922, endPoint y: 390, distance: 87.1
paste textarea "Butter Chicken"
click at [902, 387] on textarea "[PERSON_NAME] مشهور عالميًا مع دجاج [PERSON_NAME] على نار هادئة في صلصة طماطم ب…" at bounding box center [944, 401] width 437 height 61
drag, startPoint x: 903, startPoint y: 382, endPoint x: 989, endPoint y: 386, distance: 86.0
click at [989, 386] on textarea "[PERSON_NAME] مشهور عالميًا مع دجاج [PERSON_NAME] على نار هادئة في صلصة طماطم ب…" at bounding box center [944, 401] width 437 height 61
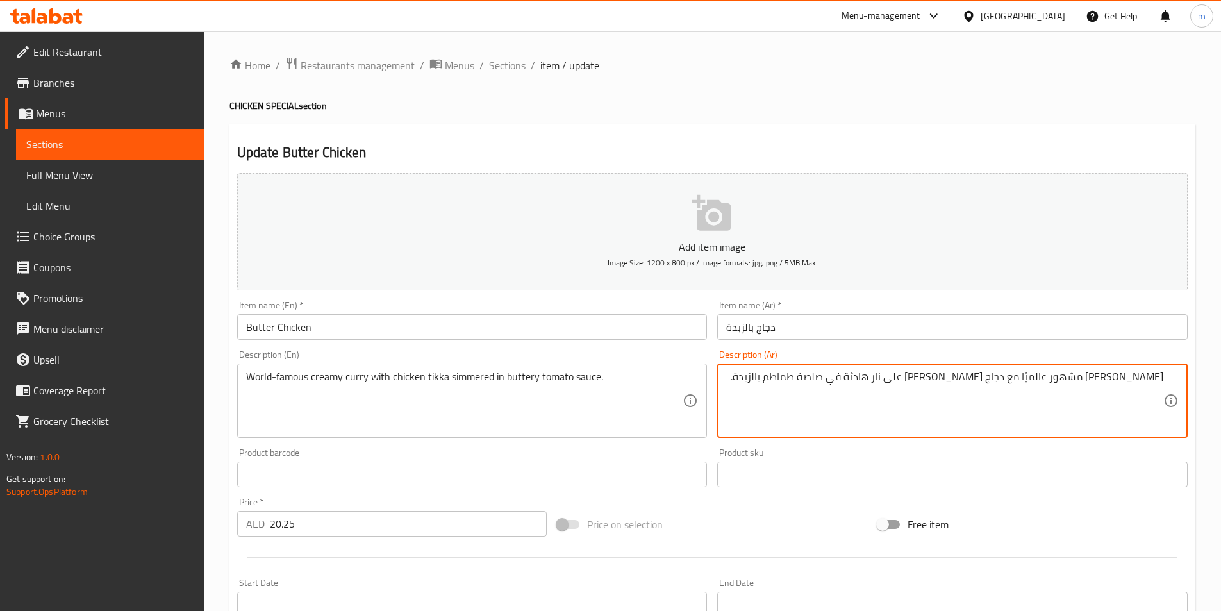
paste textarea "بطء"
click at [1003, 382] on textarea "[PERSON_NAME] مشهور عالميًا مع دجاج [PERSON_NAME] ببطء في صلصة طماطم بالزبدة." at bounding box center [944, 401] width 437 height 61
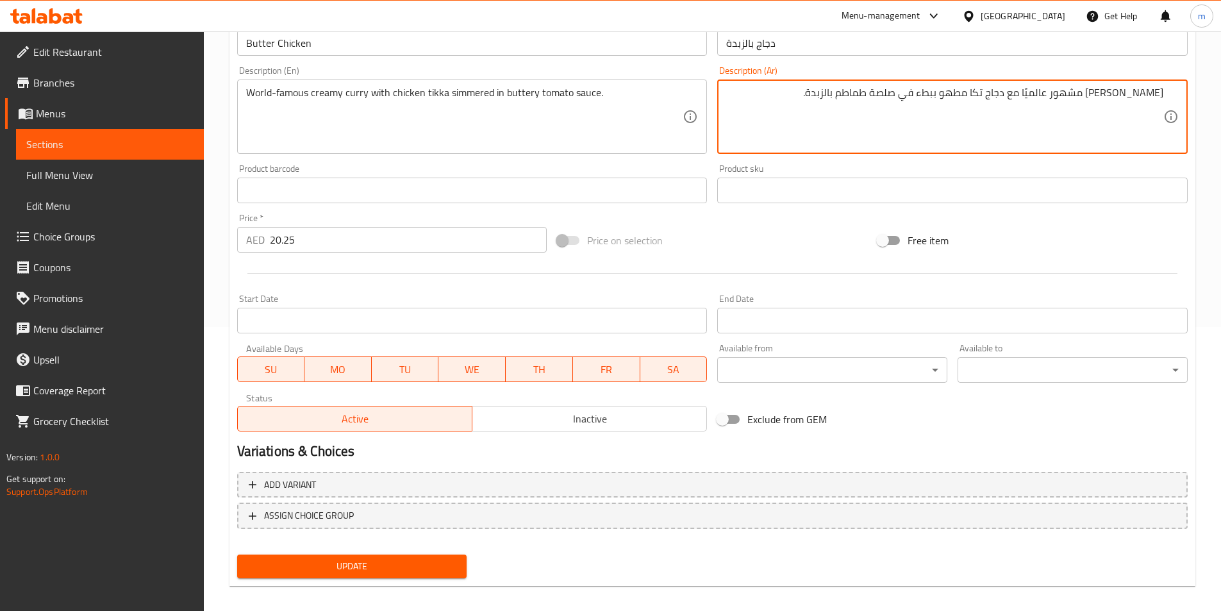
scroll to position [295, 0]
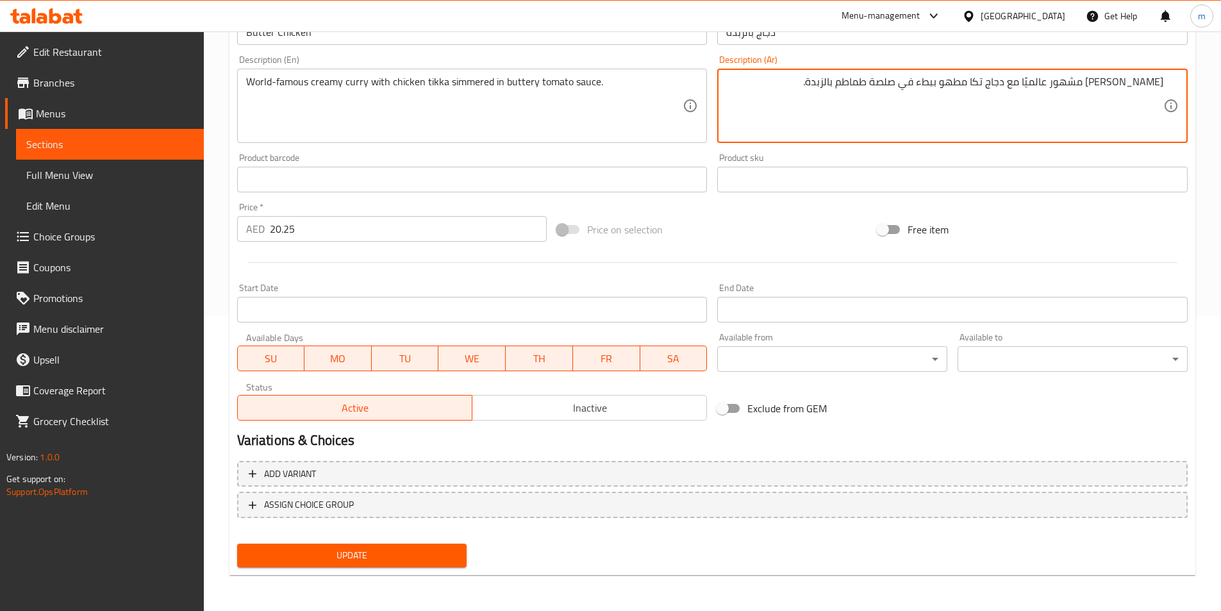
type textarea "[PERSON_NAME] مشهور عالميًا مع دجاج تكا مطهو ببطء في صلصة طماطم بالزبدة."
click at [451, 561] on span "Update" at bounding box center [352, 555] width 210 height 16
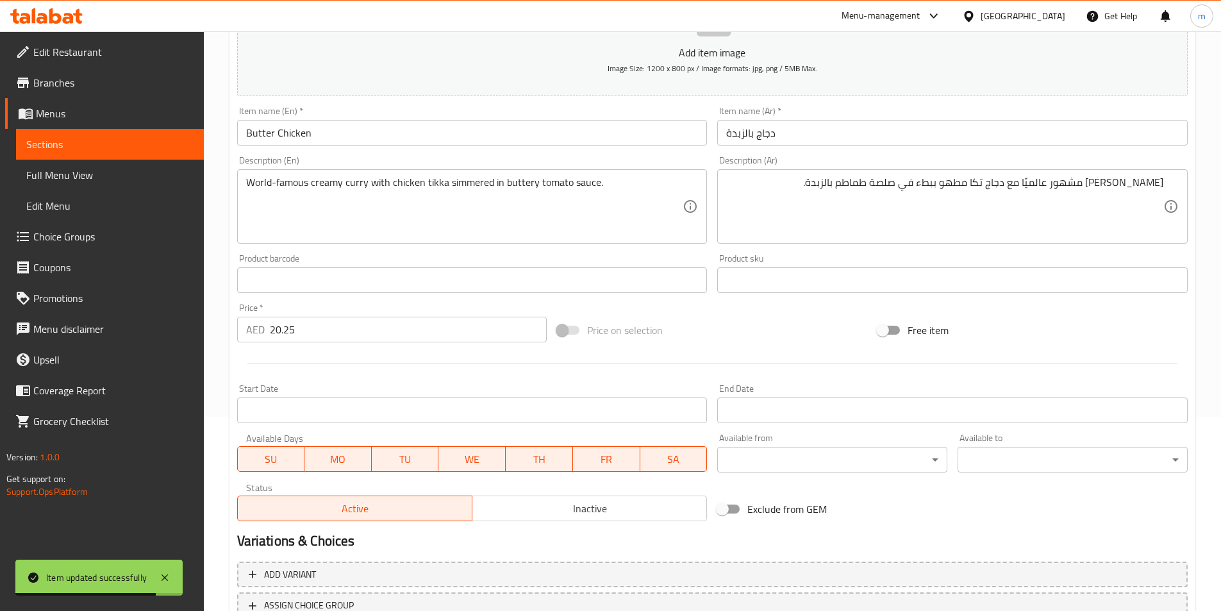
scroll to position [0, 0]
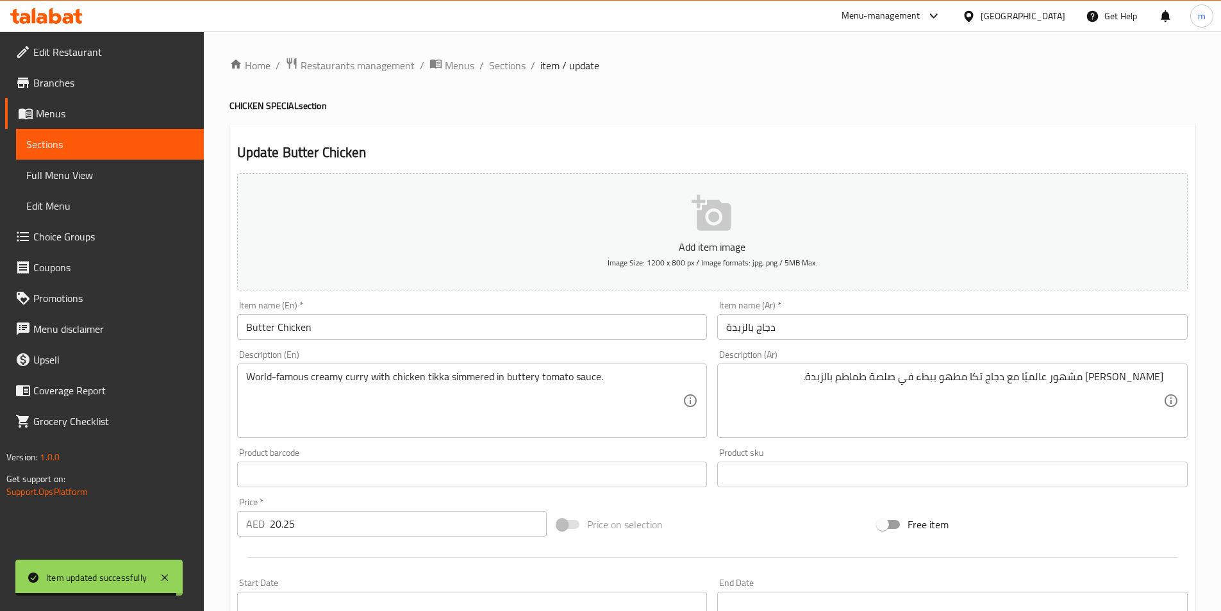
click at [508, 76] on div "Home / Restaurants management / Menus / Sections / item / update CHICKEN SPECIA…" at bounding box center [712, 468] width 966 height 823
click at [506, 75] on div "Home / Restaurants management / Menus / Sections / item / update CHICKEN SPECIA…" at bounding box center [712, 468] width 966 height 823
click at [503, 69] on span "Sections" at bounding box center [507, 65] width 37 height 15
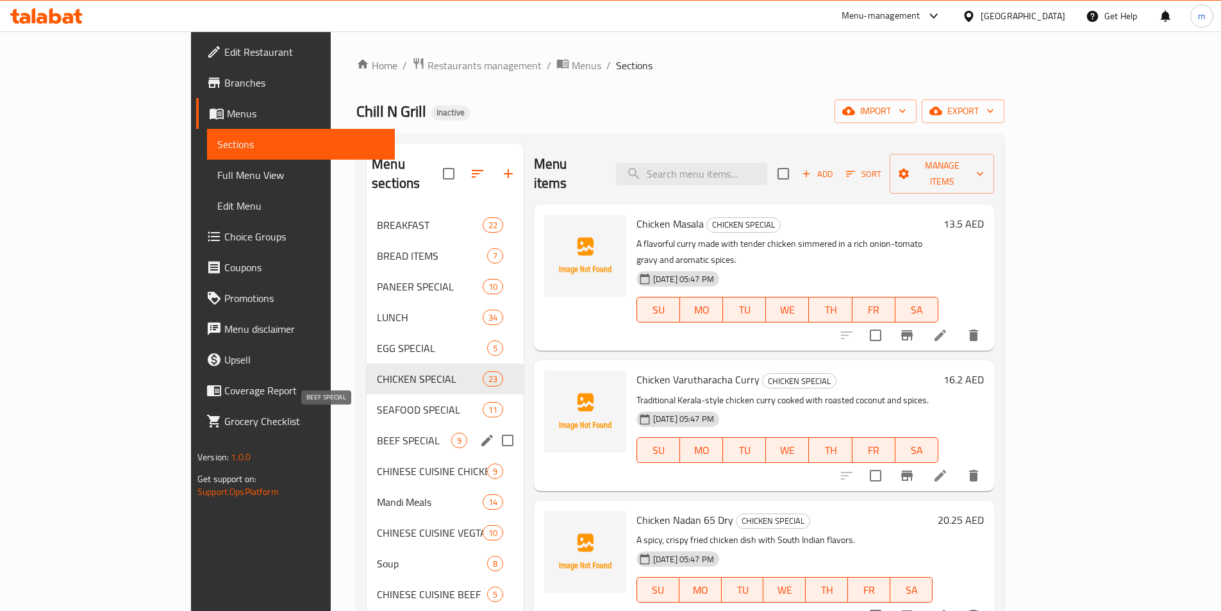
click at [377, 433] on span "BEEF SPECIAL" at bounding box center [414, 440] width 74 height 15
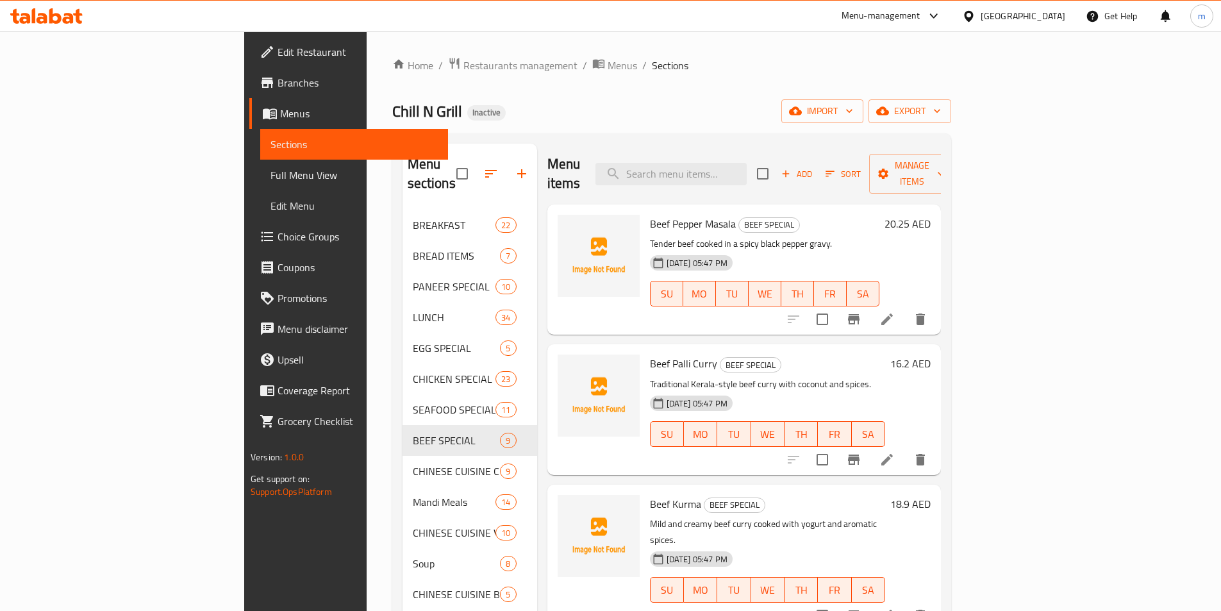
click at [577, 100] on div "Chill N Grill Inactive import export" at bounding box center [671, 111] width 559 height 24
click at [895, 312] on icon at bounding box center [887, 319] width 15 height 15
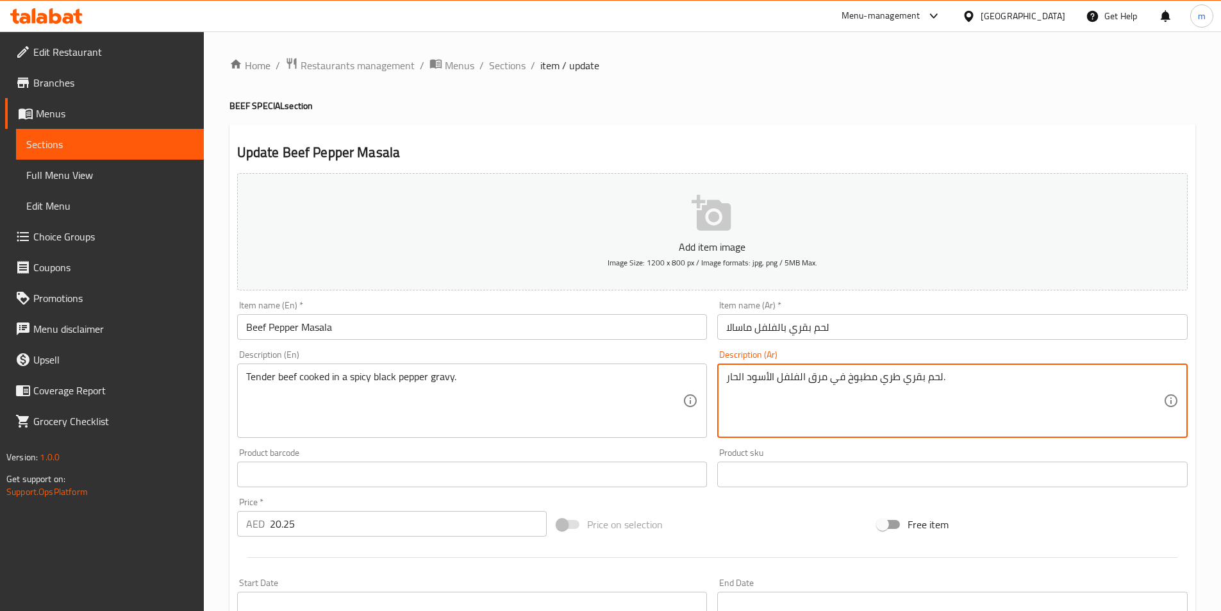
click at [816, 380] on textarea "لحم بقري طري مطبوخ في مرق الفلفل الأسود الحار." at bounding box center [944, 401] width 437 height 61
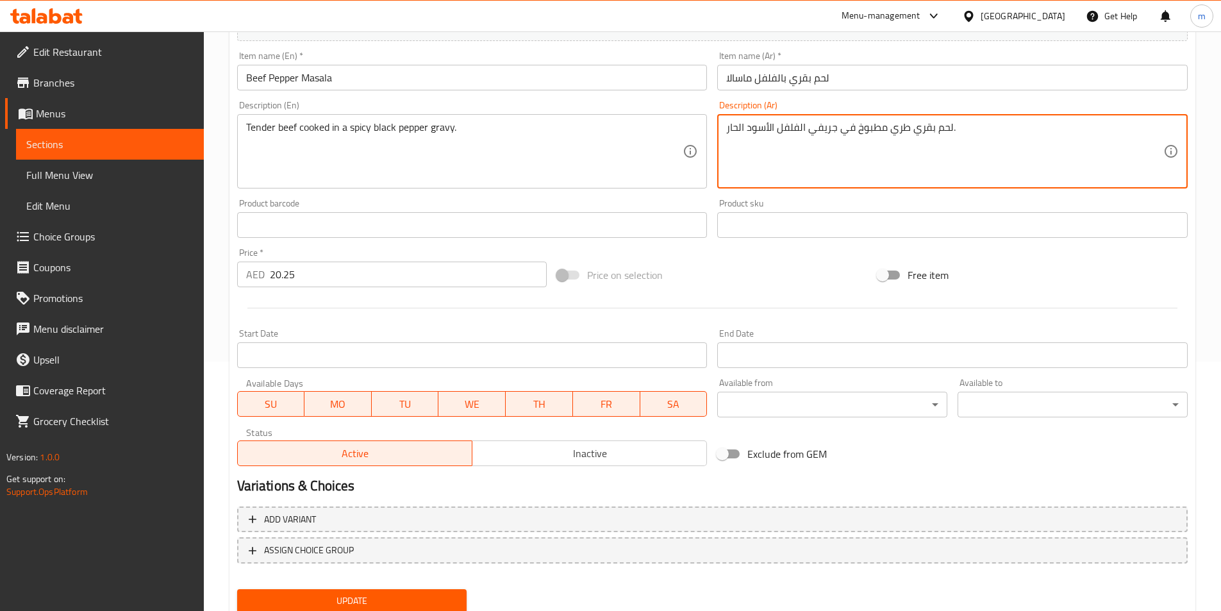
scroll to position [295, 0]
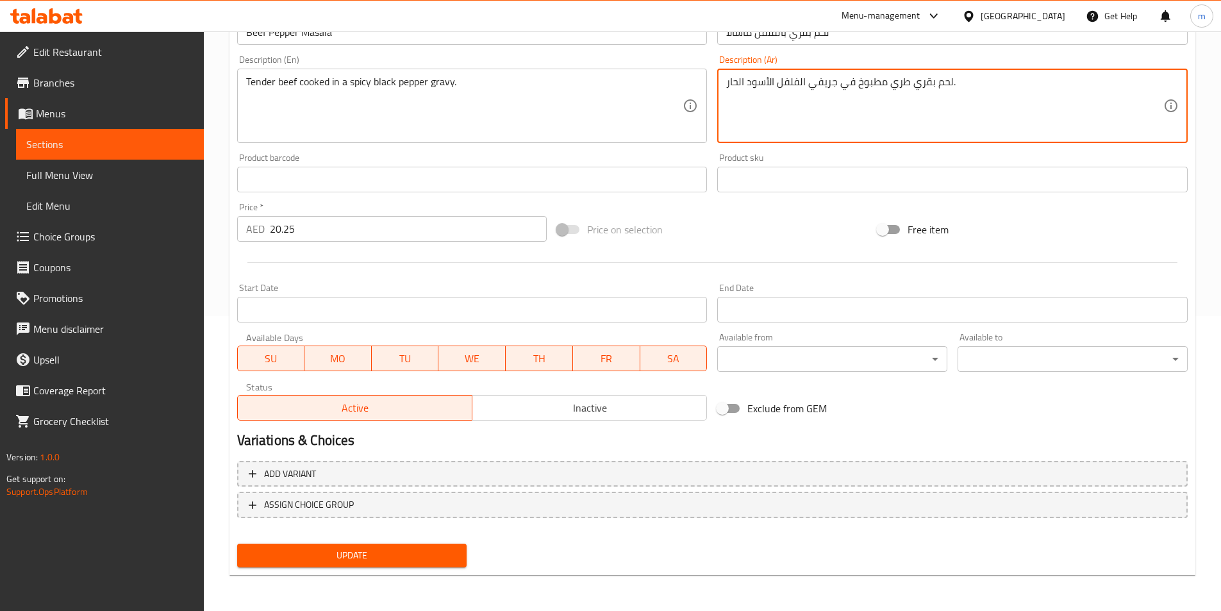
type textarea "لحم بقري طري مطبوخ في جريفي الفلفل الأسود الحار."
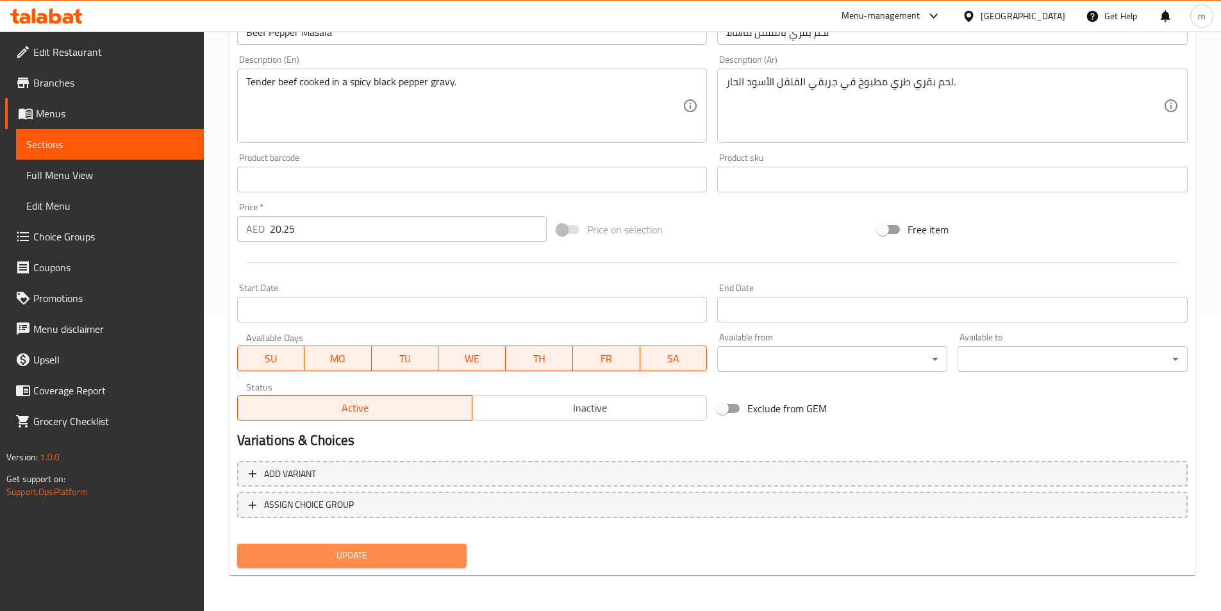
click at [356, 556] on span "Update" at bounding box center [352, 555] width 210 height 16
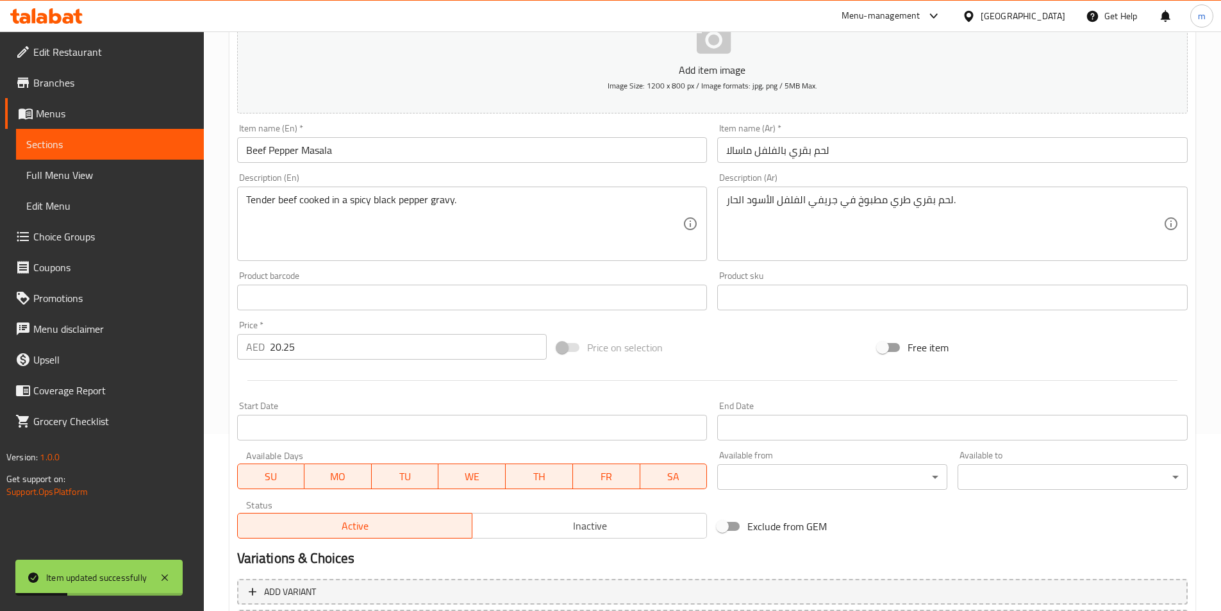
scroll to position [0, 0]
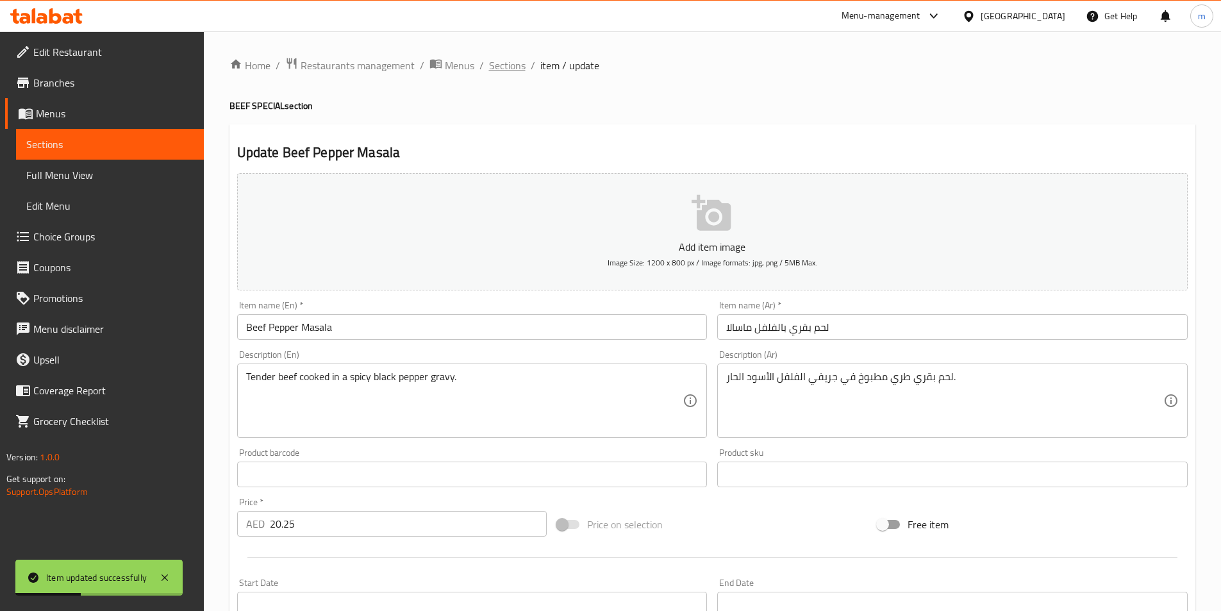
click at [494, 66] on span "Sections" at bounding box center [507, 65] width 37 height 15
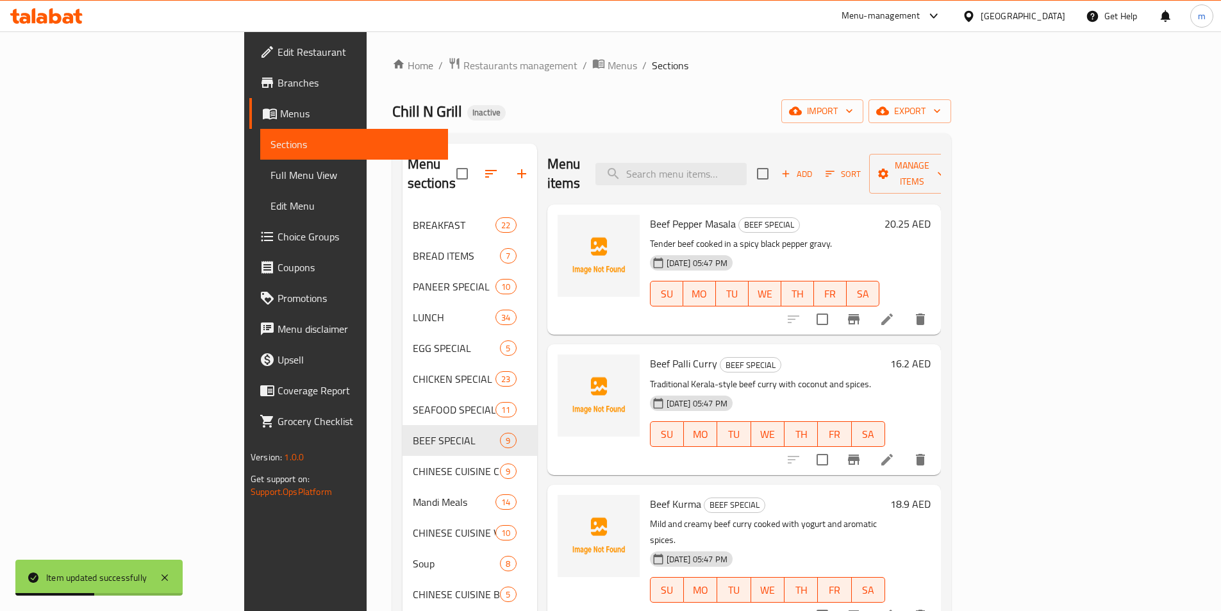
click at [645, 73] on ol "Home / Restaurants management / Menus / Sections" at bounding box center [671, 65] width 559 height 17
click at [895, 608] on icon at bounding box center [887, 615] width 15 height 15
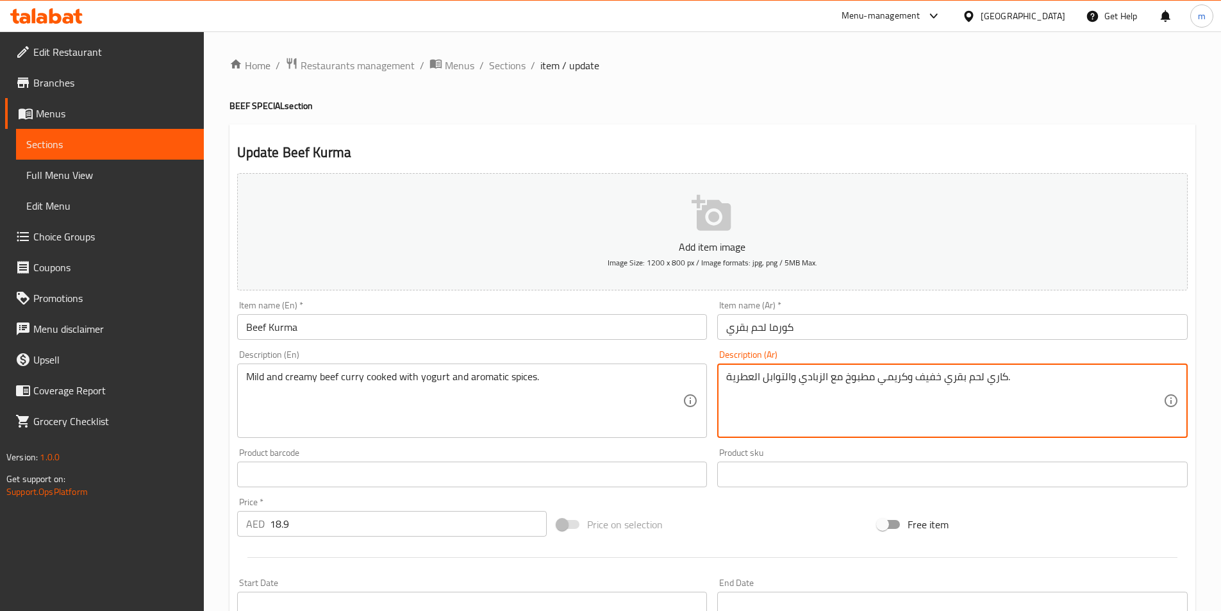
click at [921, 373] on textarea "كاري لحم بقري خفيف وكريمي مطبوخ مع الزبادي والتوابل العطرية." at bounding box center [944, 401] width 437 height 61
click at [929, 378] on textarea "كاري لحم بقري خفيف وكريمي مطبوخ مع الزبادي والتوابل العطرية." at bounding box center [944, 401] width 437 height 61
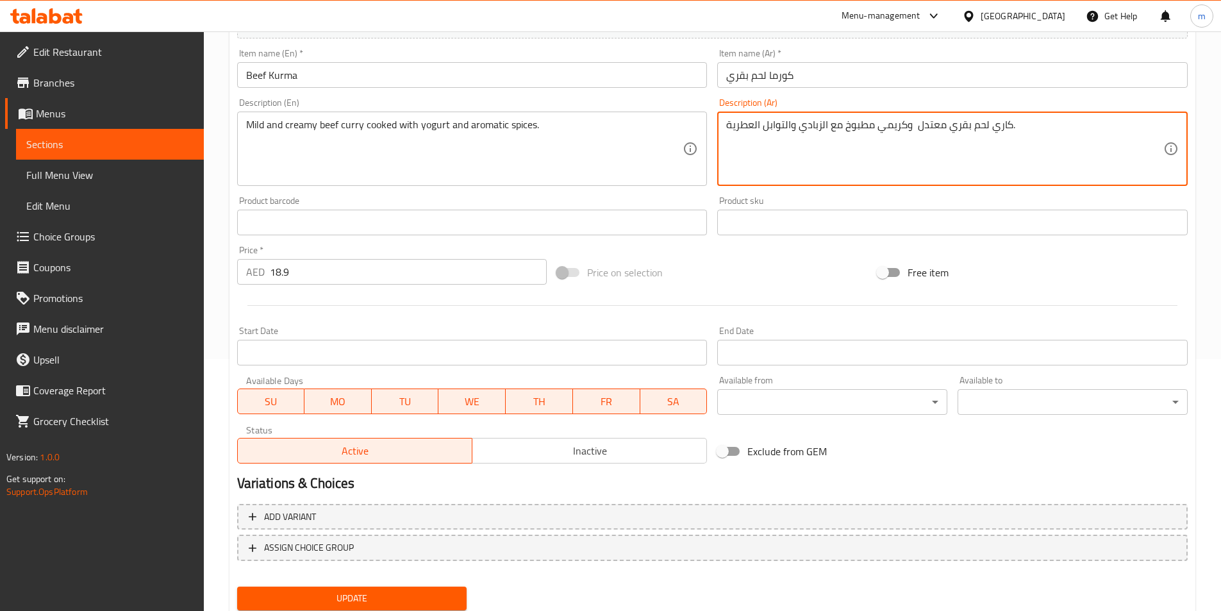
scroll to position [256, 0]
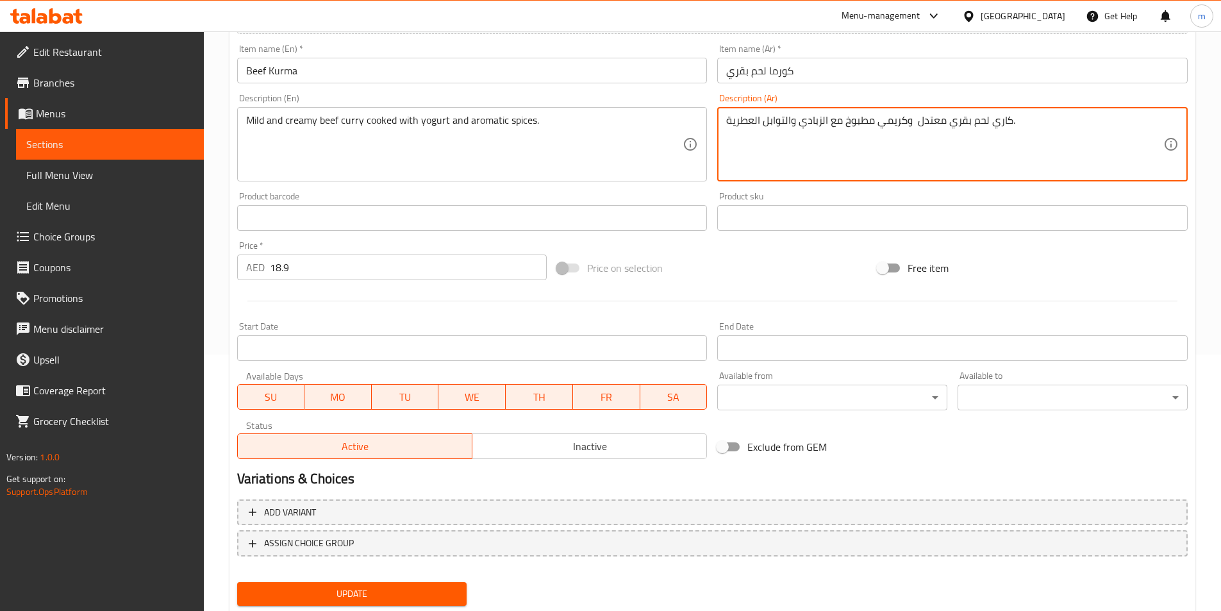
type textarea "كاري لحم بقري معتدل وكريمي مطبوخ مع الزبادي والتوابل العطرية."
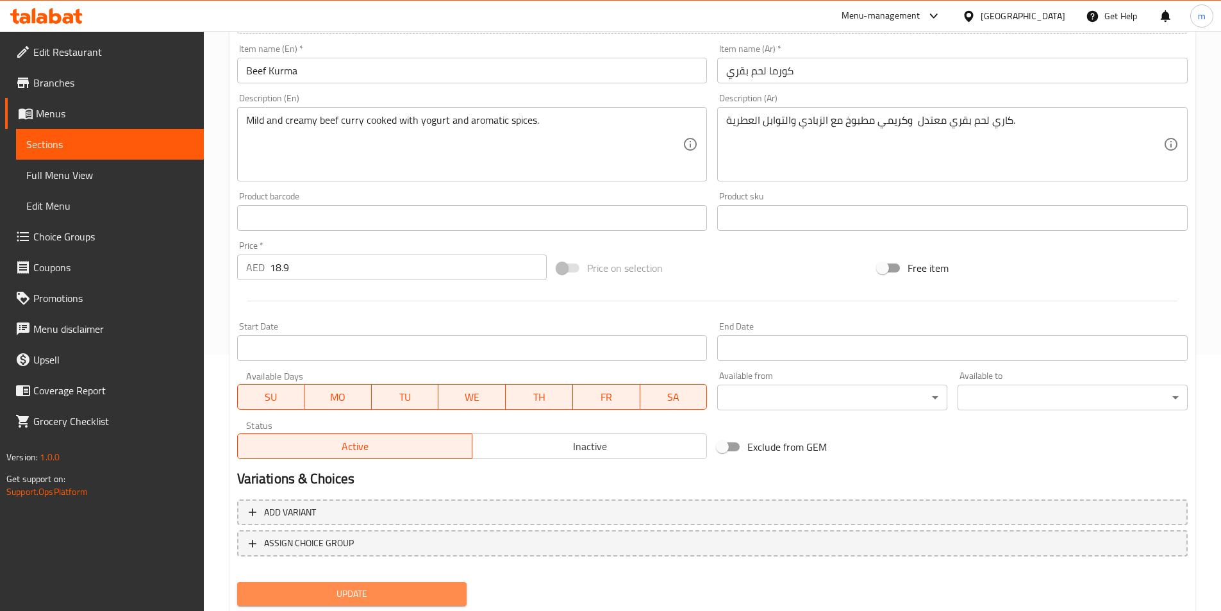
click at [429, 596] on span "Update" at bounding box center [352, 594] width 210 height 16
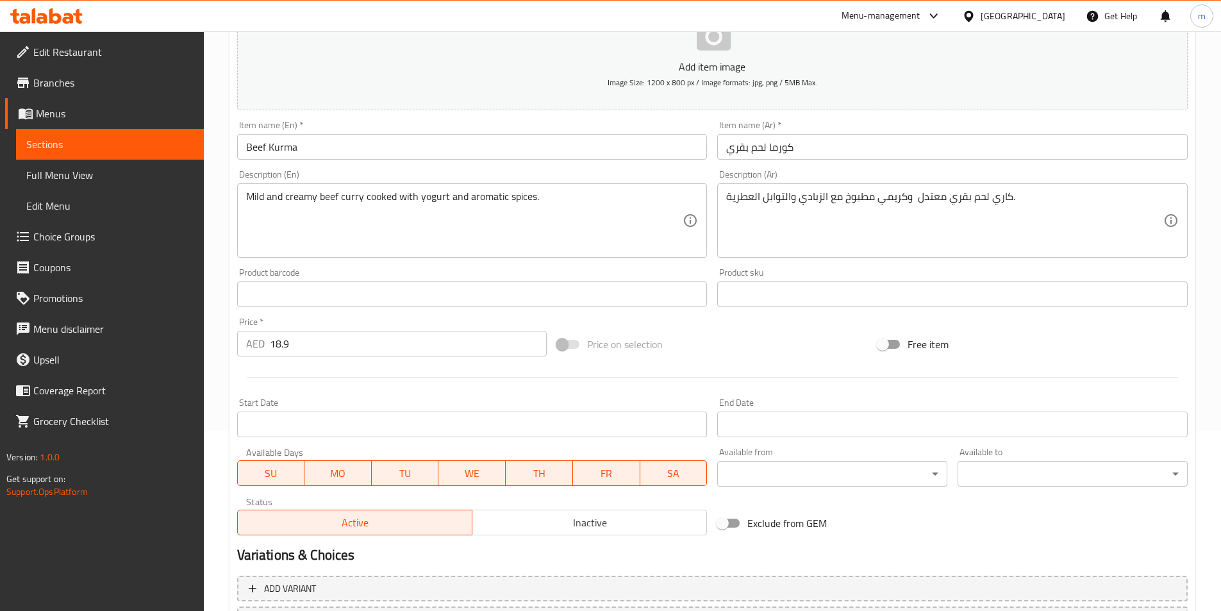
scroll to position [0, 0]
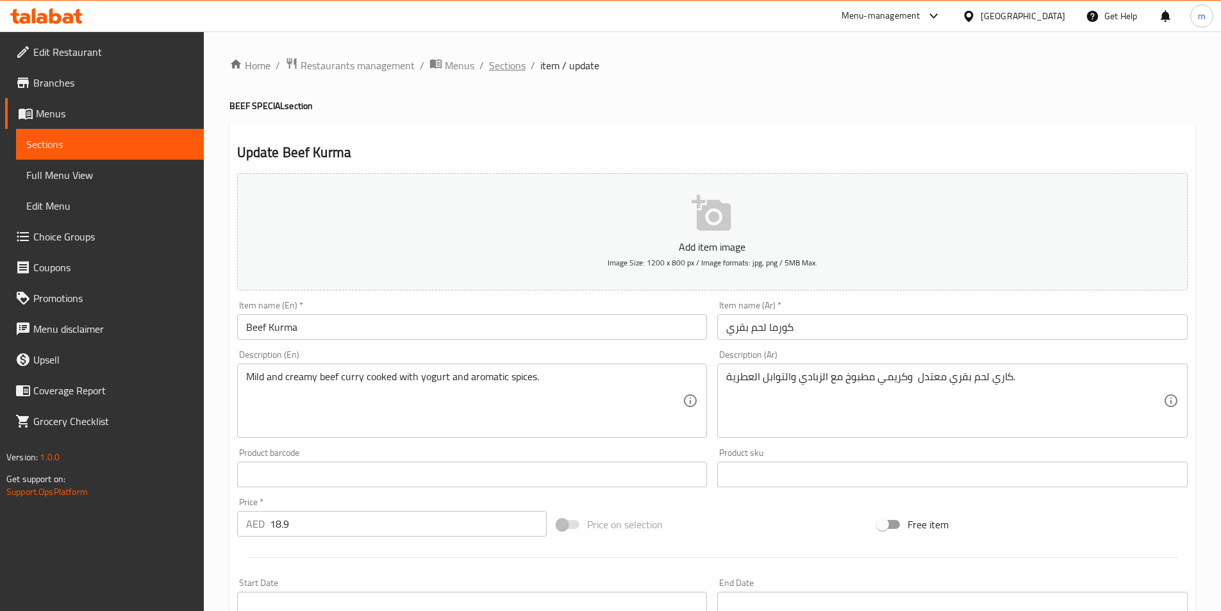
click at [514, 69] on span "Sections" at bounding box center [507, 65] width 37 height 15
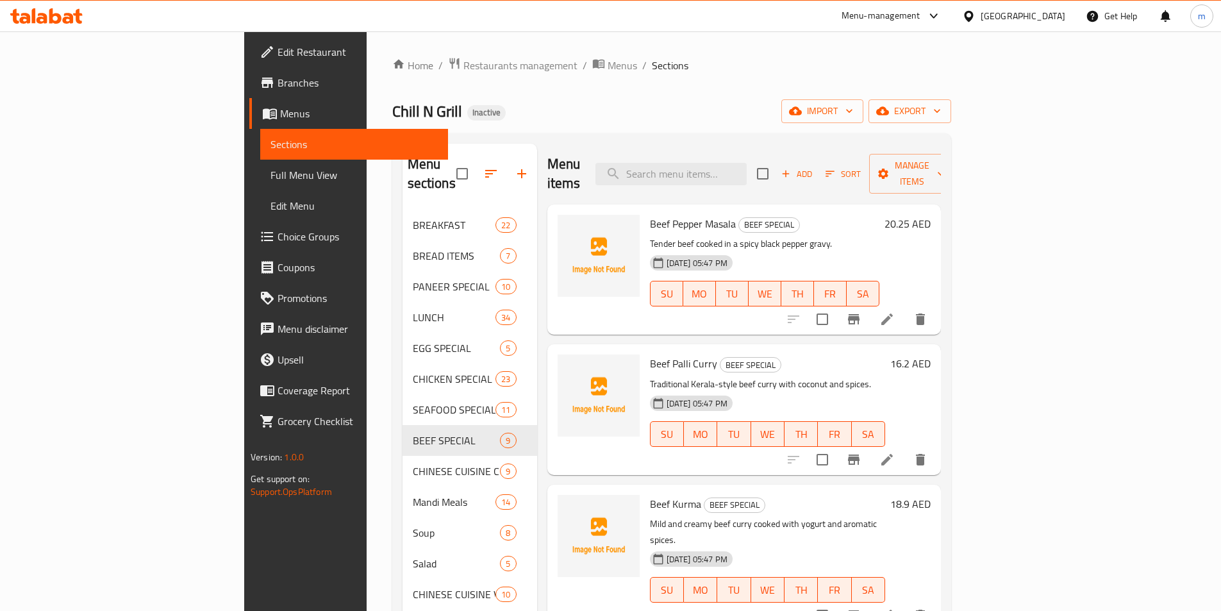
click at [576, 100] on div "Chill N Grill Inactive import export" at bounding box center [671, 111] width 559 height 24
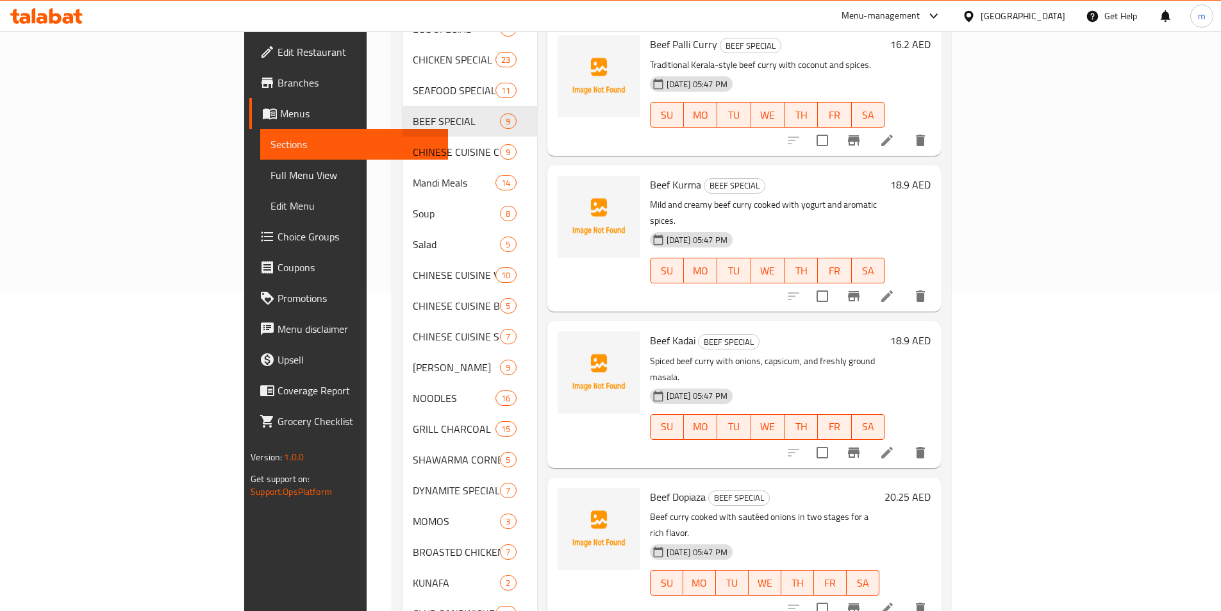
drag, startPoint x: 1122, startPoint y: 415, endPoint x: 1119, endPoint y: 410, distance: 6.6
click at [936, 437] on div at bounding box center [857, 452] width 158 height 31
click at [895, 445] on icon at bounding box center [887, 452] width 15 height 15
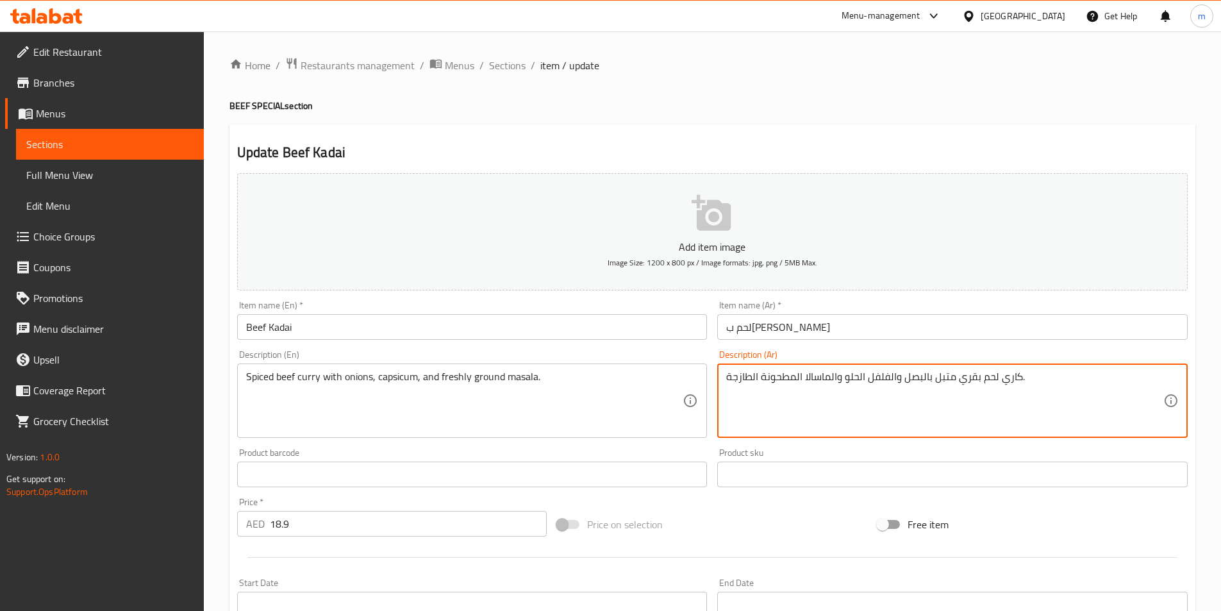
drag, startPoint x: 869, startPoint y: 382, endPoint x: 891, endPoint y: 385, distance: 22.0
paste textarea "فلة"
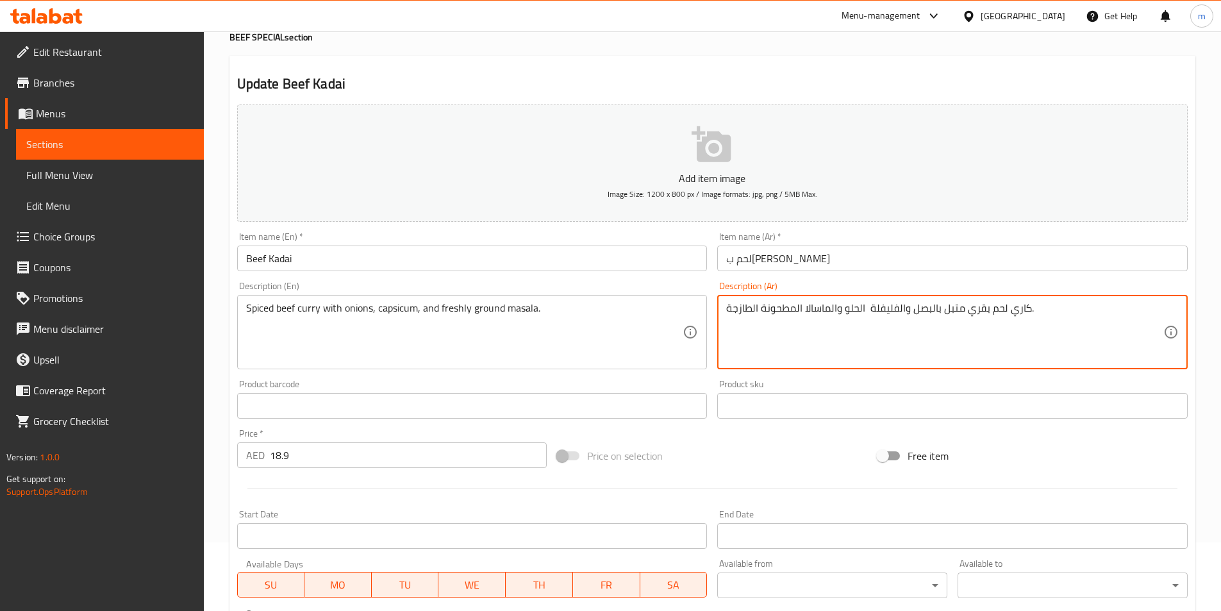
scroll to position [256, 0]
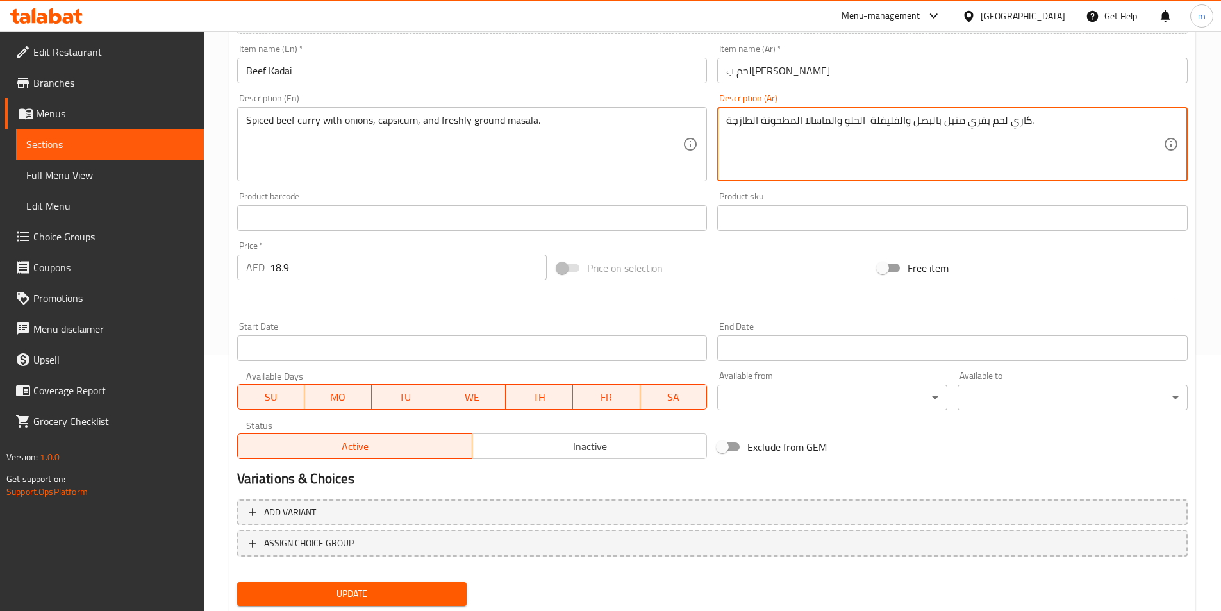
type textarea "كاري لحم بقري متبل بالبصل والفليفلة الحلو والماسالا المطحونة الطازجة."
click at [453, 587] on span "Update" at bounding box center [352, 594] width 210 height 16
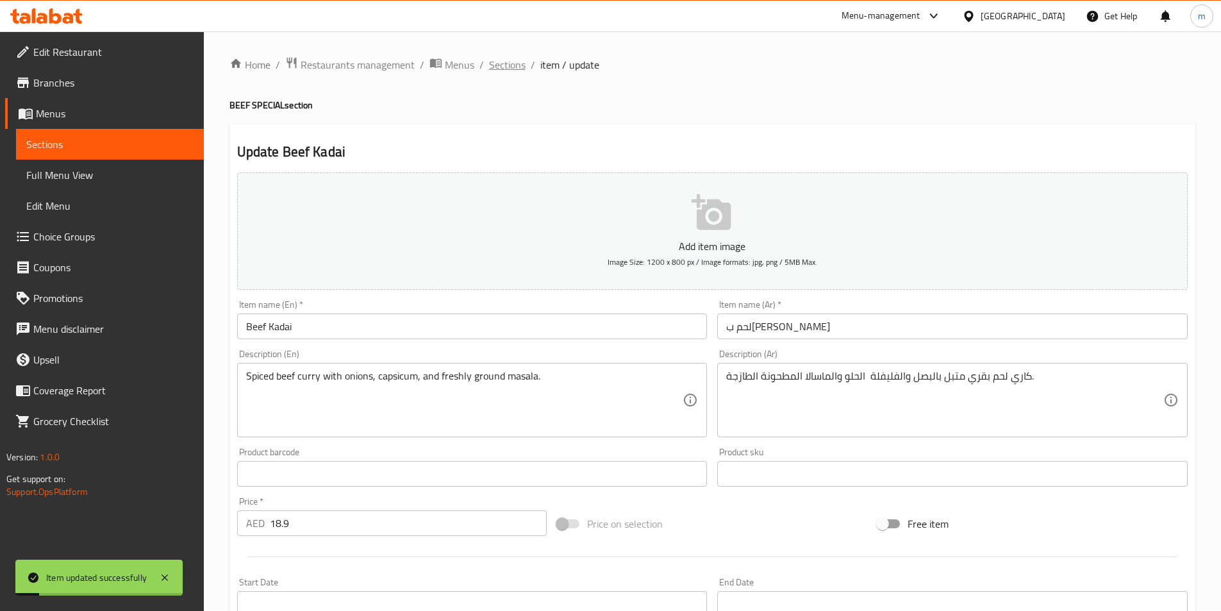
scroll to position [0, 0]
drag, startPoint x: 505, startPoint y: 74, endPoint x: 563, endPoint y: 87, distance: 59.2
click at [506, 73] on span "Sections" at bounding box center [507, 65] width 37 height 15
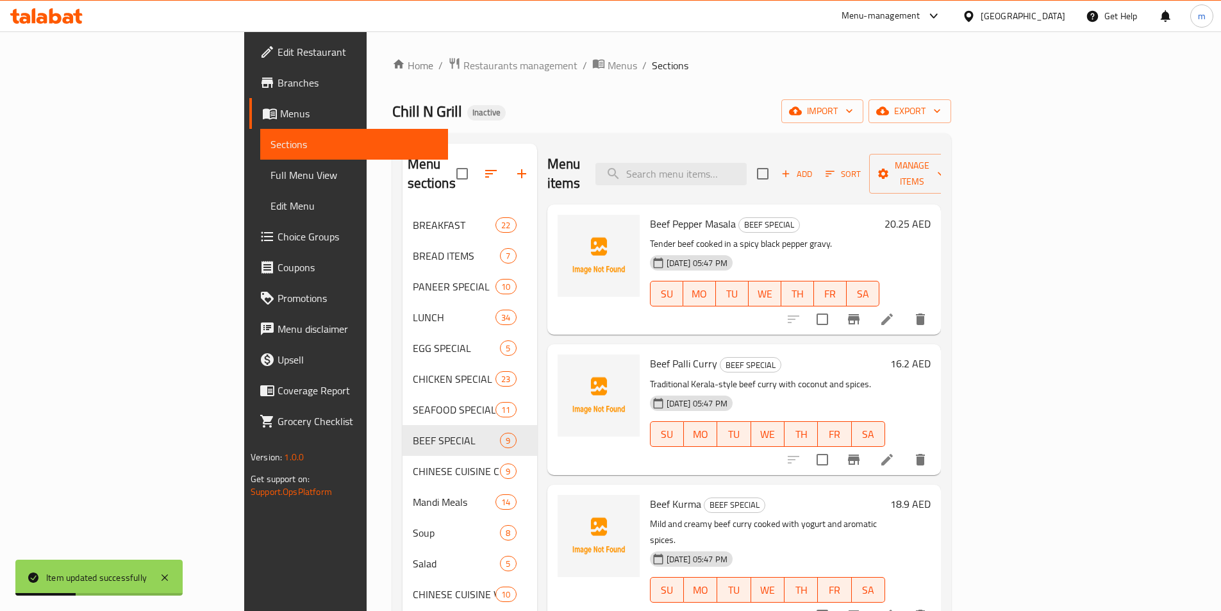
click at [617, 101] on div "Chill N Grill Inactive import export" at bounding box center [671, 111] width 559 height 24
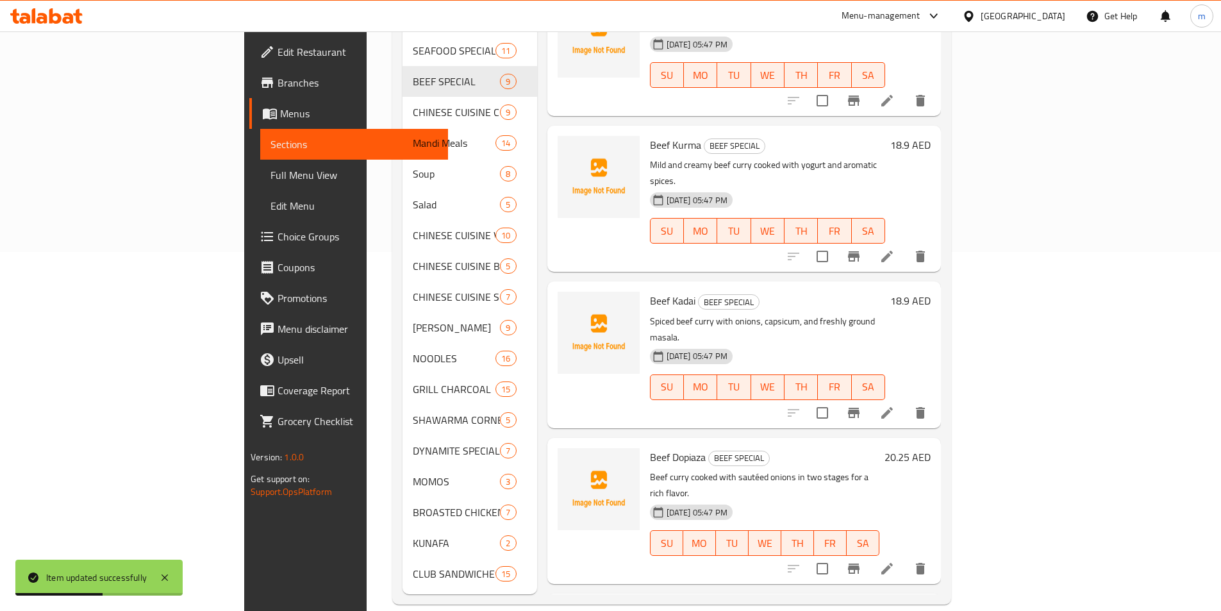
click at [895, 561] on icon at bounding box center [887, 568] width 15 height 15
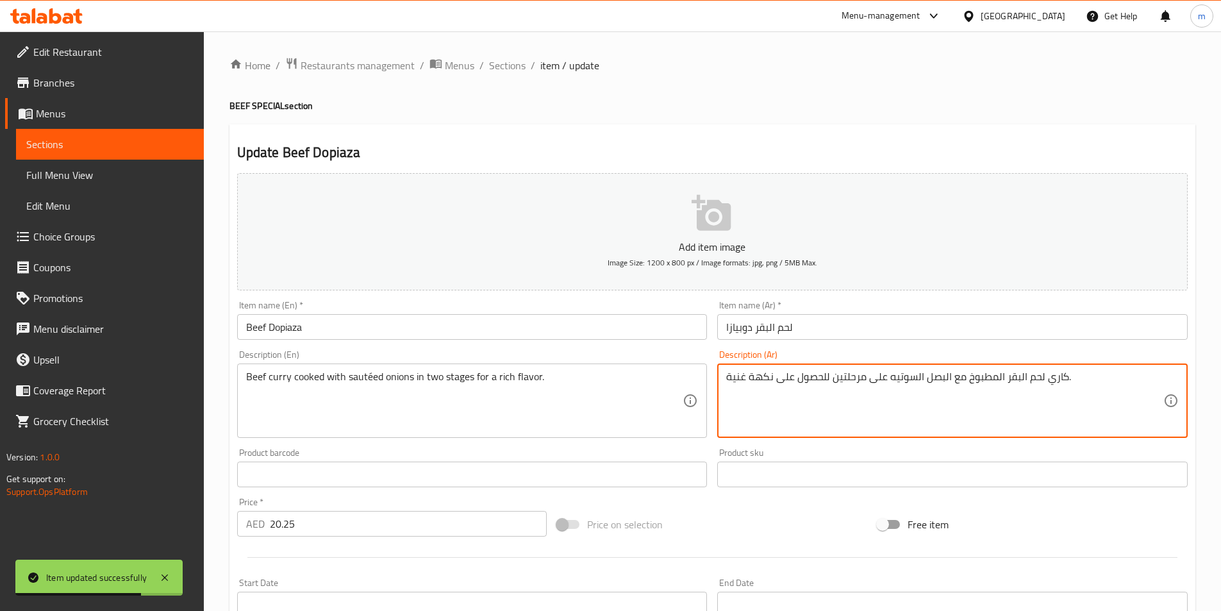
click at [1018, 385] on textarea "كاري لحم البقر المطبوخ مع البصل السوتيه على مرحلتين للحصول على نكهة غنية." at bounding box center [944, 401] width 437 height 61
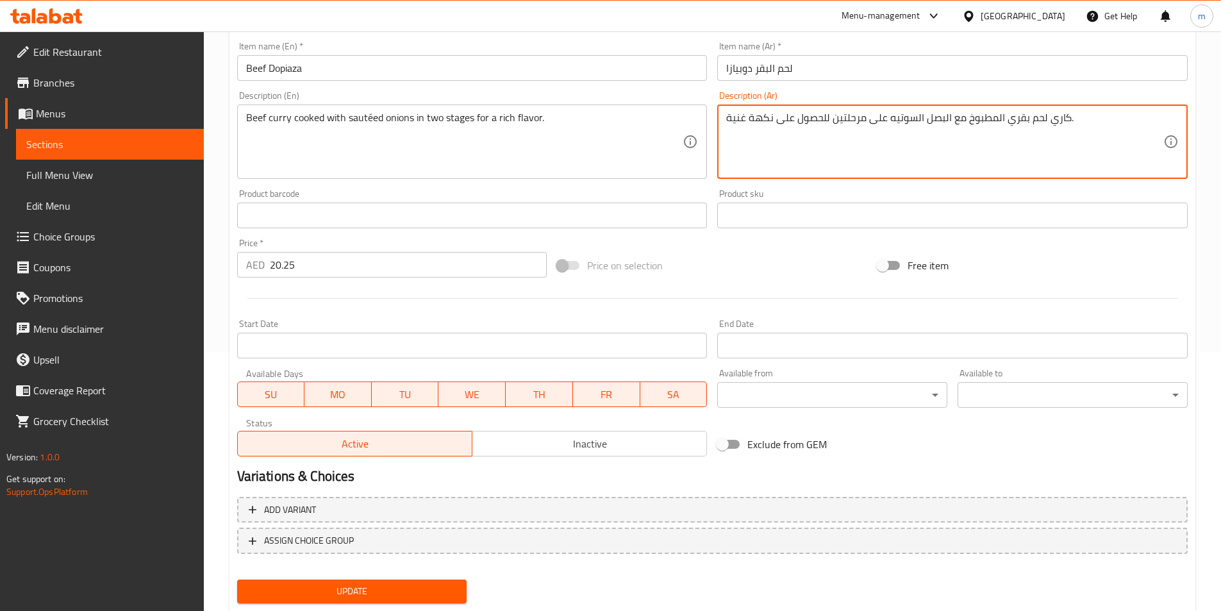
scroll to position [295, 0]
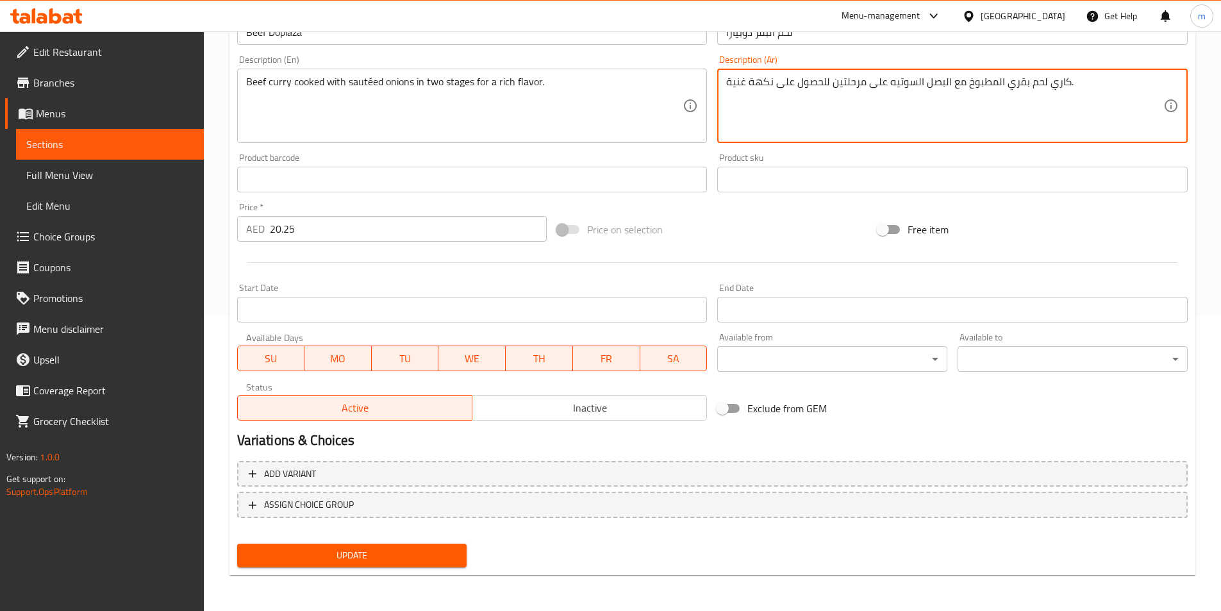
type textarea "كاري لحم بقري المطبوخ مع البصل السوتيه على مرحلتين للحصول على نكهة غنية."
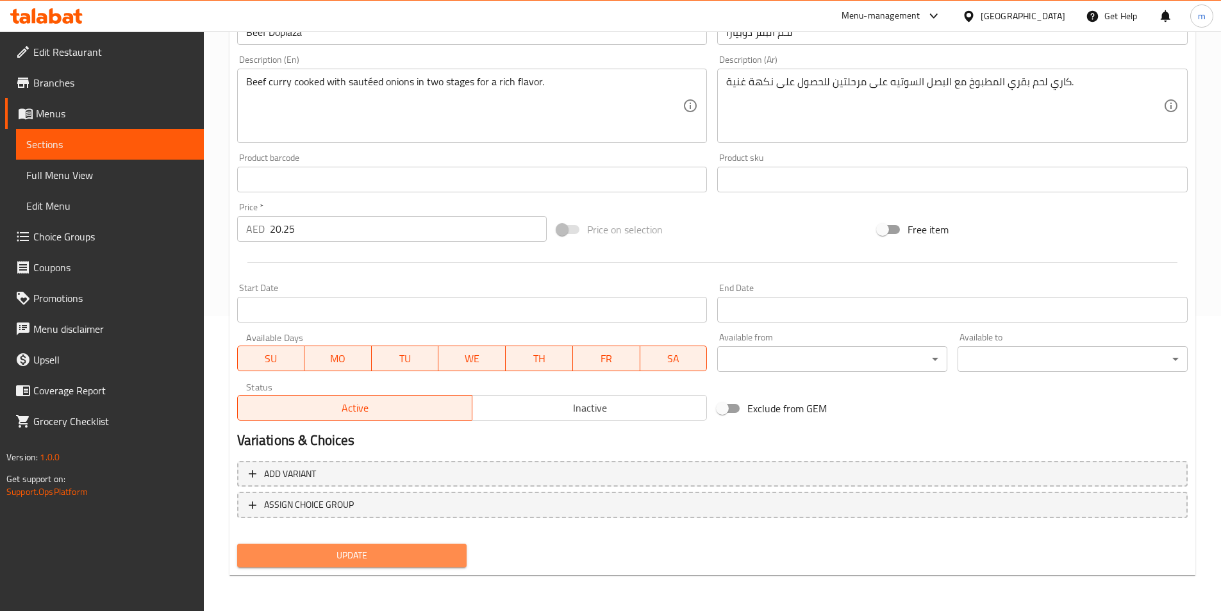
drag, startPoint x: 398, startPoint y: 557, endPoint x: 388, endPoint y: 557, distance: 10.3
click at [398, 558] on span "Update" at bounding box center [352, 555] width 210 height 16
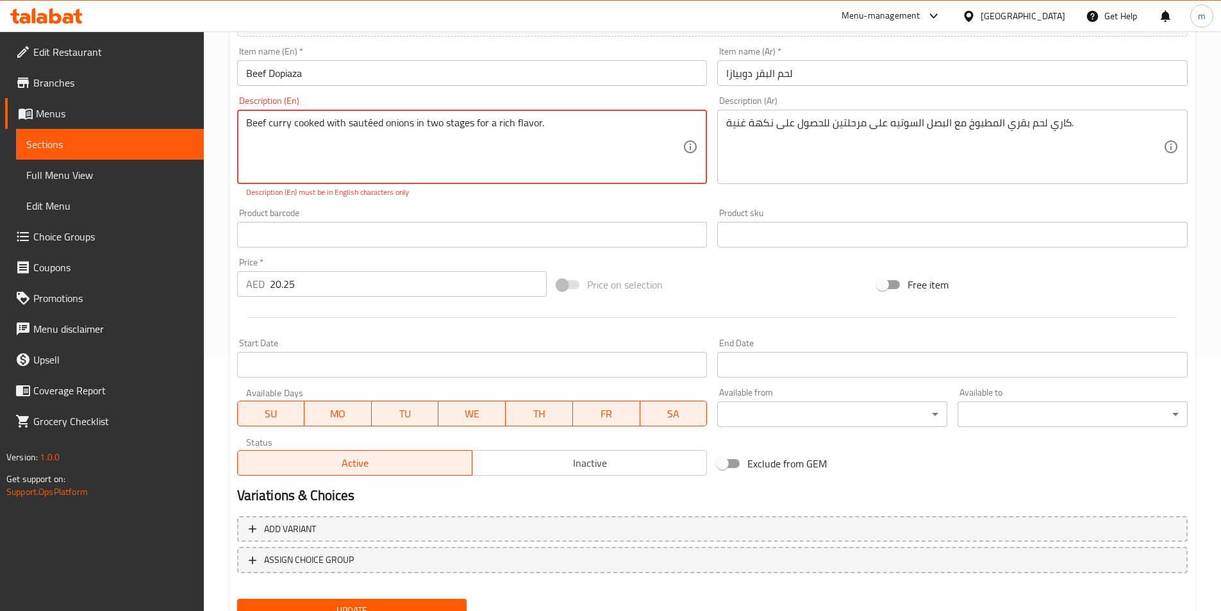
scroll to position [231, 0]
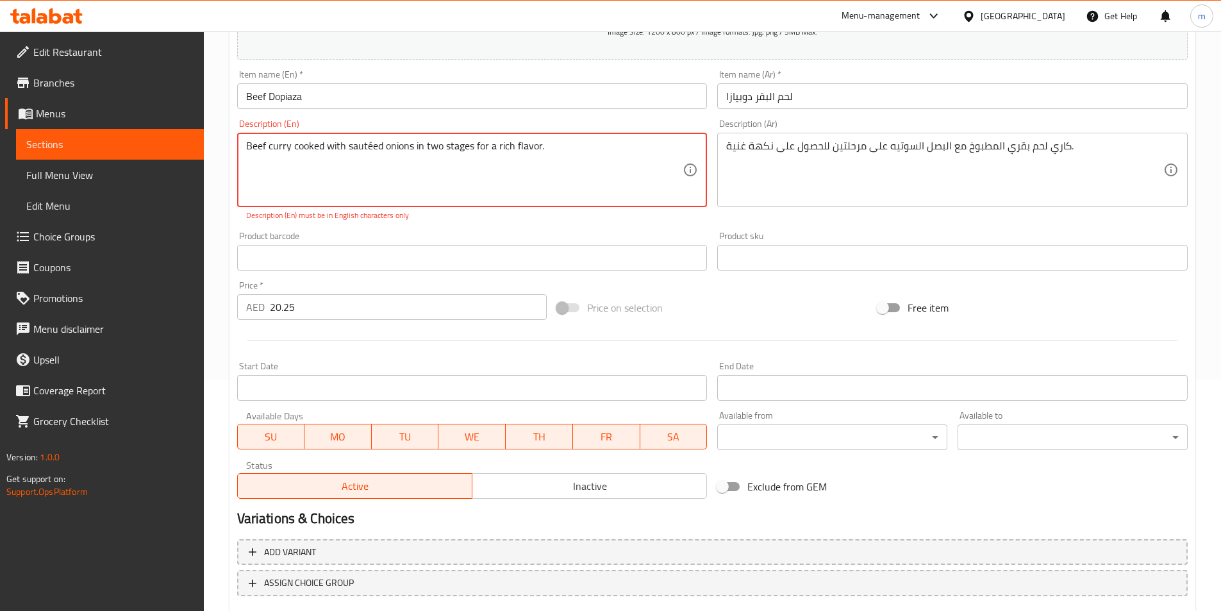
click at [371, 154] on textarea "Beef curry cooked with sautéed onions in two stages for a rich flavor." at bounding box center [464, 170] width 437 height 61
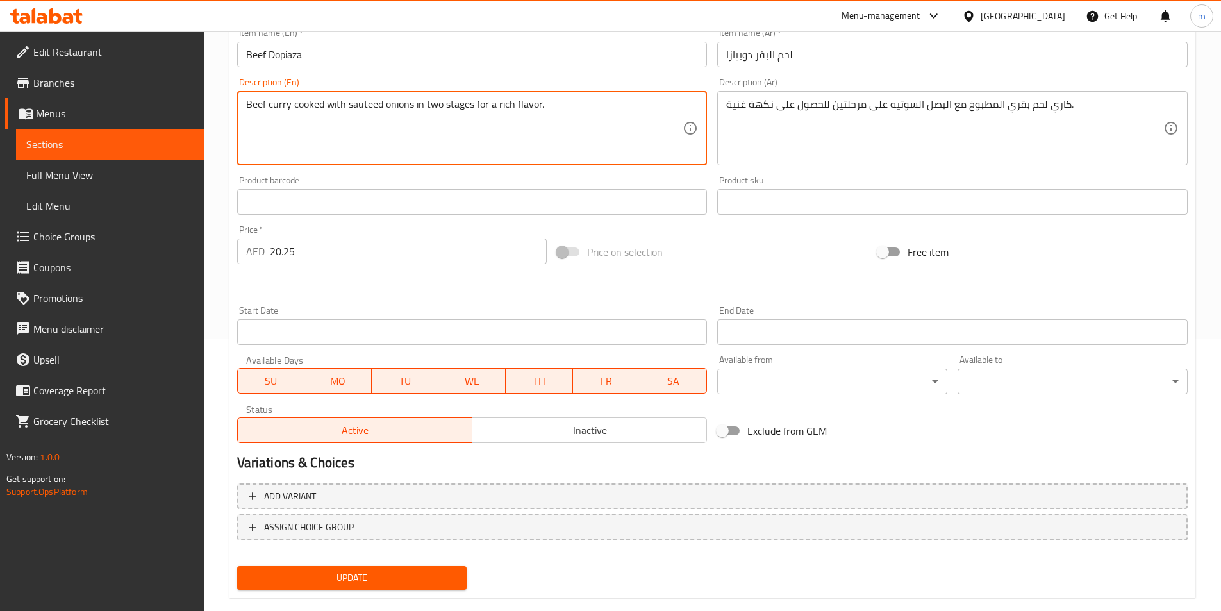
scroll to position [295, 0]
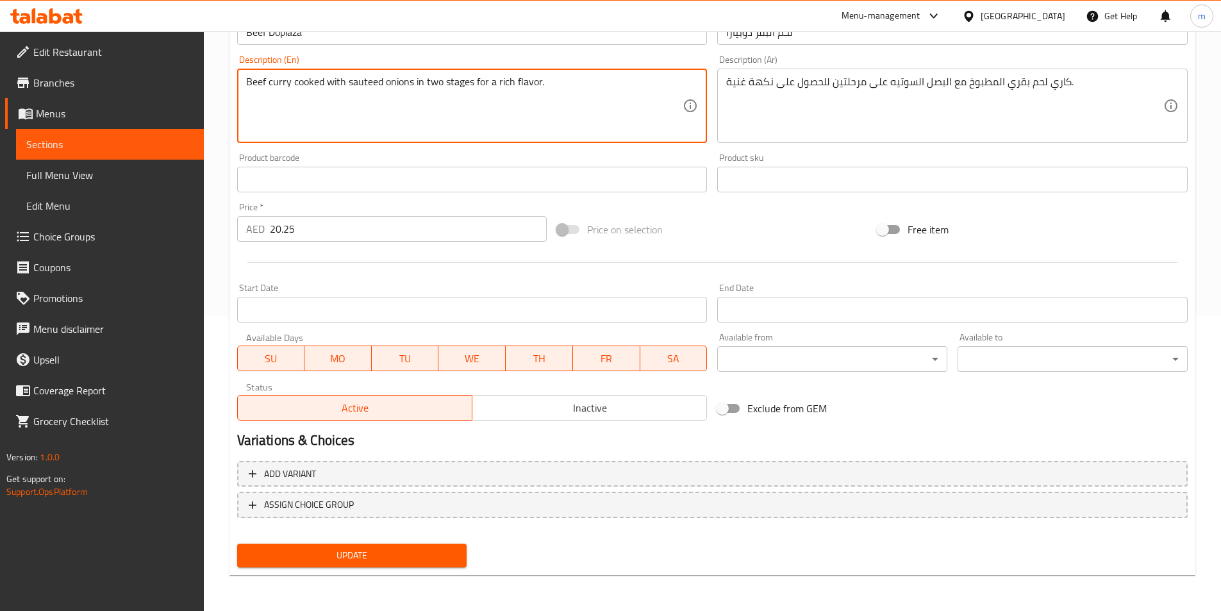
type textarea "Beef curry cooked with sauteed onions in two stages for a rich flavor."
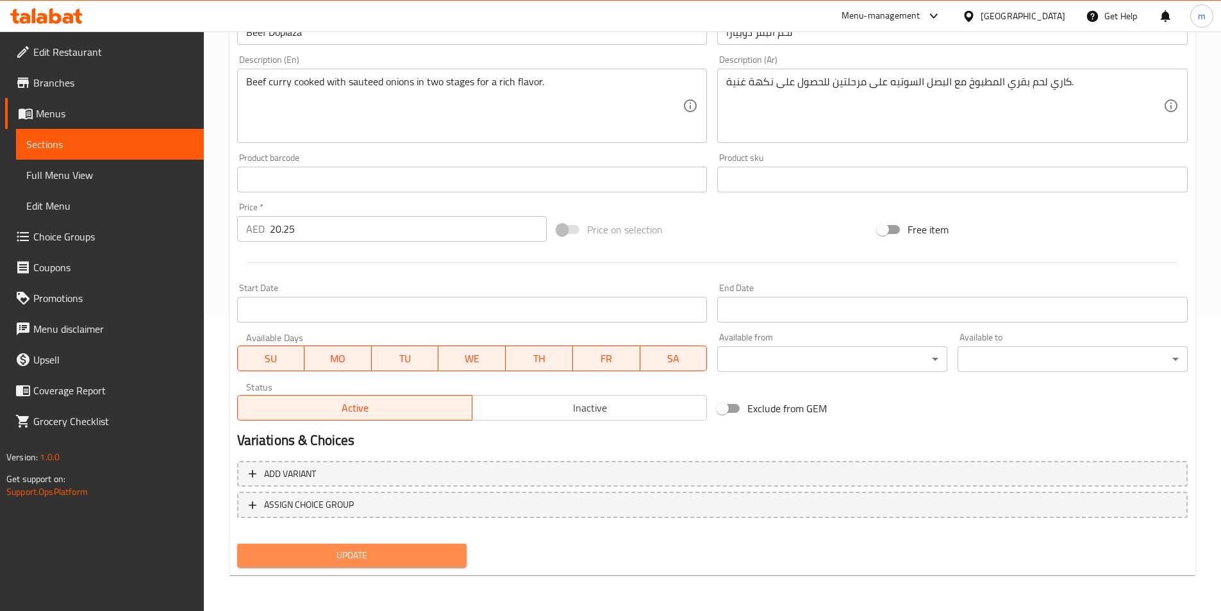
click at [442, 553] on span "Update" at bounding box center [352, 555] width 210 height 16
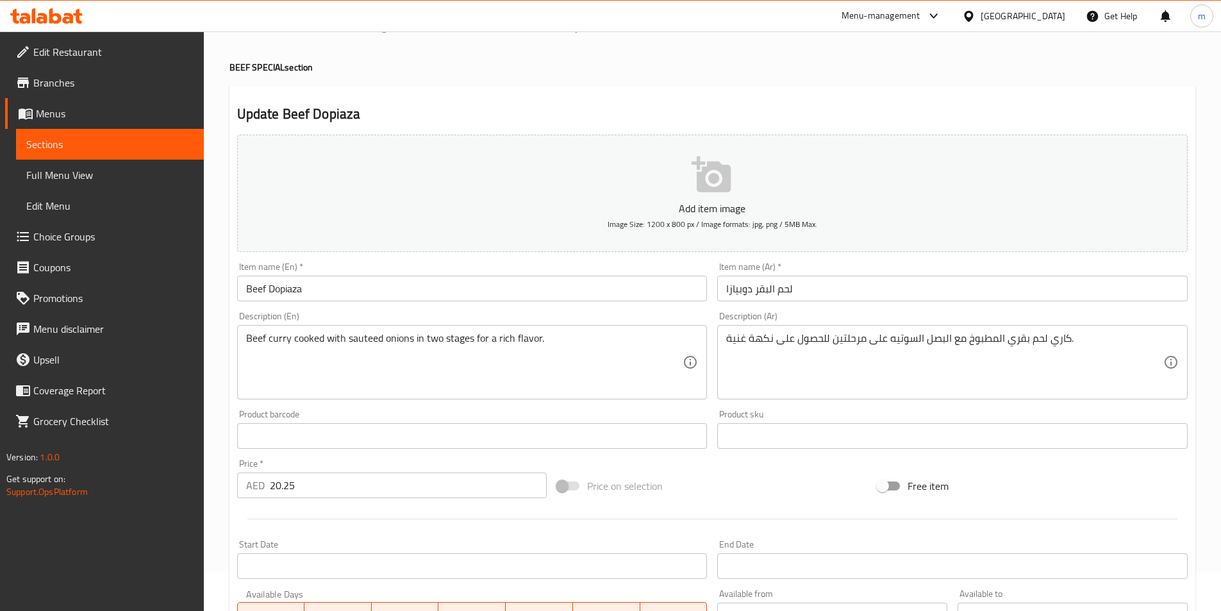
scroll to position [0, 0]
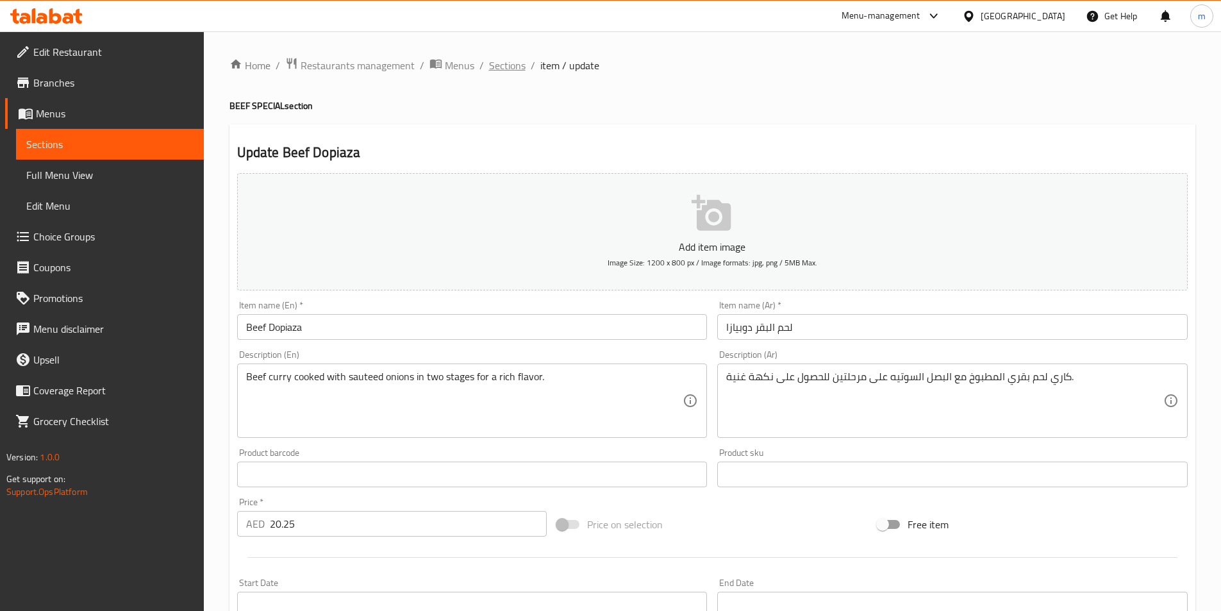
click at [507, 69] on span "Sections" at bounding box center [507, 65] width 37 height 15
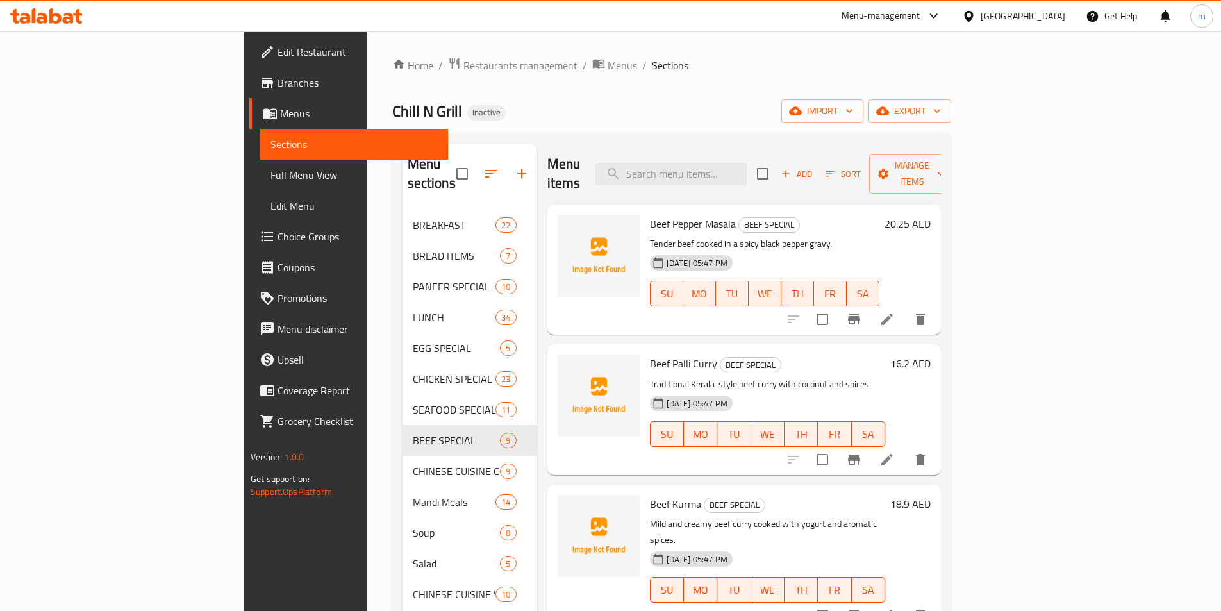
click at [626, 62] on ol "Home / Restaurants management / Menus / Sections" at bounding box center [671, 65] width 559 height 17
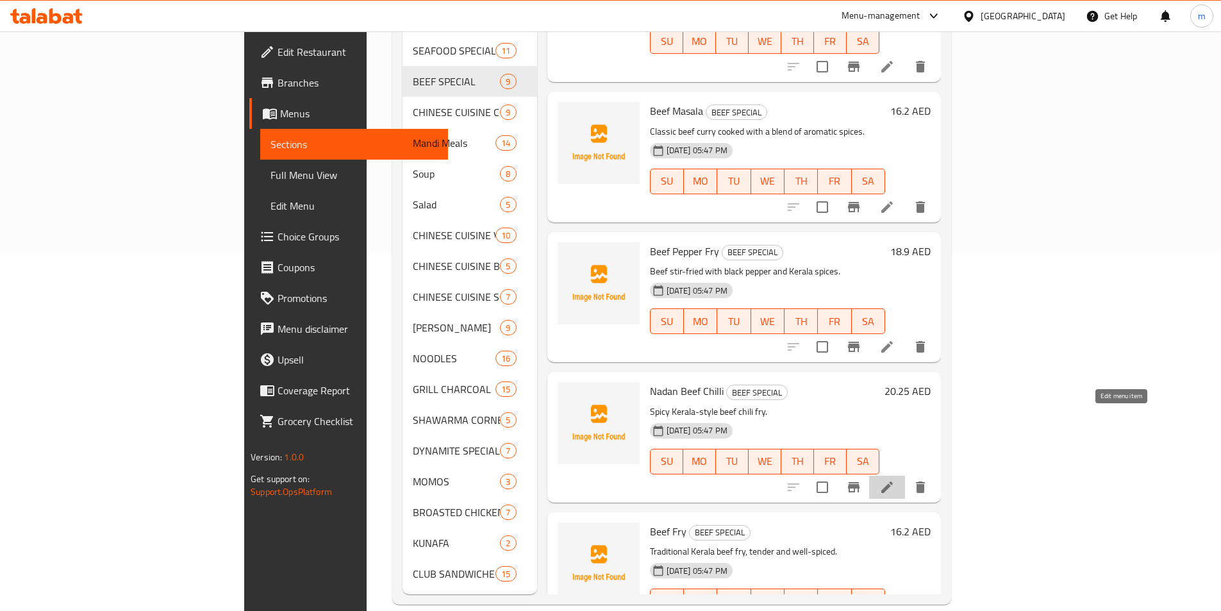
click at [895, 479] on icon at bounding box center [887, 486] width 15 height 15
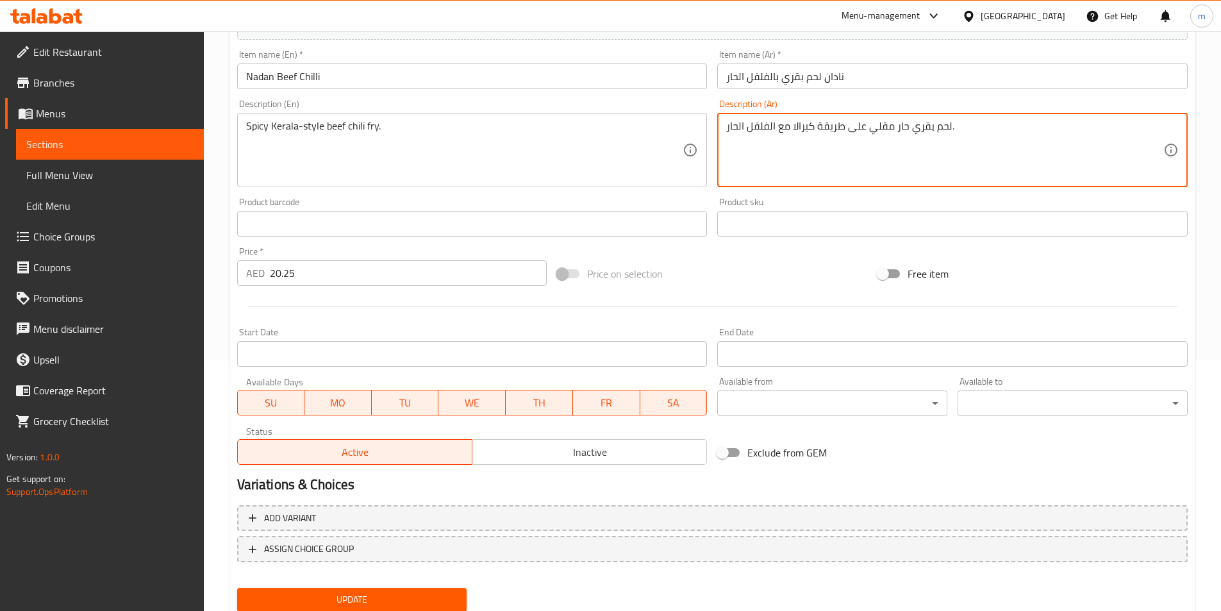
scroll to position [256, 0]
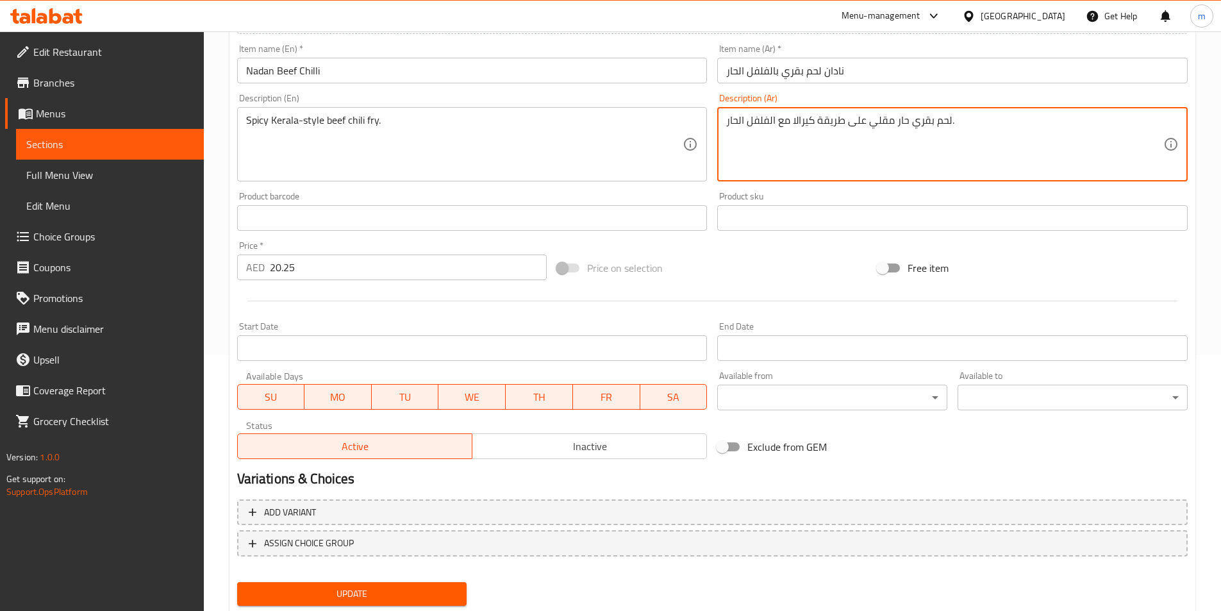
type textarea "لحم بقري حار مقلي على طريقة كيرالا مع الفلفل الحار."
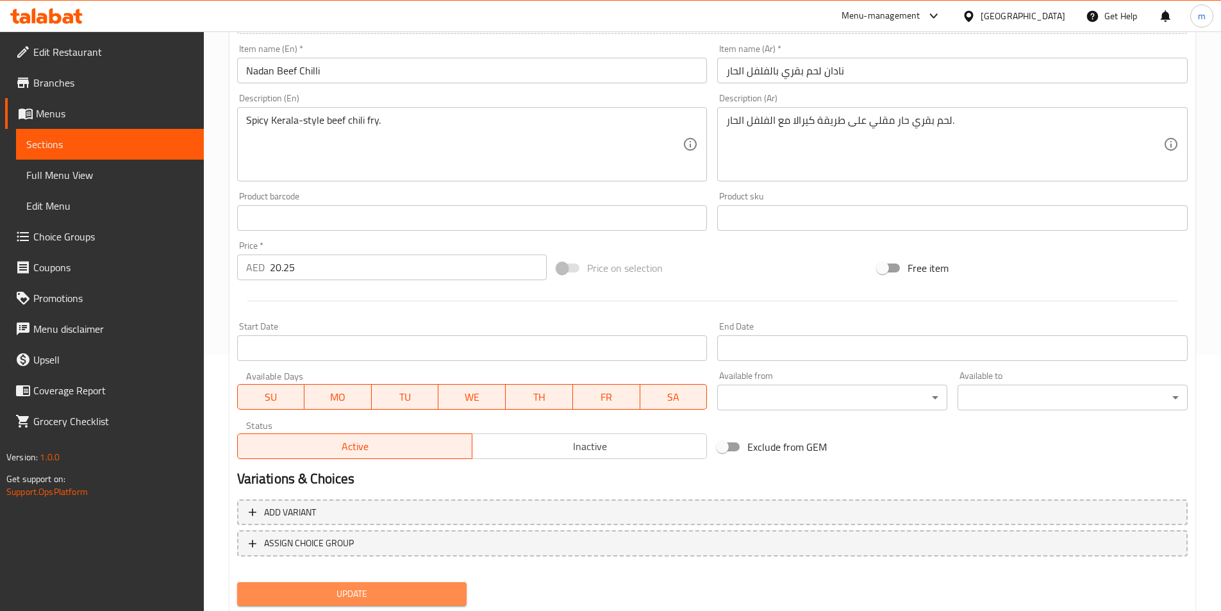
click at [335, 606] on button "Update" at bounding box center [352, 594] width 230 height 24
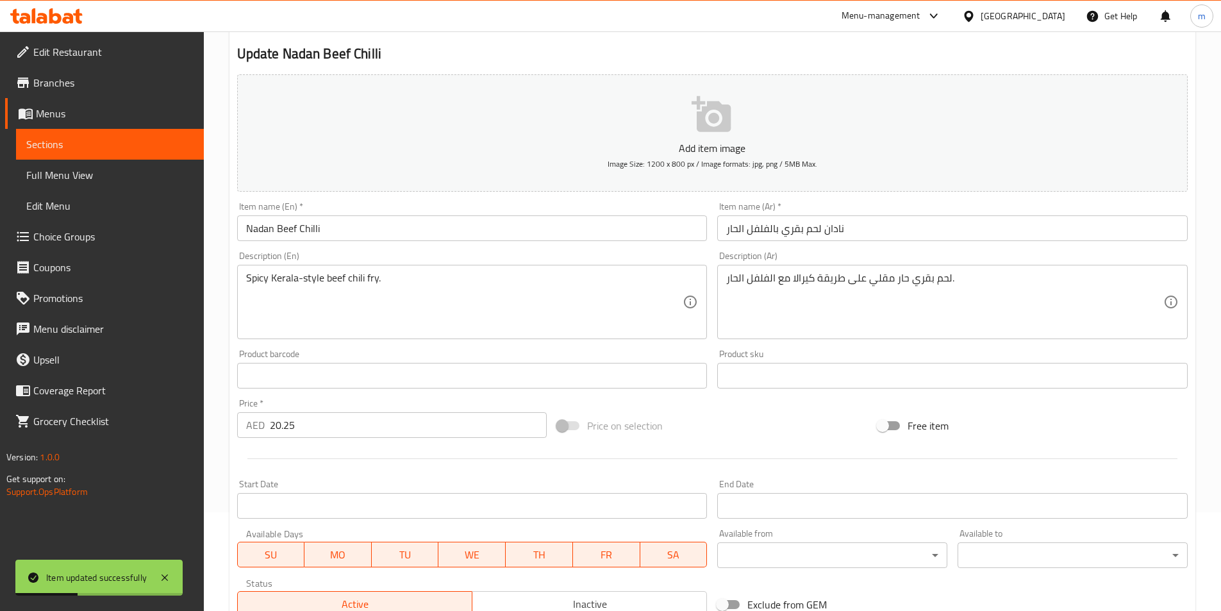
scroll to position [0, 0]
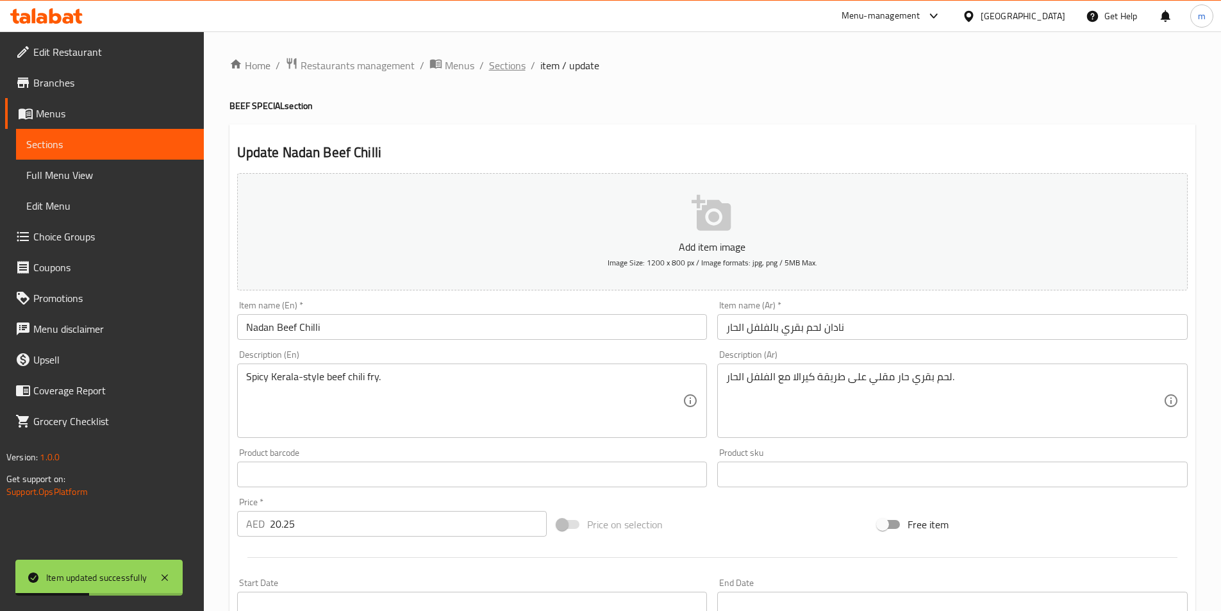
click at [499, 65] on span "Sections" at bounding box center [507, 65] width 37 height 15
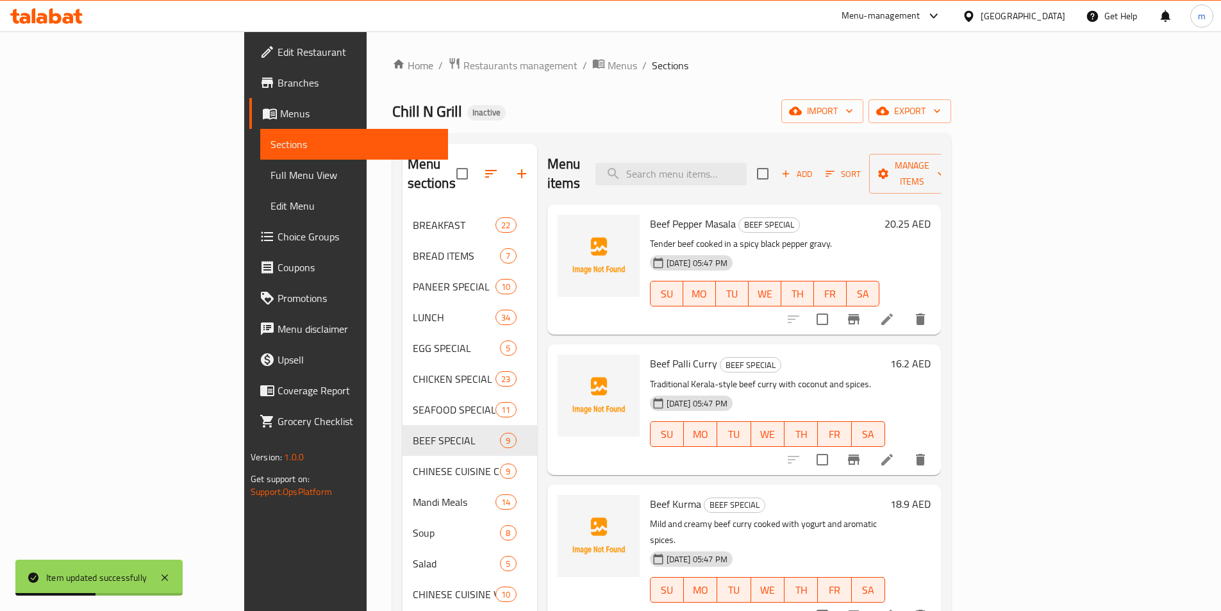
click at [575, 63] on ol "Home / Restaurants management / Menus / Sections" at bounding box center [671, 65] width 559 height 17
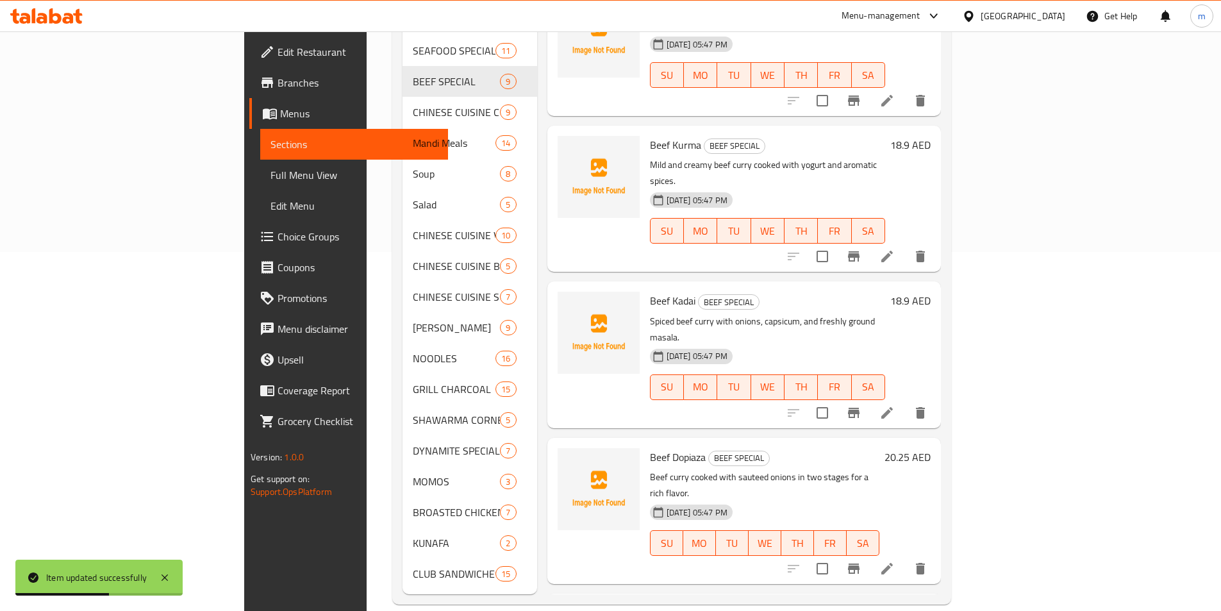
scroll to position [502, 0]
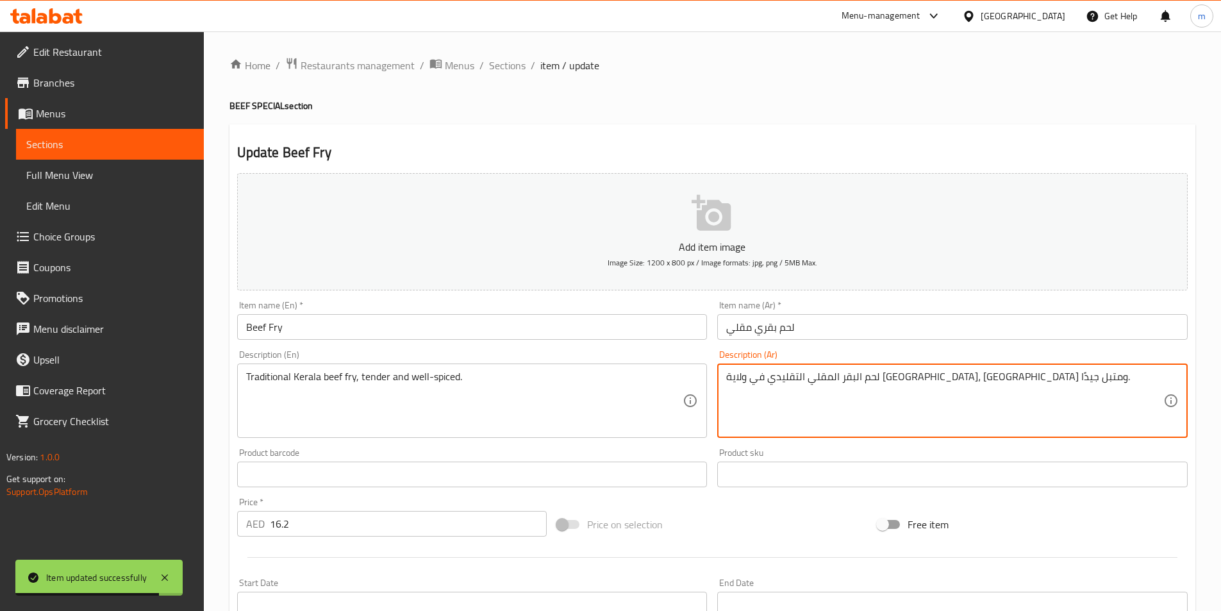
click at [833, 379] on textarea "لحم البقر المقلي التقليدي في ولاية [GEOGRAPHIC_DATA]، [GEOGRAPHIC_DATA] ومتبل ج…" at bounding box center [944, 401] width 437 height 61
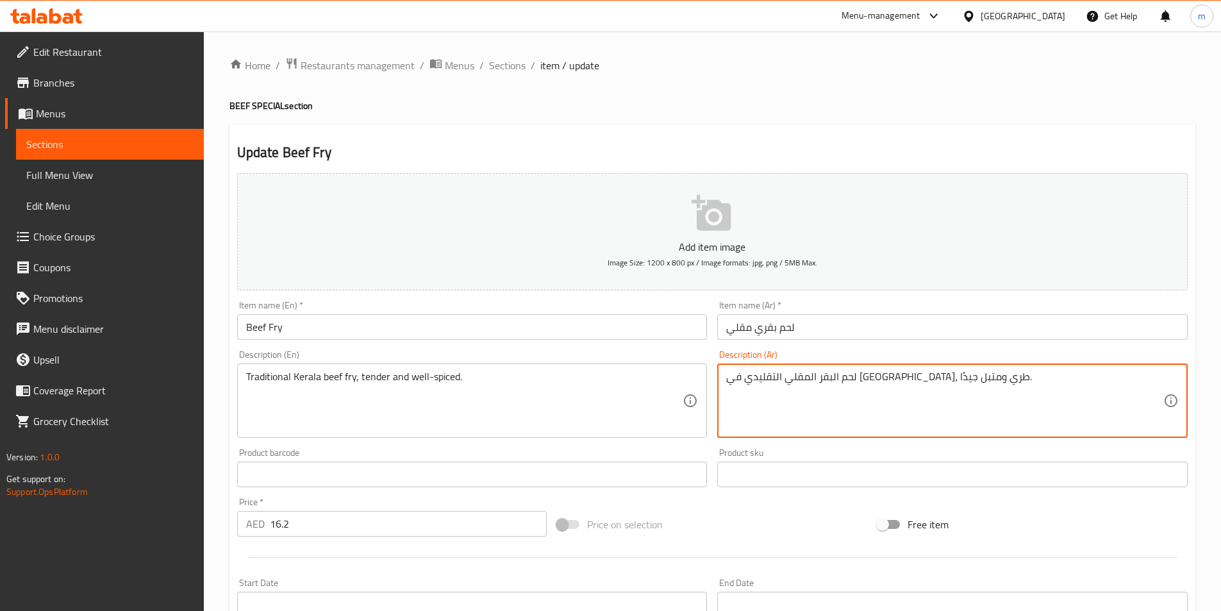
click at [931, 378] on textarea "لحم البقر المقلي التقليدي في [GEOGRAPHIC_DATA]، طري ومتبل جيدًا." at bounding box center [944, 401] width 437 height 61
click at [774, 329] on input "لحم بقري مقلي" at bounding box center [952, 327] width 471 height 26
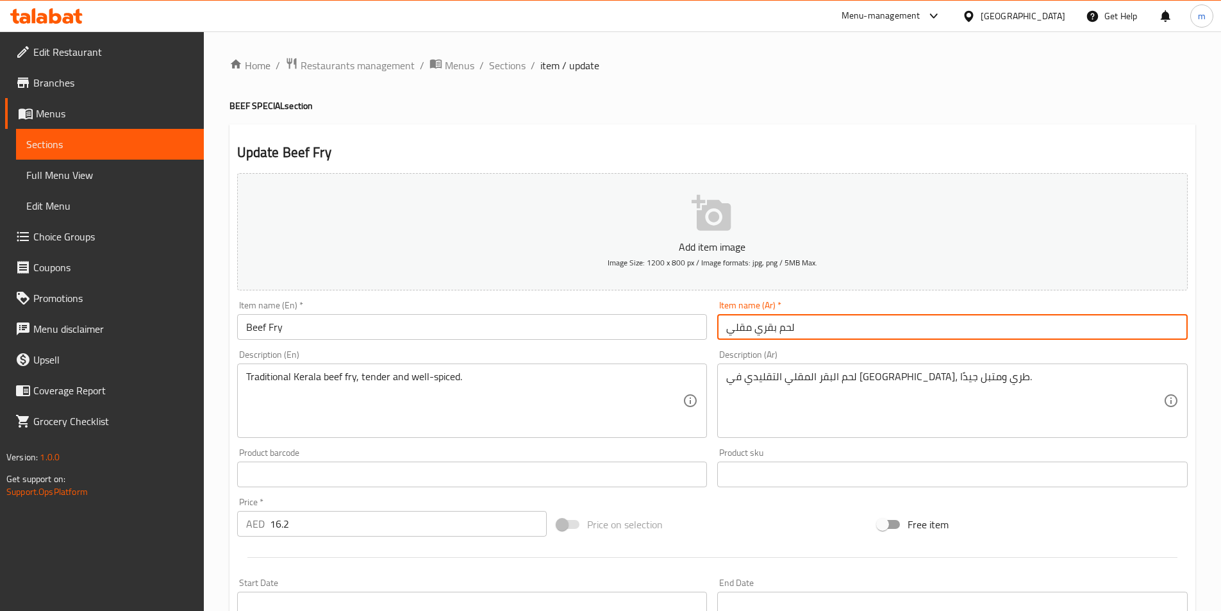
click at [774, 329] on input "لحم بقري مقلي" at bounding box center [952, 327] width 471 height 26
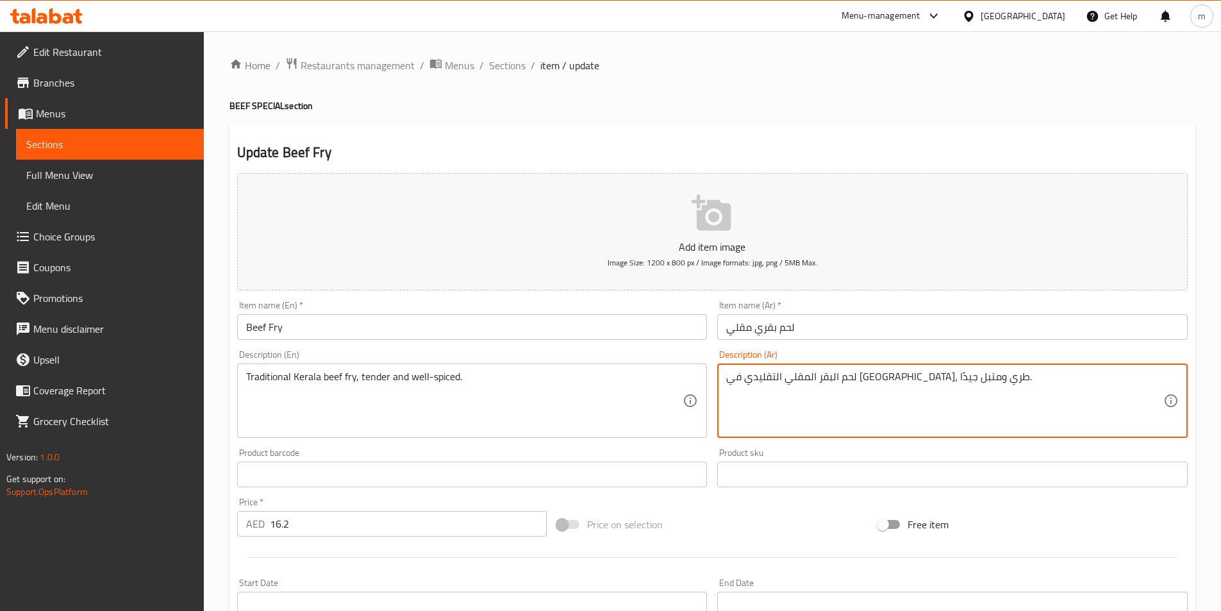
click at [926, 381] on textarea "لحم البقر المقلي التقليدي في [GEOGRAPHIC_DATA]، طري ومتبل جيدًا." at bounding box center [944, 401] width 437 height 61
paste textarea "قري"
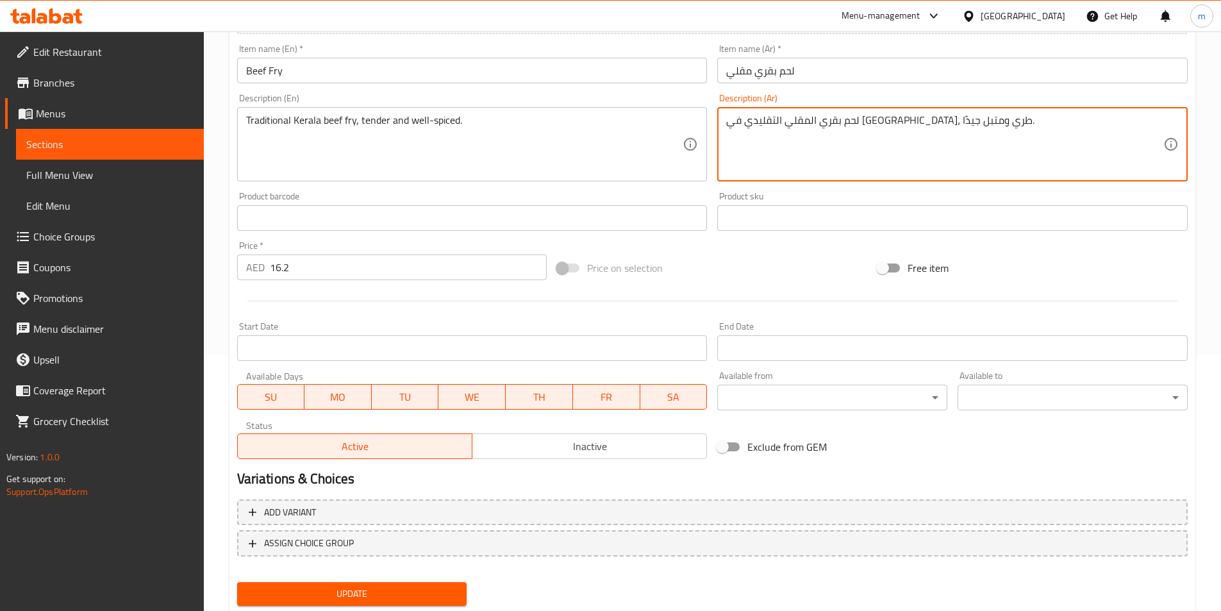
type textarea "لحم بقري المقلي التقليدي في [GEOGRAPHIC_DATA]، طري ومتبل جيدًا."
click at [460, 583] on button "Update" at bounding box center [352, 594] width 230 height 24
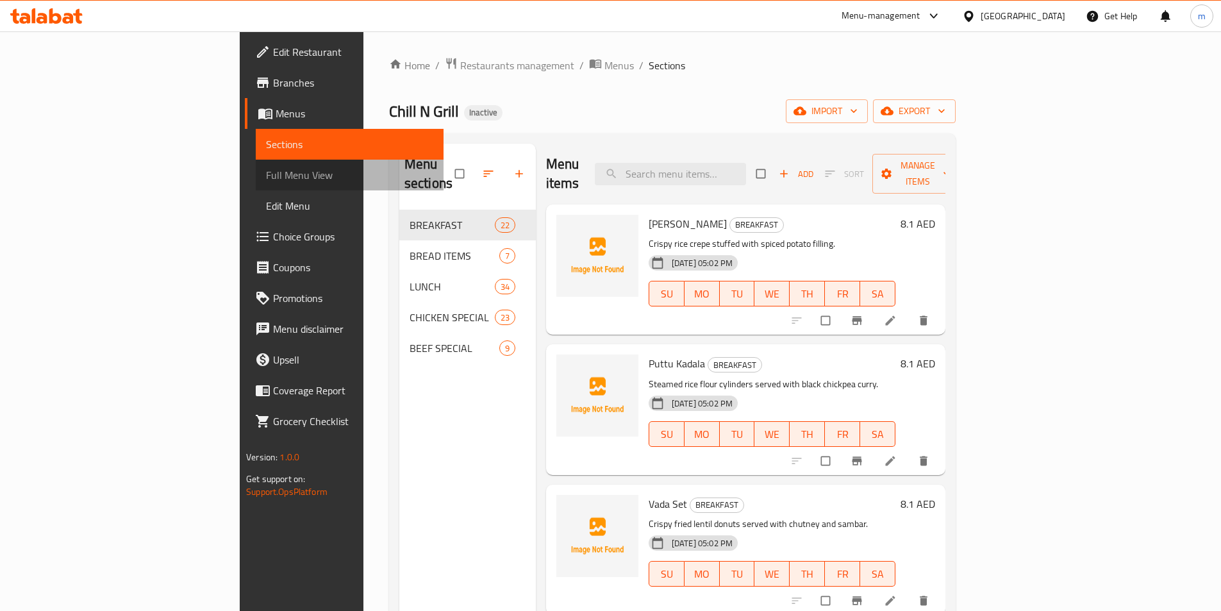
click at [266, 179] on span "Full Menu View" at bounding box center [349, 174] width 167 height 15
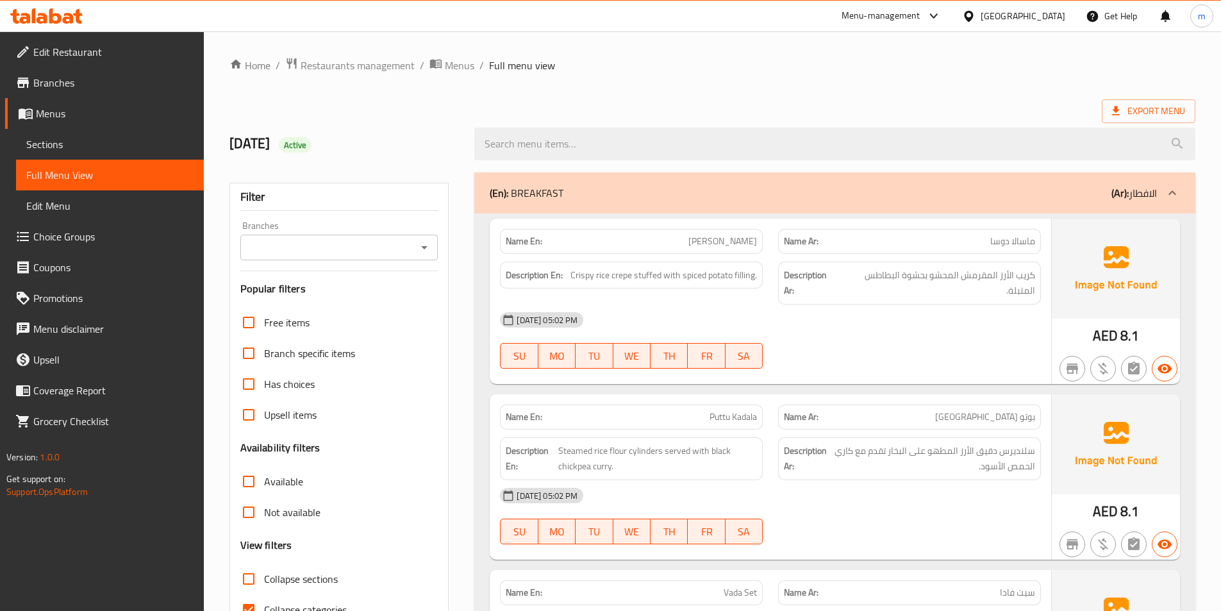
click at [317, 581] on span "Collapse sections" at bounding box center [301, 578] width 74 height 15
click at [264, 581] on input "Collapse sections" at bounding box center [248, 578] width 31 height 31
checkbox input "true"
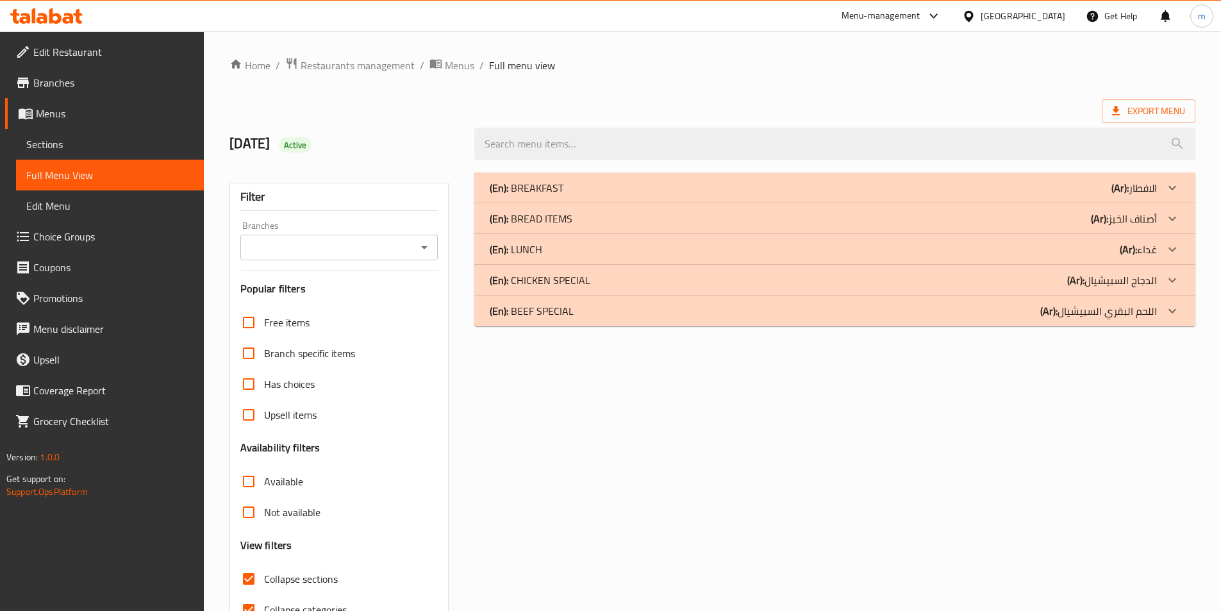
click at [1112, 197] on b "(Ar):" at bounding box center [1120, 187] width 17 height 19
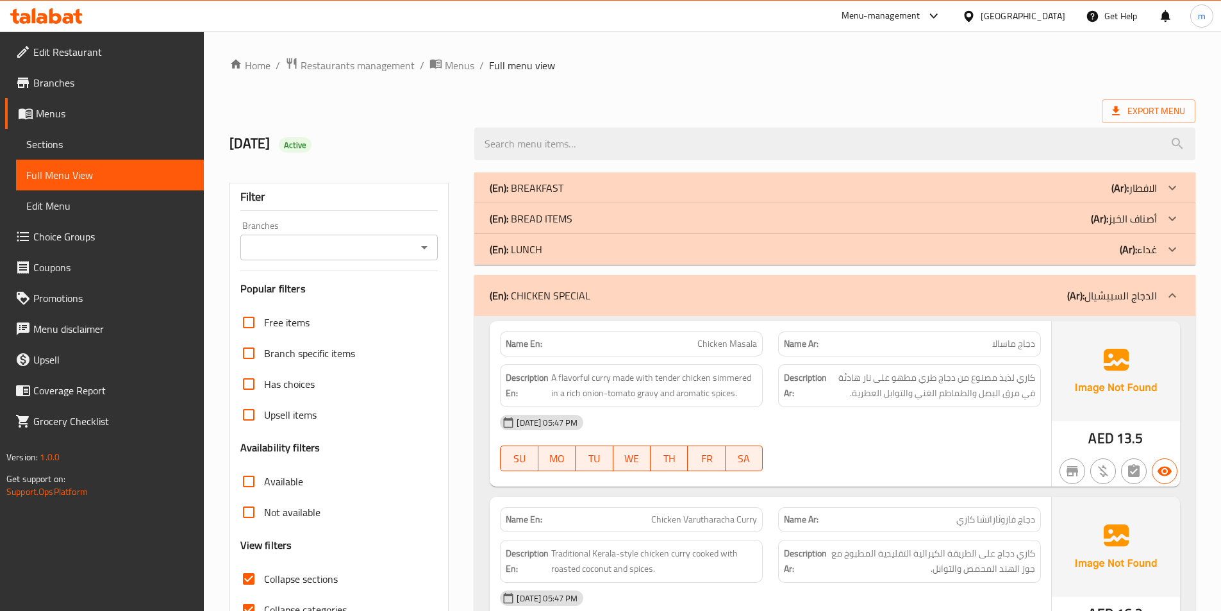
click at [716, 341] on span "Chicken Masala" at bounding box center [727, 343] width 60 height 13
copy span "Chicken Masala"
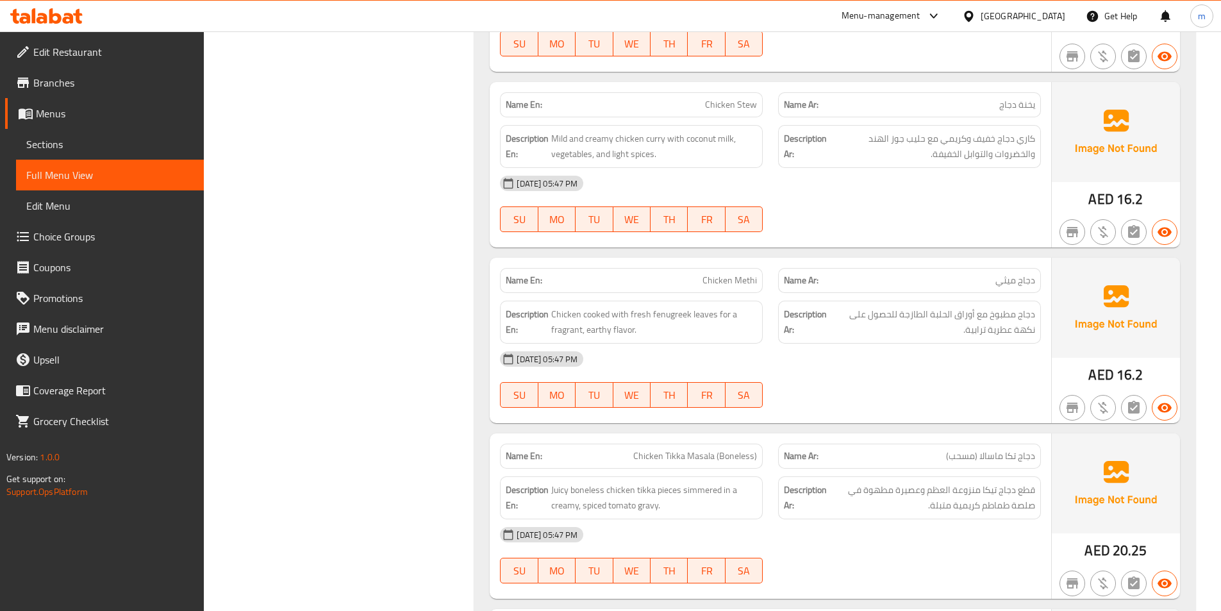
scroll to position [769, 0]
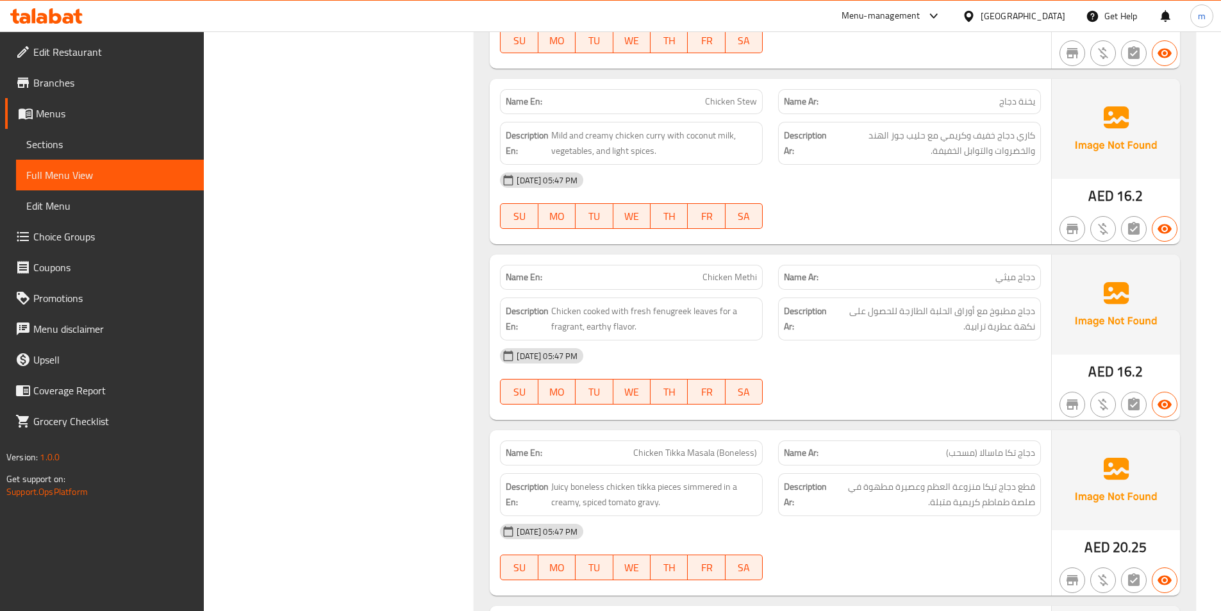
click at [752, 95] on span "Chicken Stew" at bounding box center [731, 101] width 52 height 13
copy span "Chicken Stew"
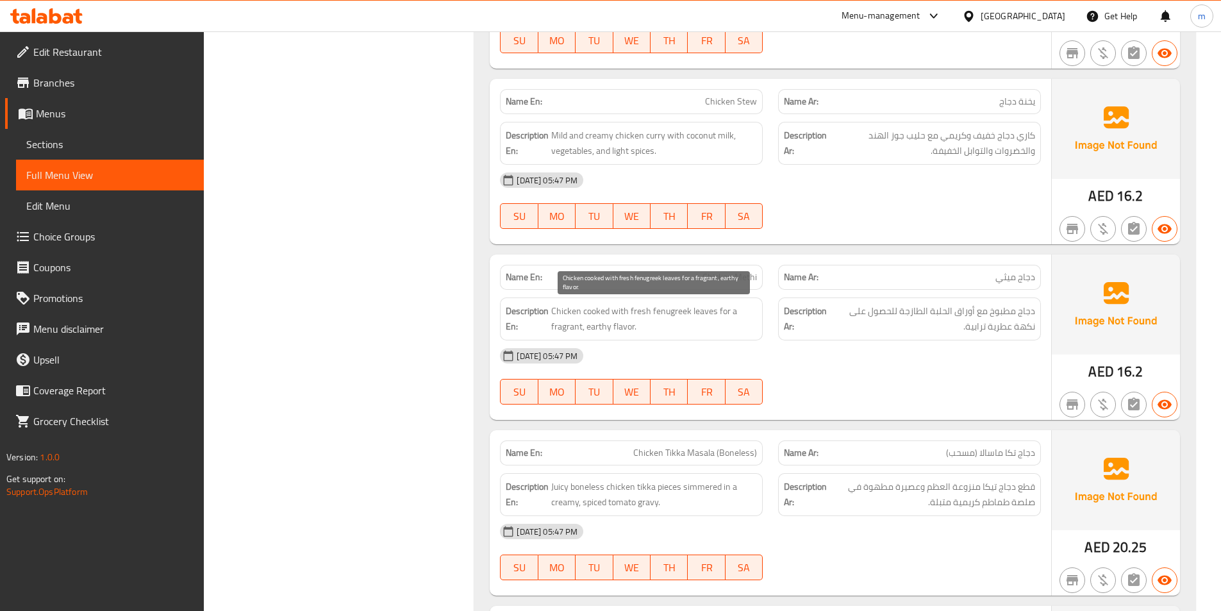
click at [674, 314] on span "Chicken cooked with fresh fenugreek leaves for a fragrant, earthy flavor." at bounding box center [654, 318] width 206 height 31
copy span "fenugreek"
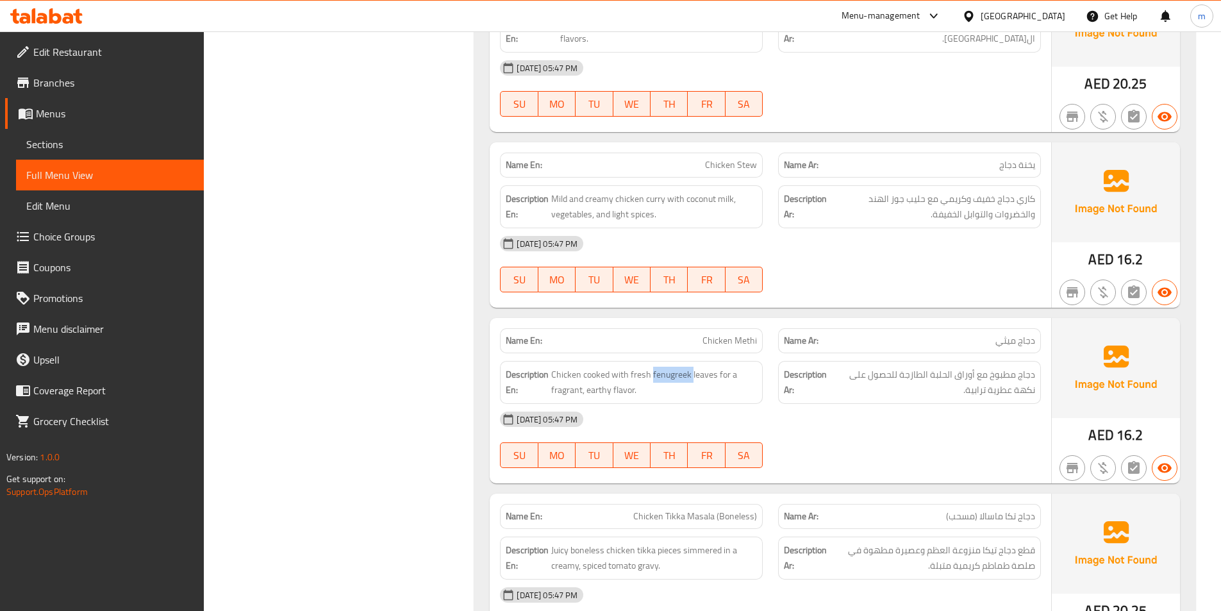
scroll to position [705, 0]
click at [737, 337] on span "Chicken Methi" at bounding box center [730, 341] width 54 height 13
copy span "Chicken Methi"
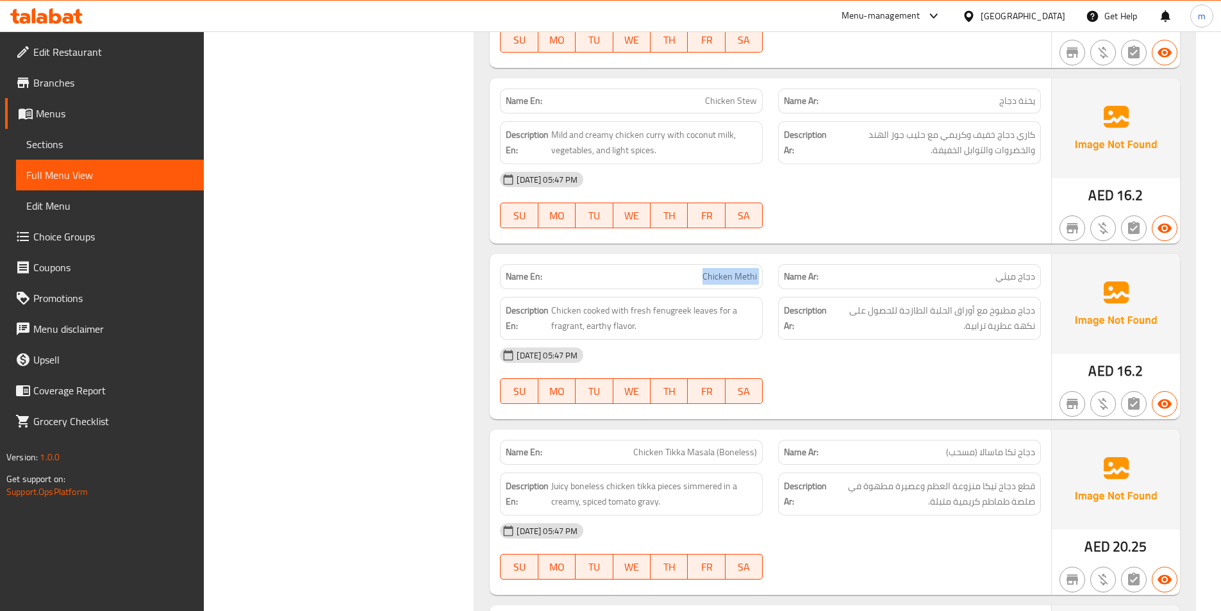
scroll to position [897, 0]
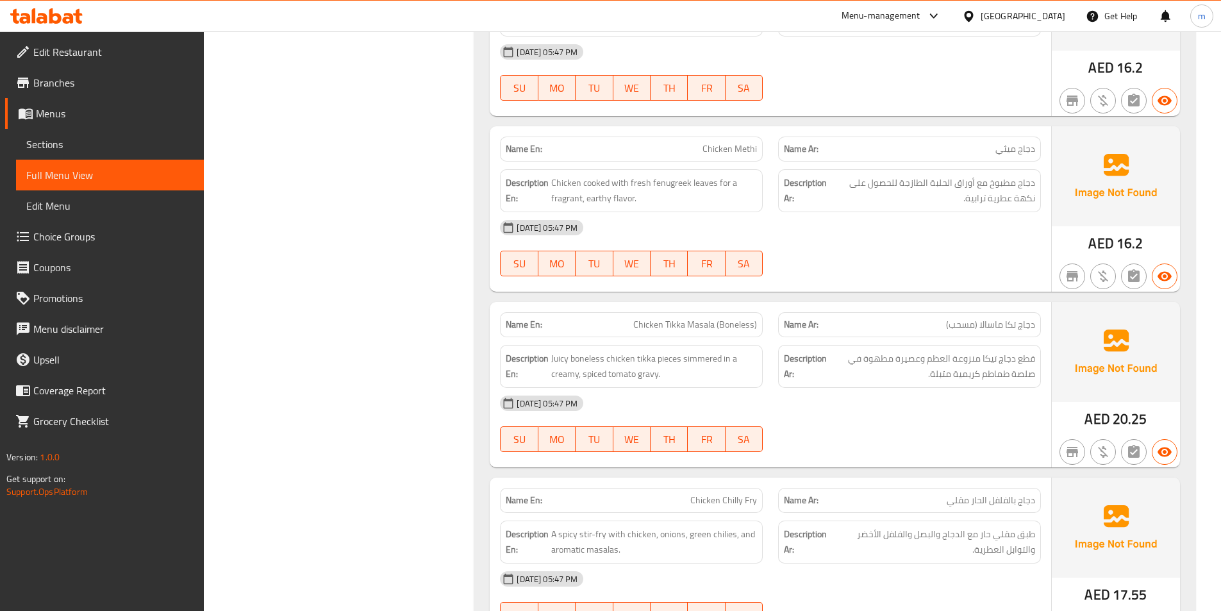
click at [736, 322] on span "Chicken Tikka Masala (Boneless)" at bounding box center [695, 324] width 124 height 13
copy span "Chicken Tikka Masala (Boneless)"
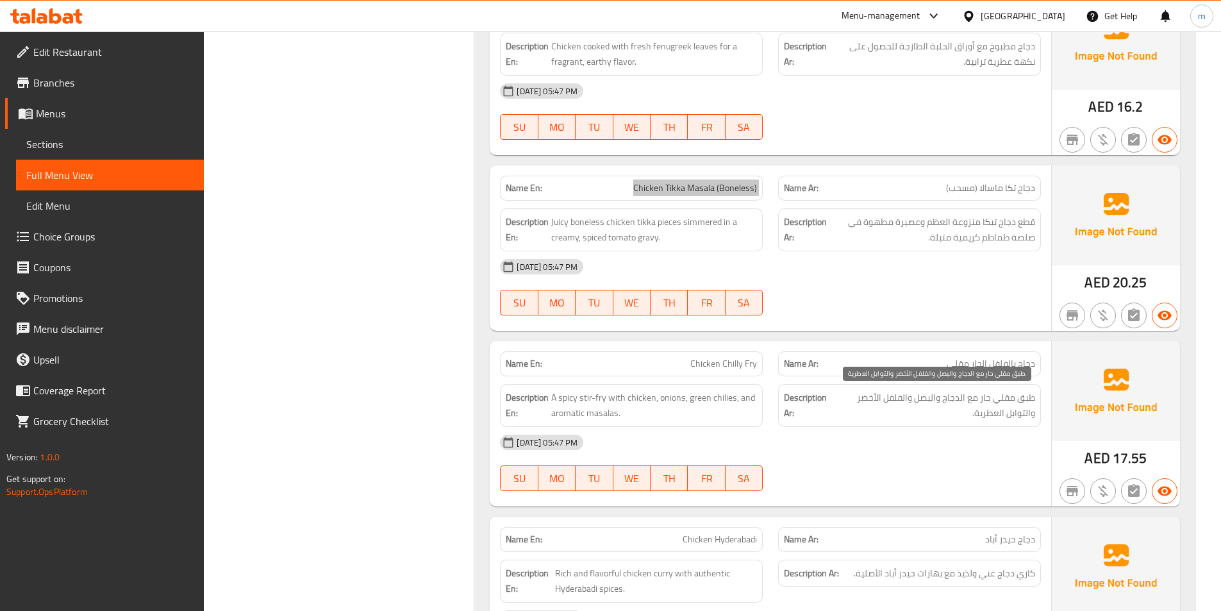
scroll to position [1090, 0]
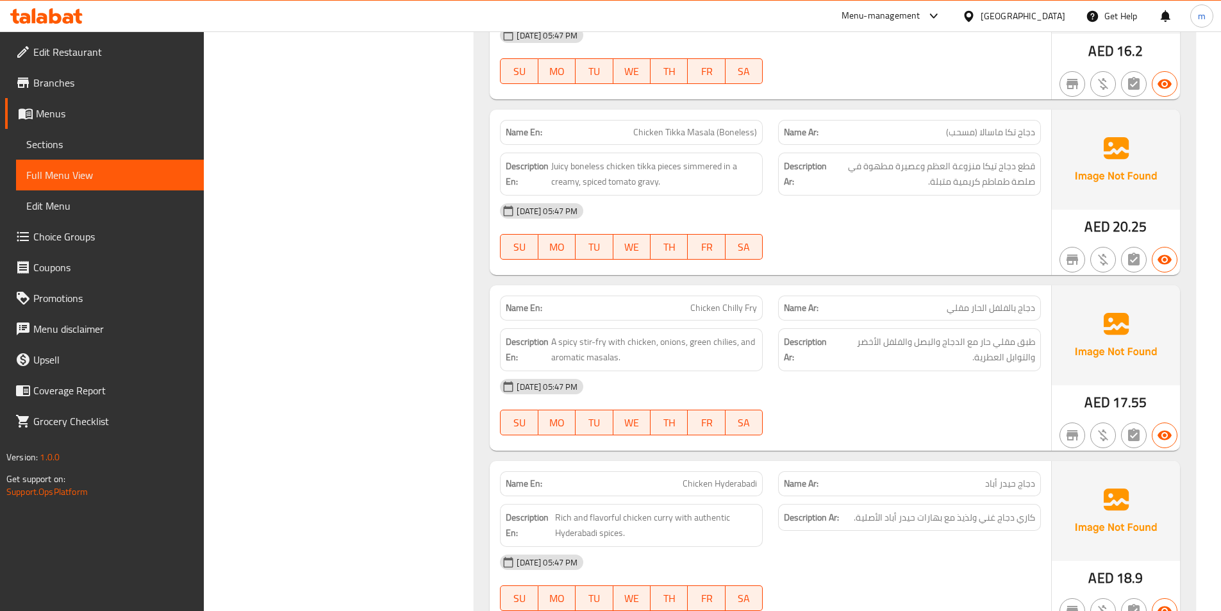
click at [746, 304] on span "Chicken Chilly Fry" at bounding box center [723, 307] width 67 height 13
copy span "Chicken Chilly Fry"
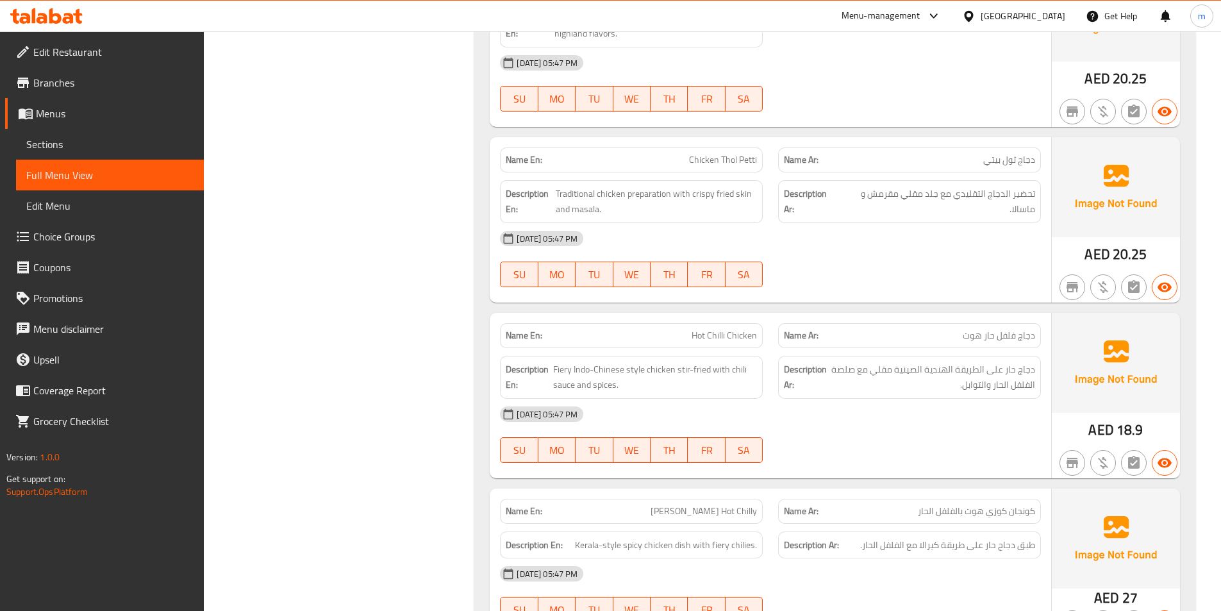
scroll to position [2692, 0]
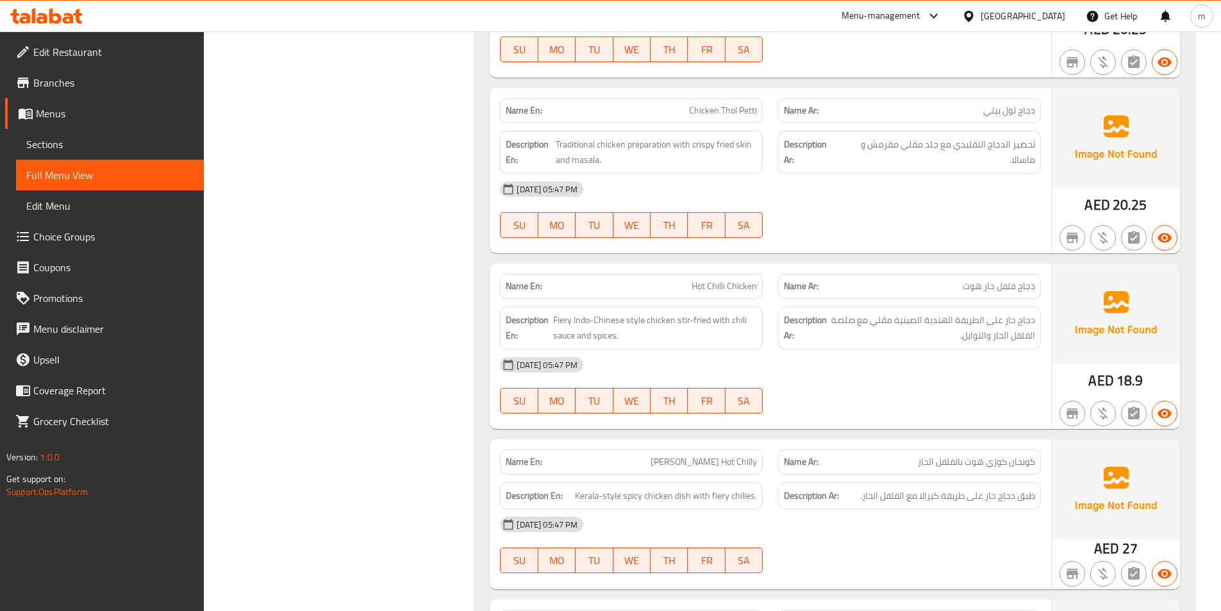
click at [726, 283] on span "Hot Chilli Chicken" at bounding box center [724, 285] width 65 height 13
click at [725, 283] on span "Hot Chilli Chicken" at bounding box center [724, 285] width 65 height 13
copy span "Hot Chilli Chicken"
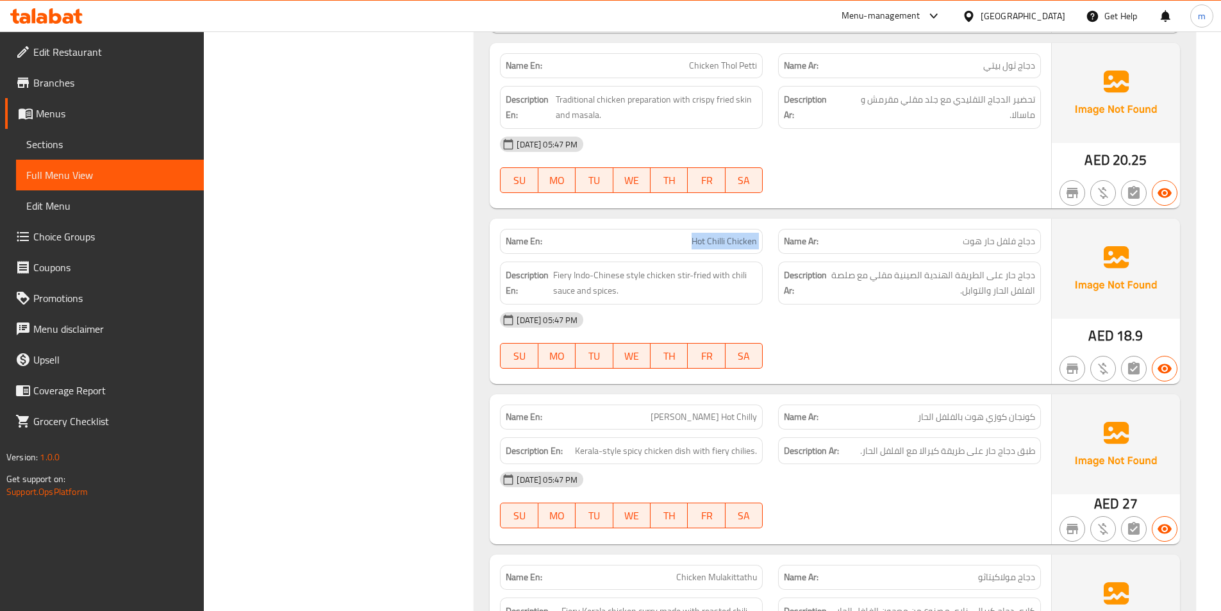
scroll to position [2949, 0]
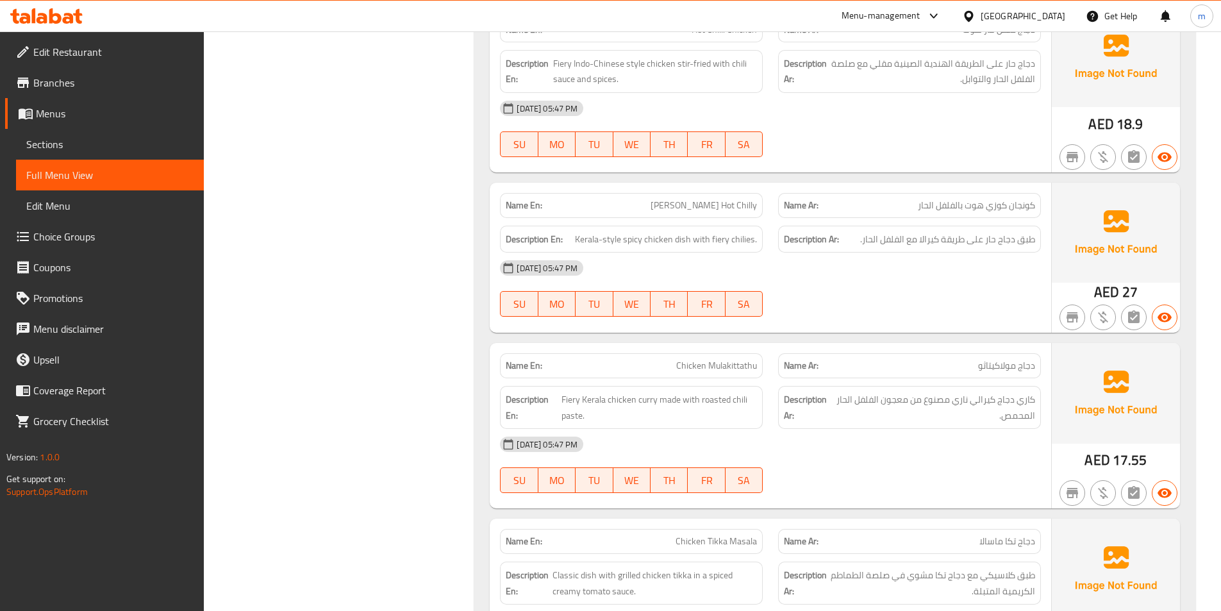
click at [737, 203] on span "[PERSON_NAME] Hot Chilly" at bounding box center [704, 205] width 106 height 13
copy span "[PERSON_NAME] Hot Chilly"
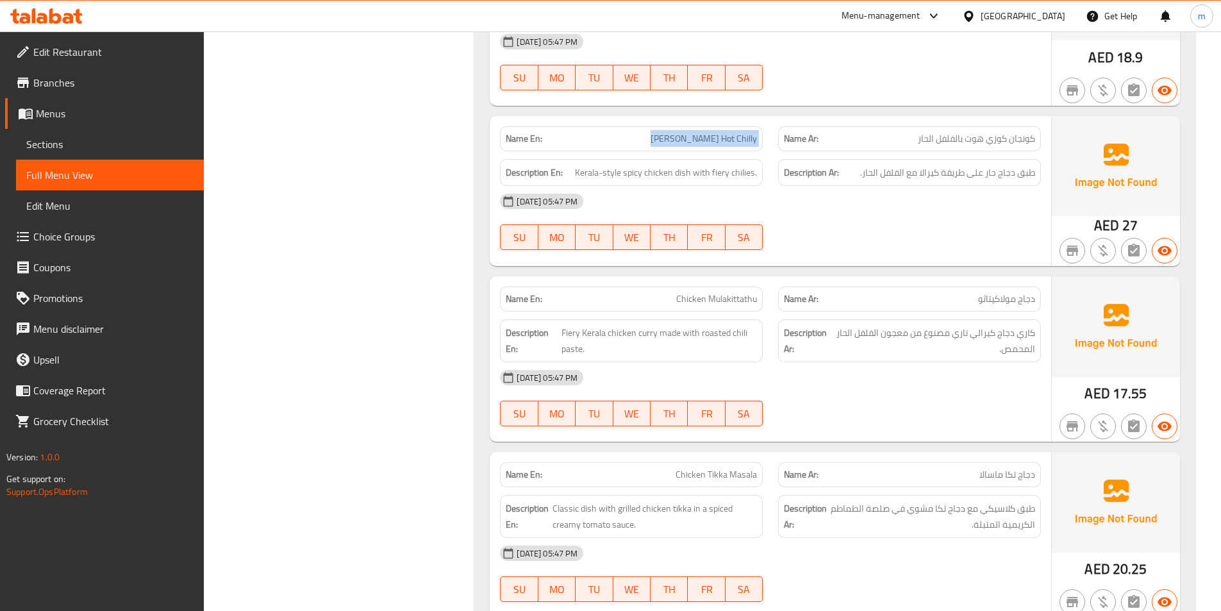
scroll to position [3205, 0]
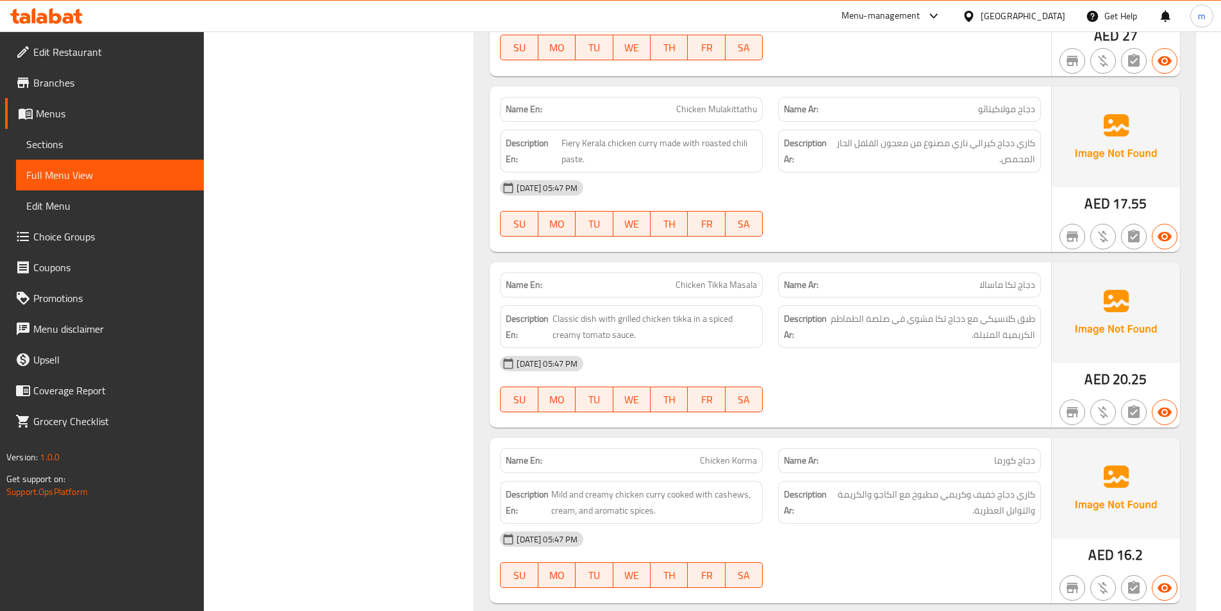
click at [715, 108] on span "Chicken Mulakittathu" at bounding box center [716, 109] width 81 height 13
copy span "Chicken Mulakittathu"
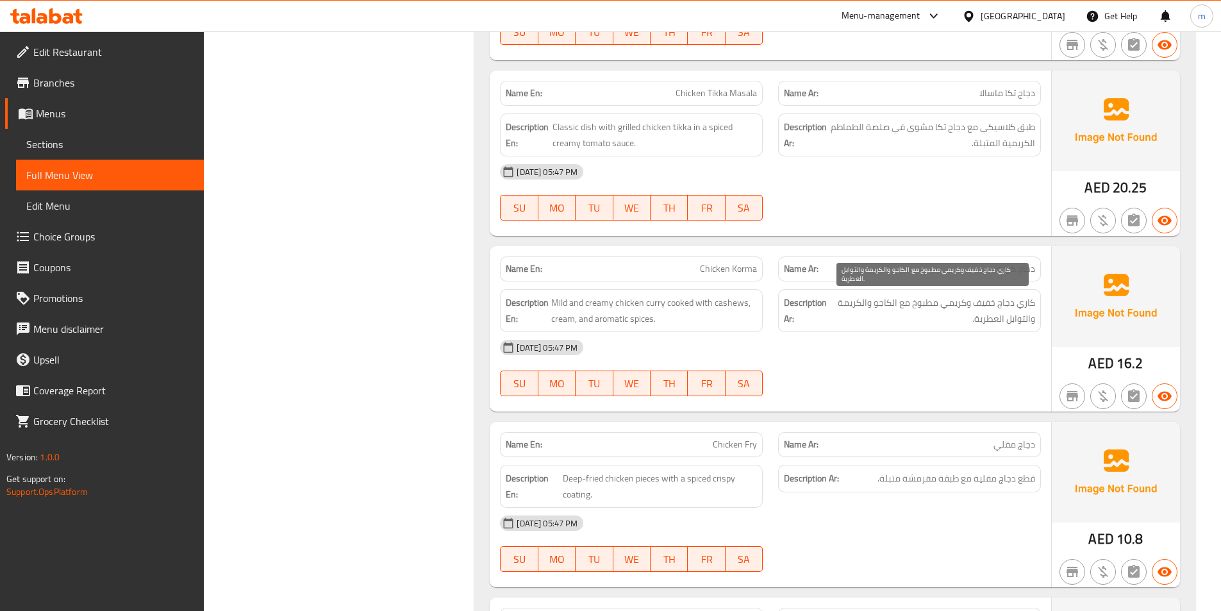
scroll to position [3398, 0]
click at [724, 274] on span "Chicken Korma" at bounding box center [728, 268] width 57 height 13
copy span "Chicken Korma"
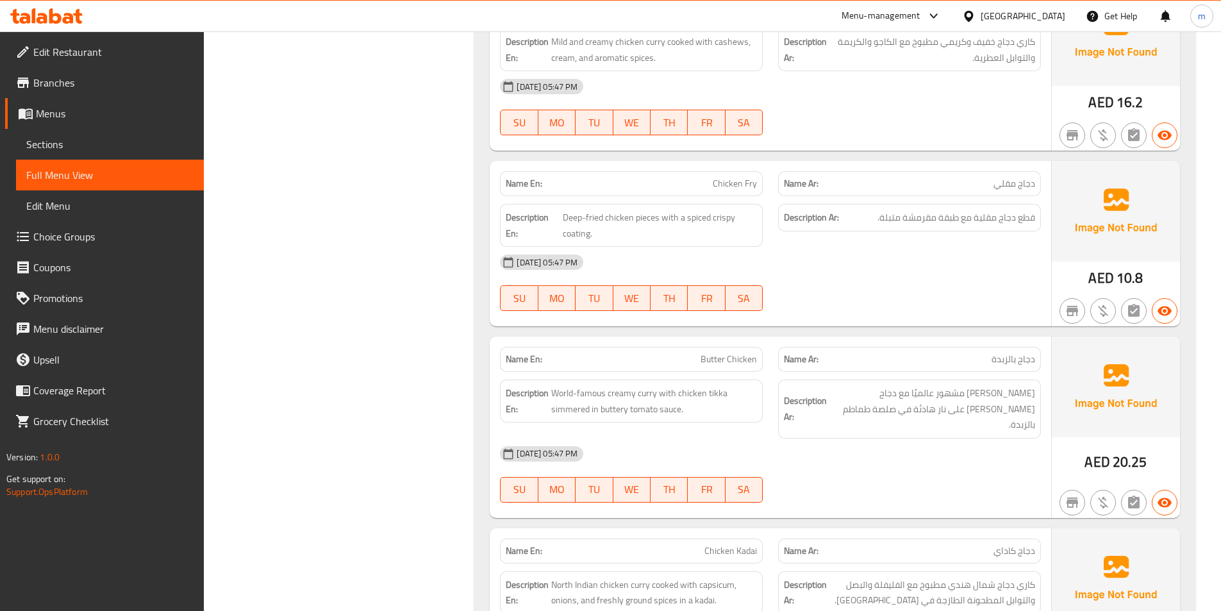
scroll to position [3718, 0]
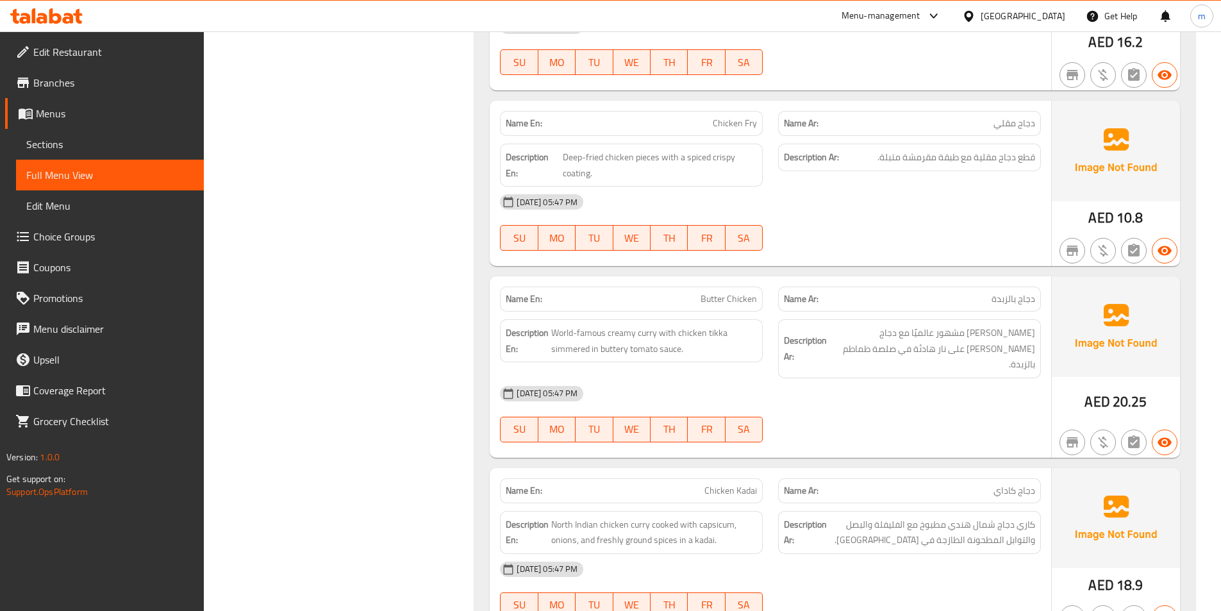
click at [734, 294] on span "Butter Chicken" at bounding box center [729, 298] width 56 height 13
click at [733, 294] on span "Butter Chicken" at bounding box center [729, 298] width 56 height 13
click at [565, 344] on span "World-famous creamy curry with chicken tikka simmered in buttery tomato sauce." at bounding box center [654, 340] width 206 height 31
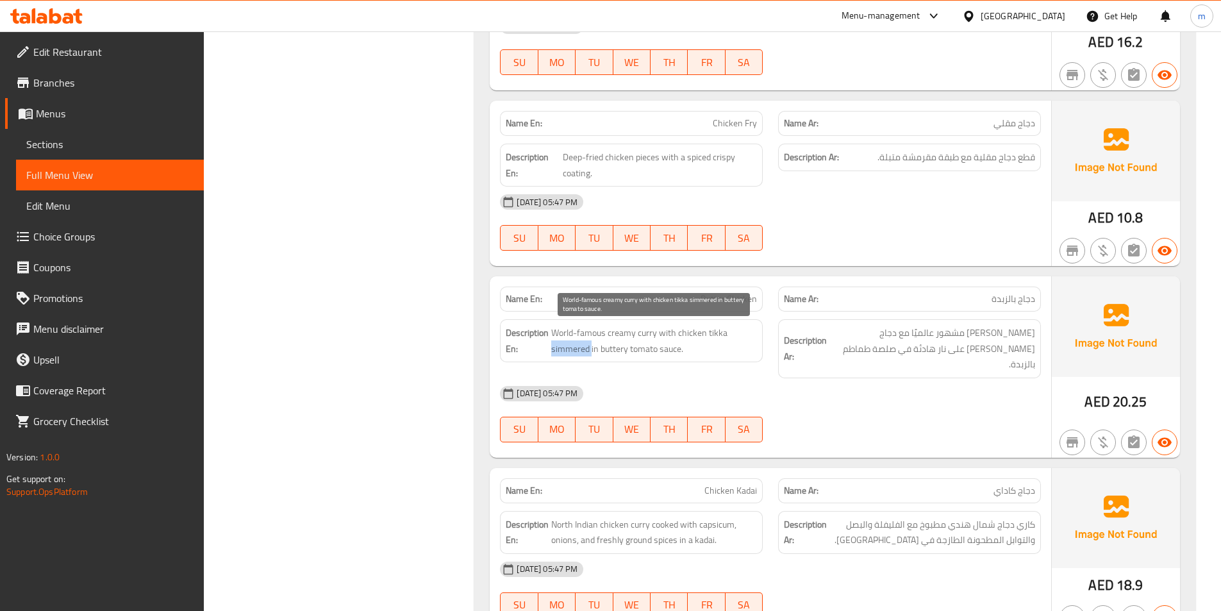
click at [565, 344] on span "World-famous creamy curry with chicken tikka simmered in buttery tomato sauce." at bounding box center [654, 340] width 206 height 31
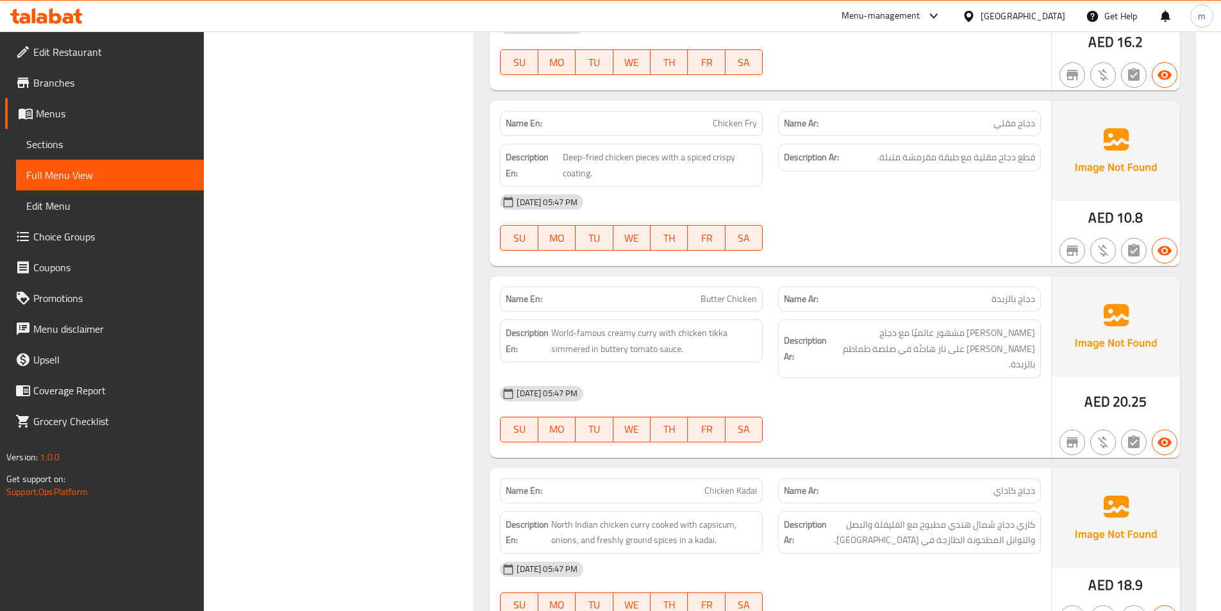
click at [744, 299] on span "Butter Chicken" at bounding box center [729, 298] width 56 height 13
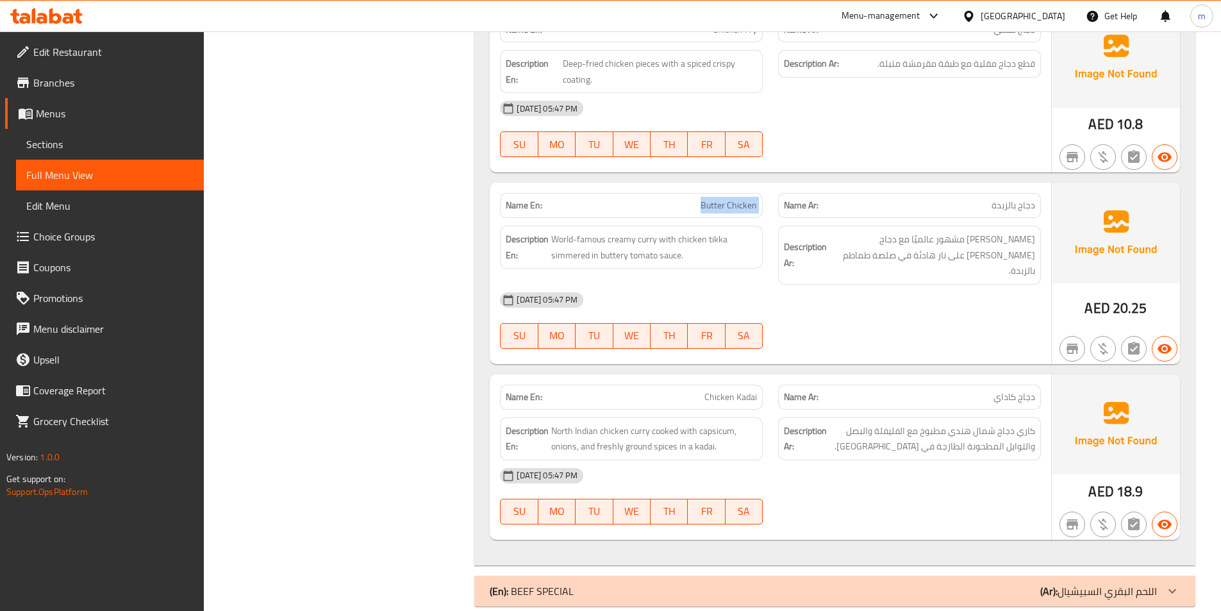
scroll to position [3817, 0]
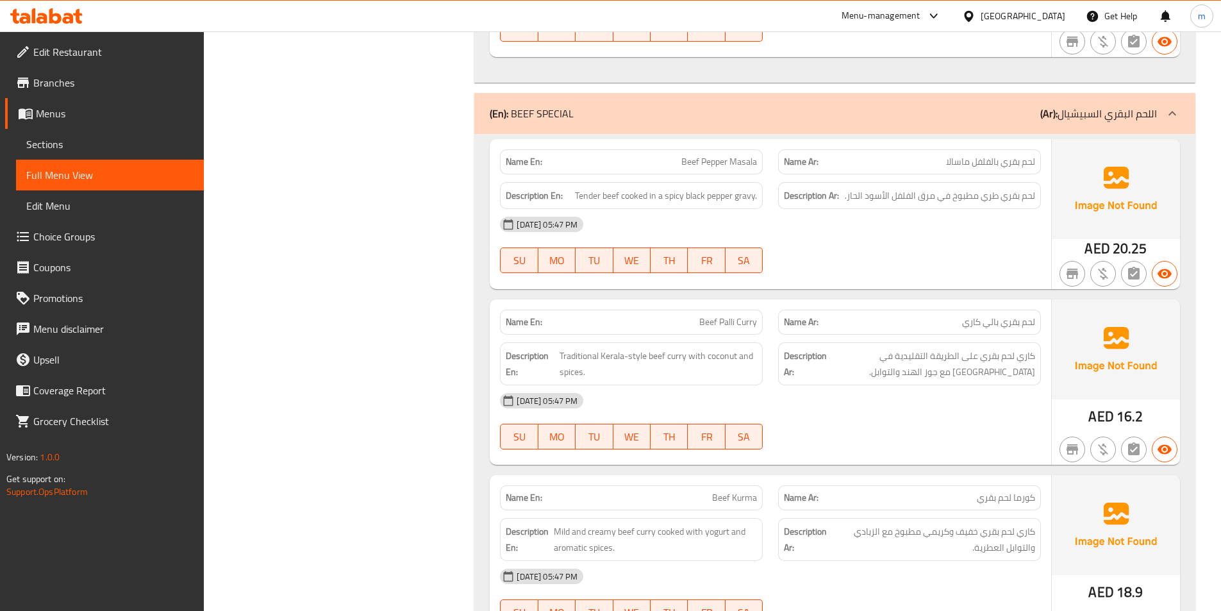
scroll to position [4265, 0]
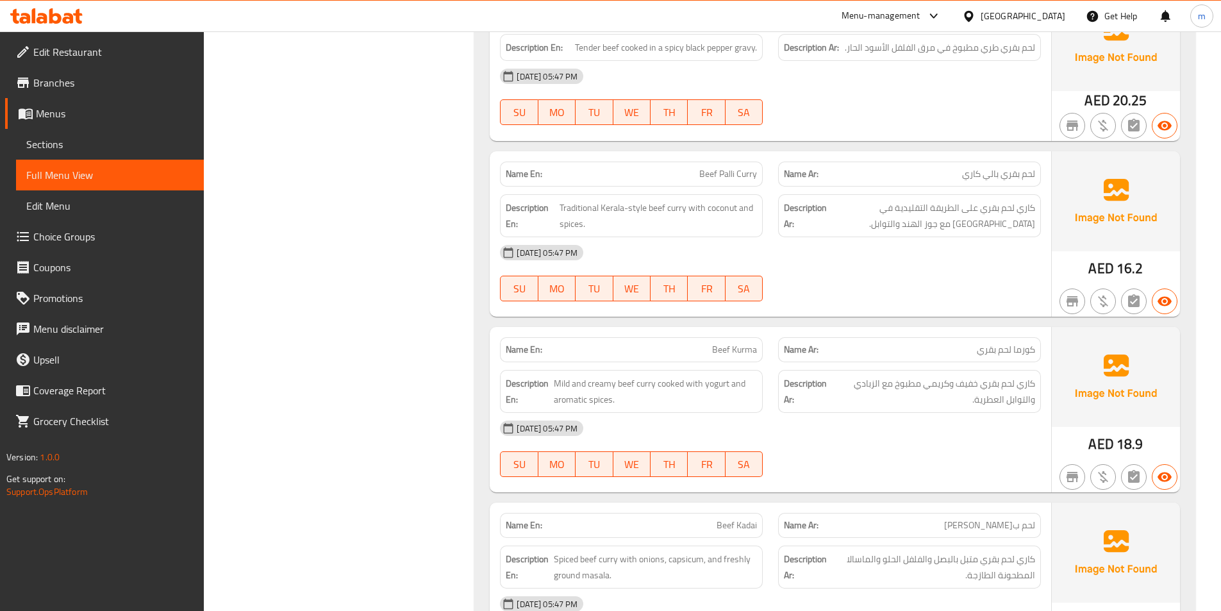
scroll to position [4586, 0]
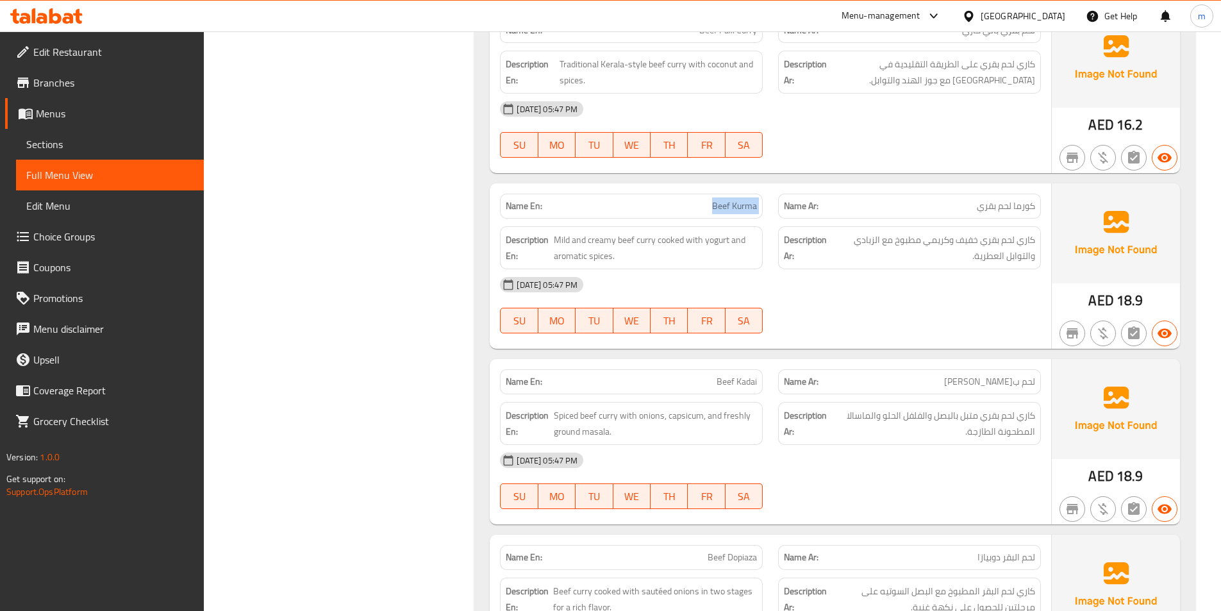
drag, startPoint x: 689, startPoint y: 413, endPoint x: 680, endPoint y: 412, distance: 9.0
click at [687, 414] on span "Spiced beef curry with onions, capsicum, and freshly ground masala." at bounding box center [655, 423] width 203 height 31
click at [688, 408] on span "Spiced beef curry with onions, capsicum, and freshly ground masala." at bounding box center [655, 423] width 203 height 31
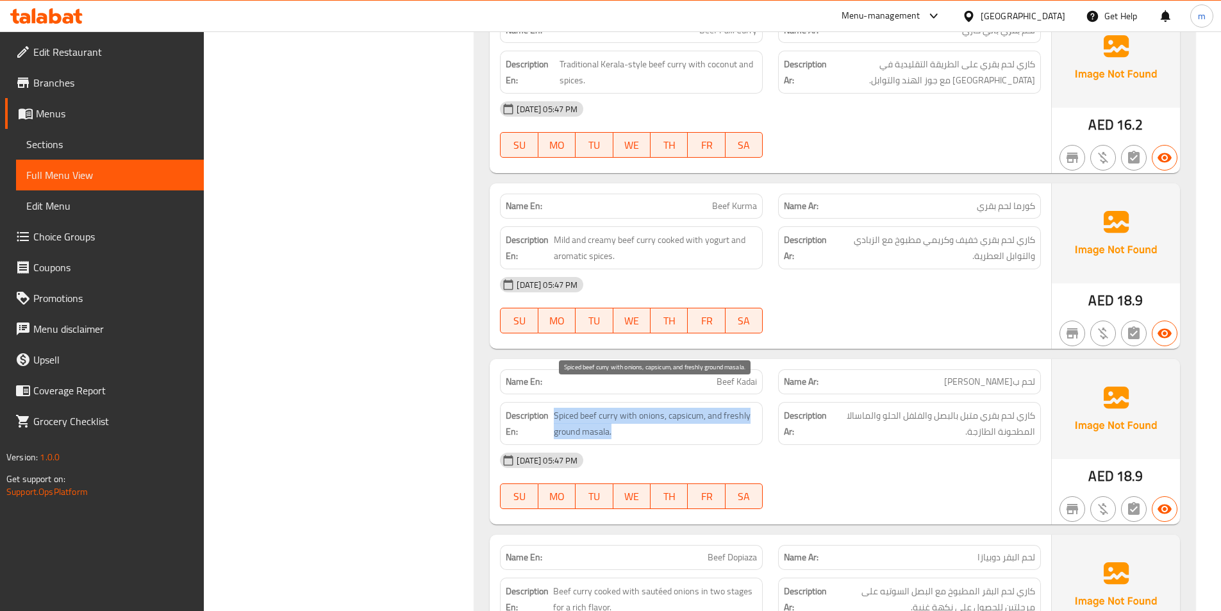
click at [688, 408] on span "Spiced beef curry with onions, capsicum, and freshly ground masala." at bounding box center [655, 423] width 203 height 31
click at [692, 408] on span "Spiced beef curry with onions, capsicum, and freshly ground masala." at bounding box center [655, 423] width 203 height 31
click at [694, 408] on span "Spiced beef curry with onions, capsicum, and freshly ground masala." at bounding box center [655, 423] width 203 height 31
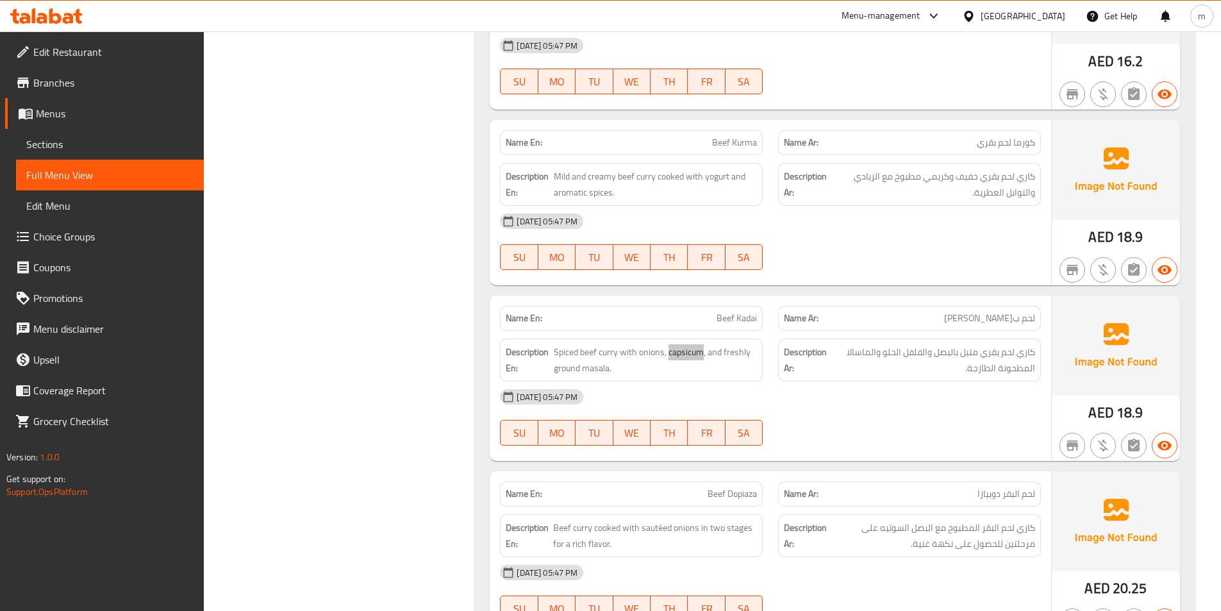
scroll to position [4650, 0]
drag, startPoint x: 747, startPoint y: 302, endPoint x: 755, endPoint y: 301, distance: 7.2
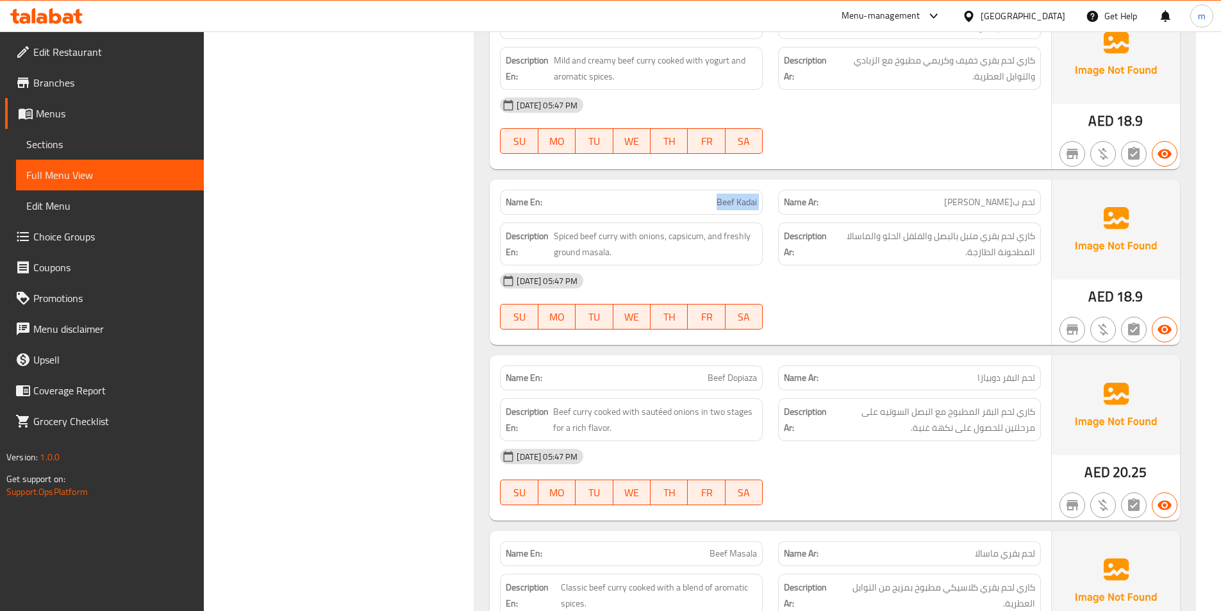
scroll to position [4778, 0]
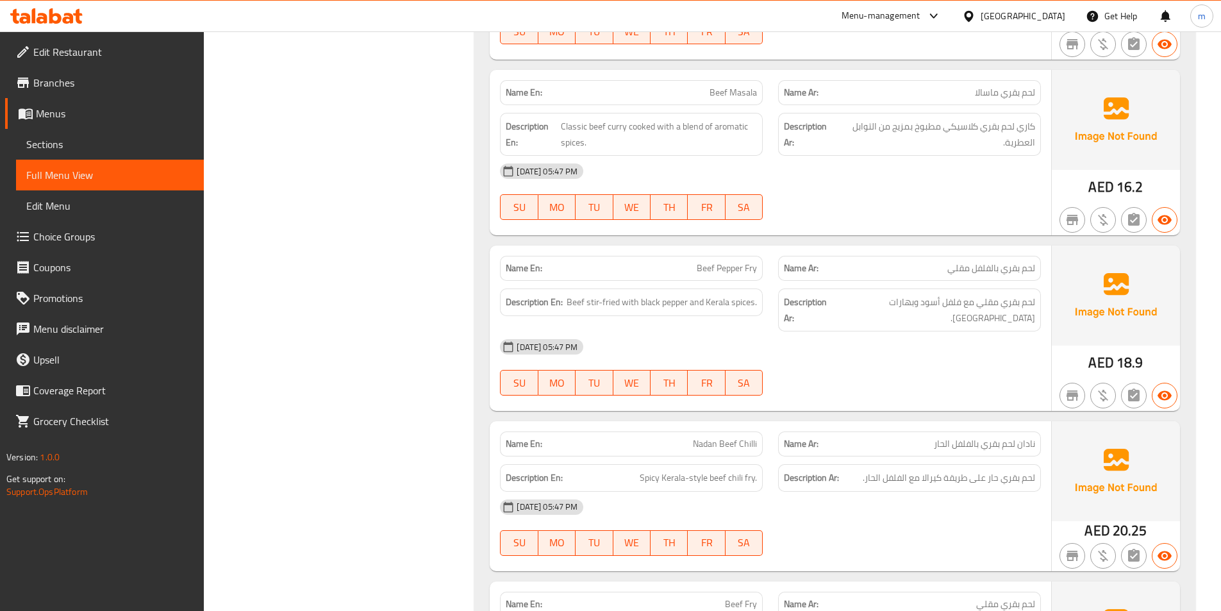
scroll to position [5355, 0]
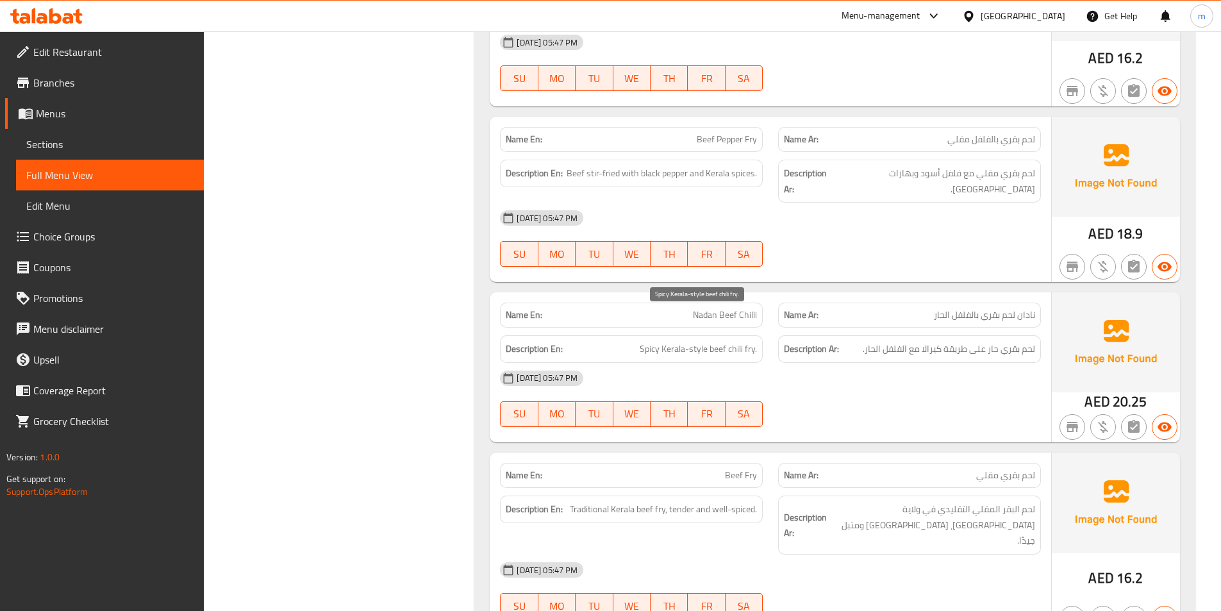
click at [751, 341] on span "Spicy Kerala-style beef chili fry." at bounding box center [698, 349] width 117 height 16
click at [750, 341] on span "Spicy Kerala-style beef chili fry." at bounding box center [698, 349] width 117 height 16
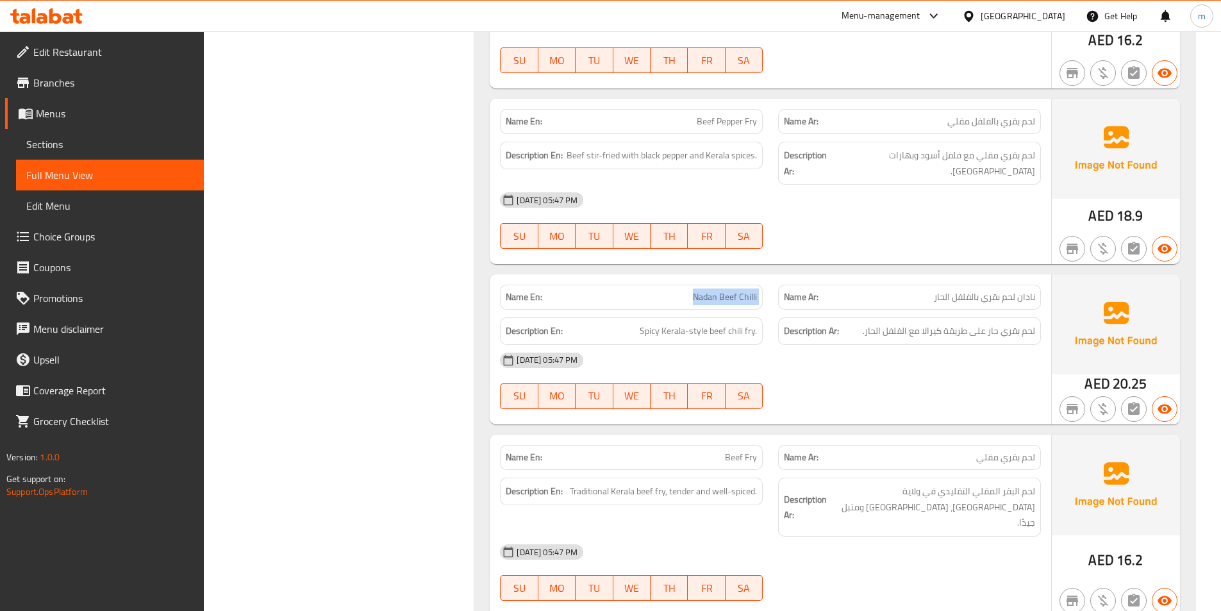
scroll to position [5383, 0]
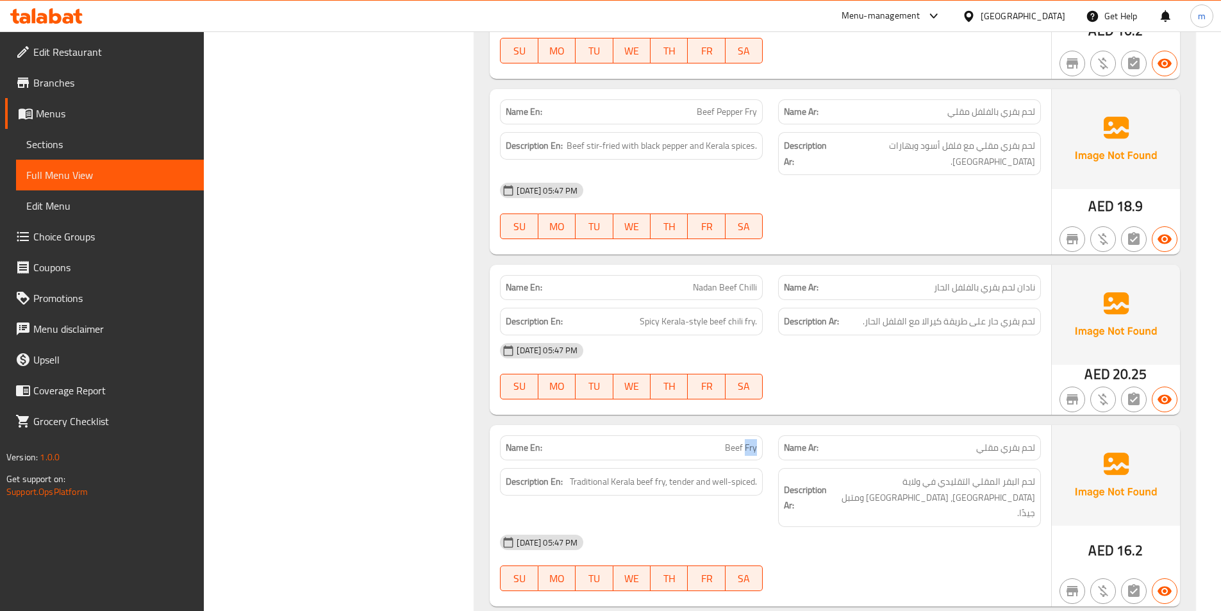
drag, startPoint x: 747, startPoint y: 418, endPoint x: 740, endPoint y: 418, distance: 7.7
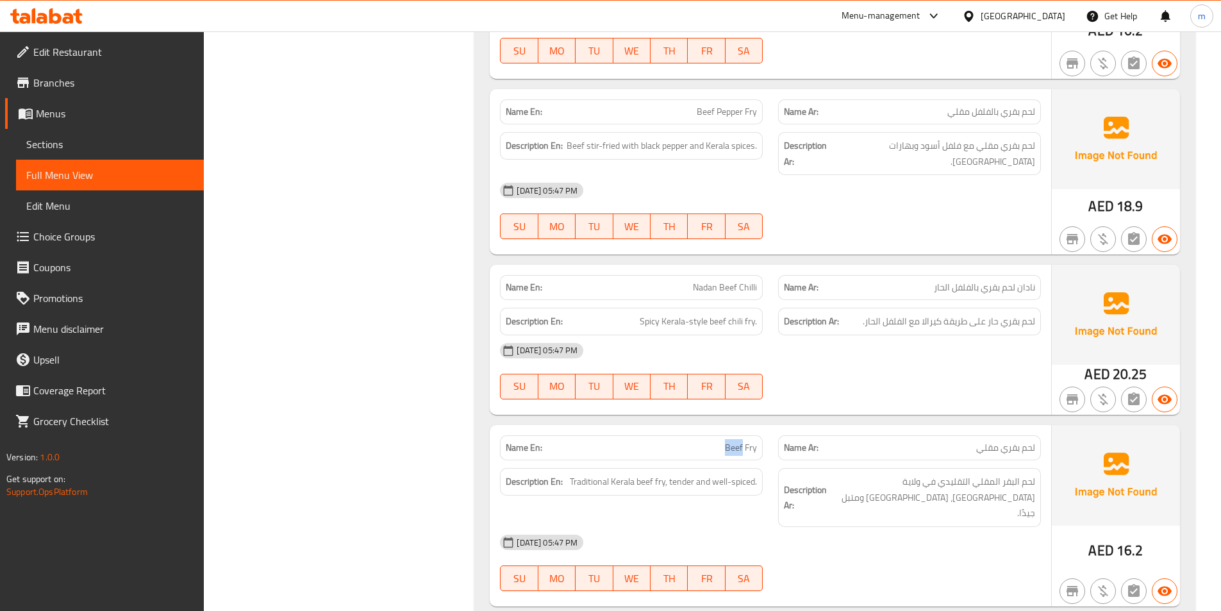
drag, startPoint x: 722, startPoint y: 413, endPoint x: 762, endPoint y: 417, distance: 40.6
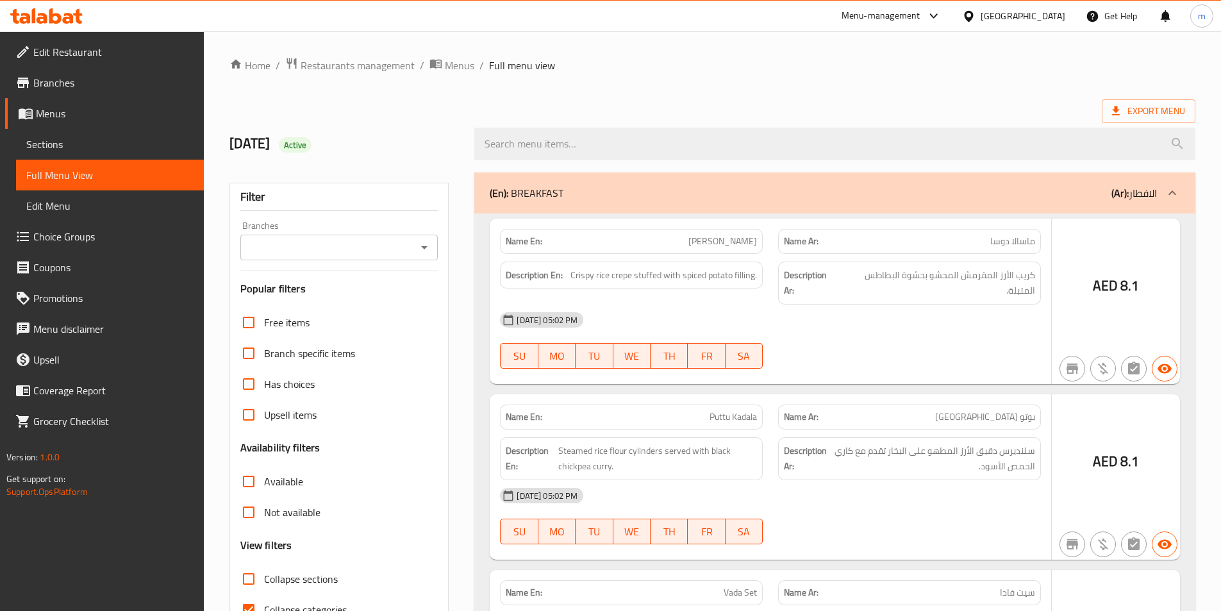
click at [348, 540] on div at bounding box center [610, 305] width 1221 height 611
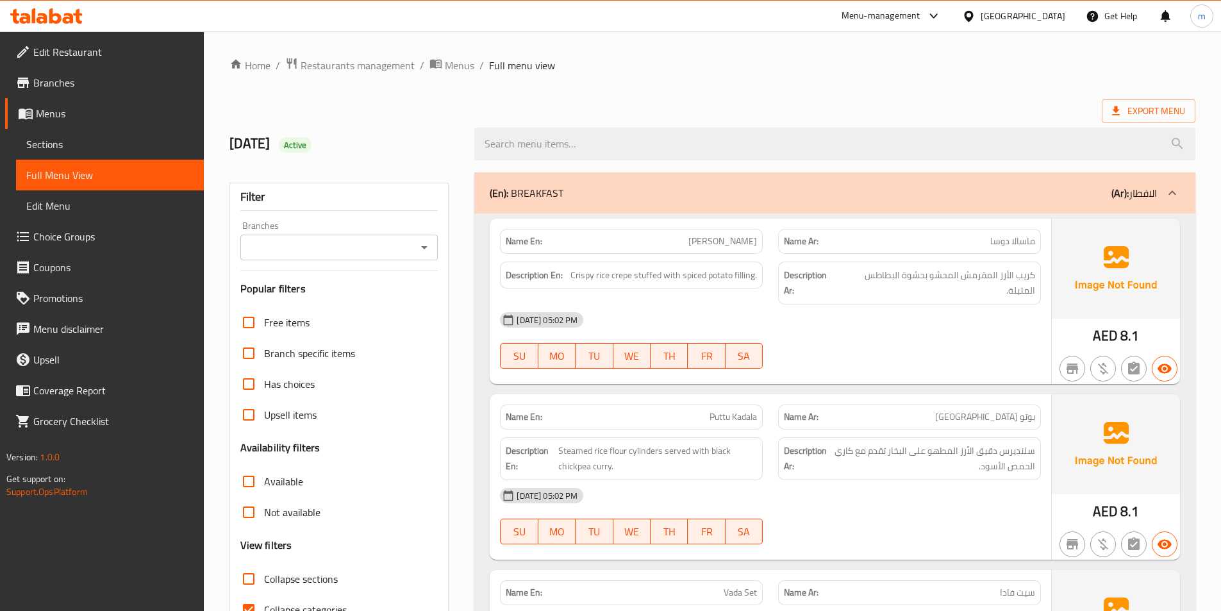
click at [314, 571] on span "Collapse sections" at bounding box center [301, 578] width 74 height 15
click at [264, 563] on input "Collapse sections" at bounding box center [248, 578] width 31 height 31
click at [314, 571] on span "Collapse sections" at bounding box center [301, 578] width 74 height 15
click at [264, 563] on input "Collapse sections" at bounding box center [248, 578] width 31 height 31
checkbox input "false"
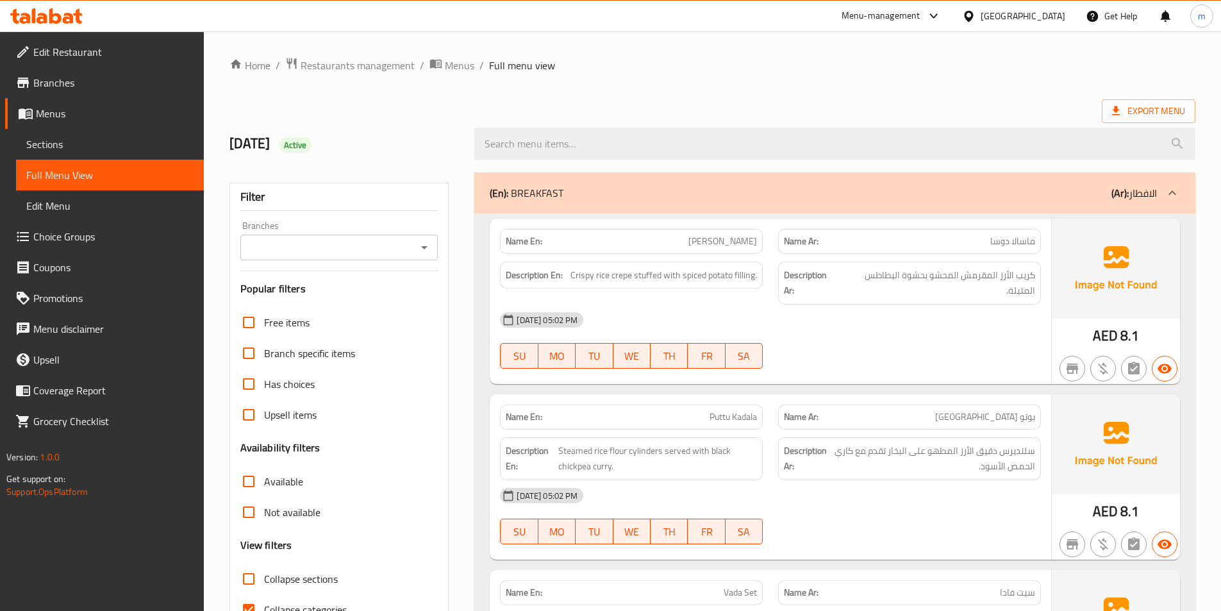
click at [322, 602] on span "Collapse categories" at bounding box center [305, 609] width 83 height 15
click at [264, 594] on input "Collapse categories" at bounding box center [248, 609] width 31 height 31
checkbox input "false"
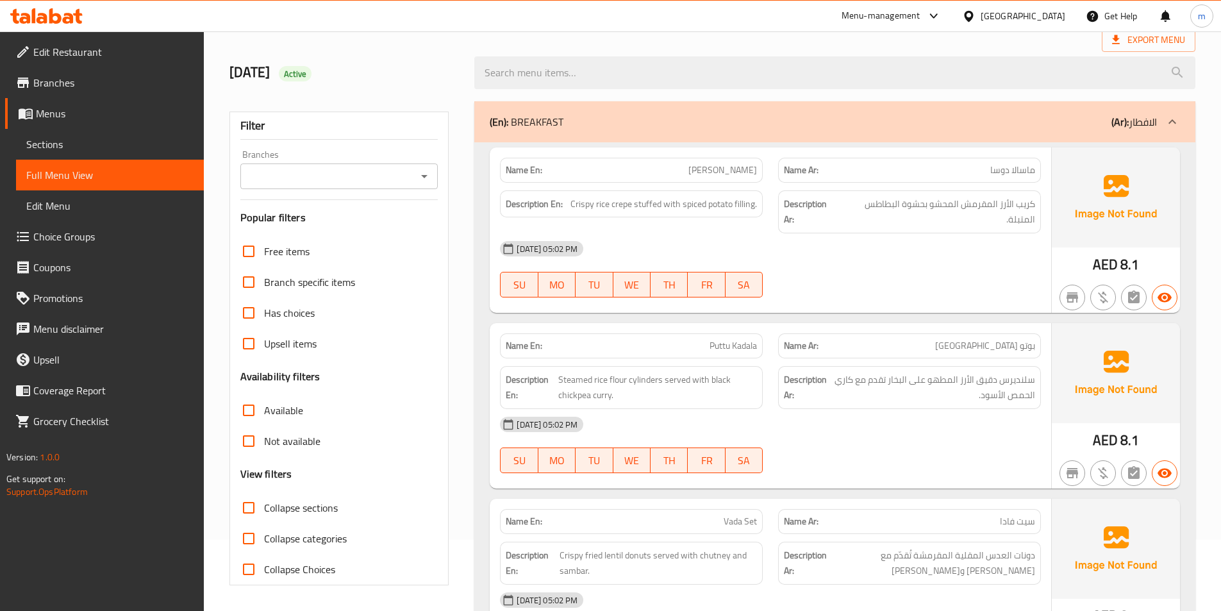
drag, startPoint x: 307, startPoint y: 506, endPoint x: 376, endPoint y: 527, distance: 71.8
click at [308, 505] on span "Collapse sections" at bounding box center [301, 507] width 74 height 15
click at [264, 505] on input "Collapse sections" at bounding box center [248, 507] width 31 height 31
checkbox input "true"
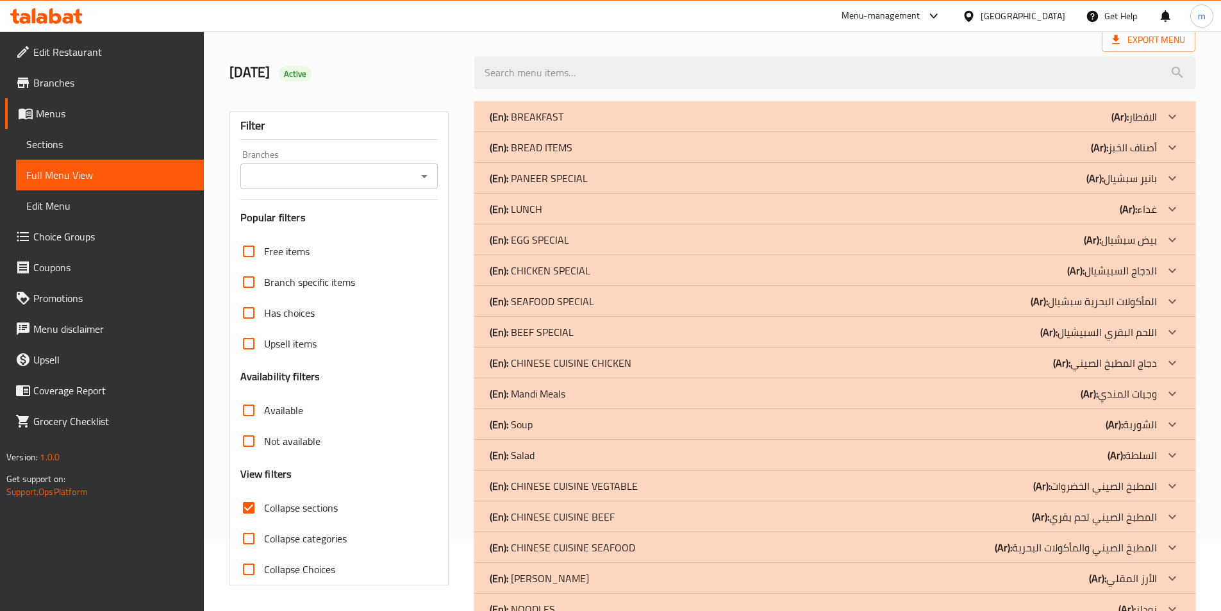
click at [1044, 124] on div "(En): CHICKEN SPECIAL (Ar): الدجاج السبيشيال" at bounding box center [823, 116] width 667 height 15
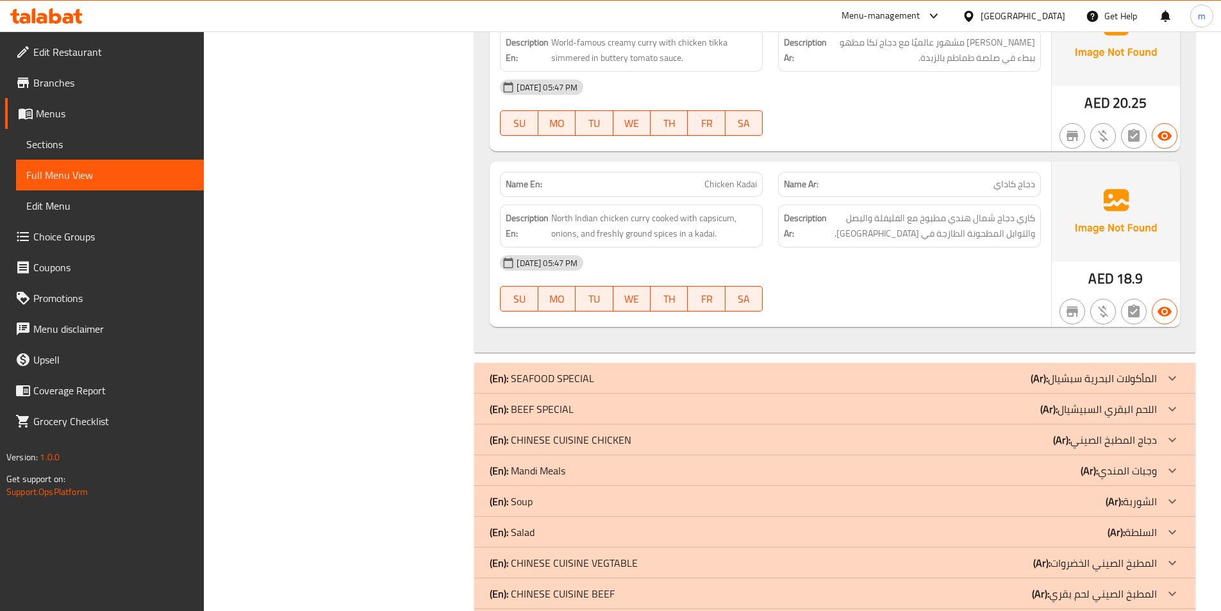
scroll to position [4174, 0]
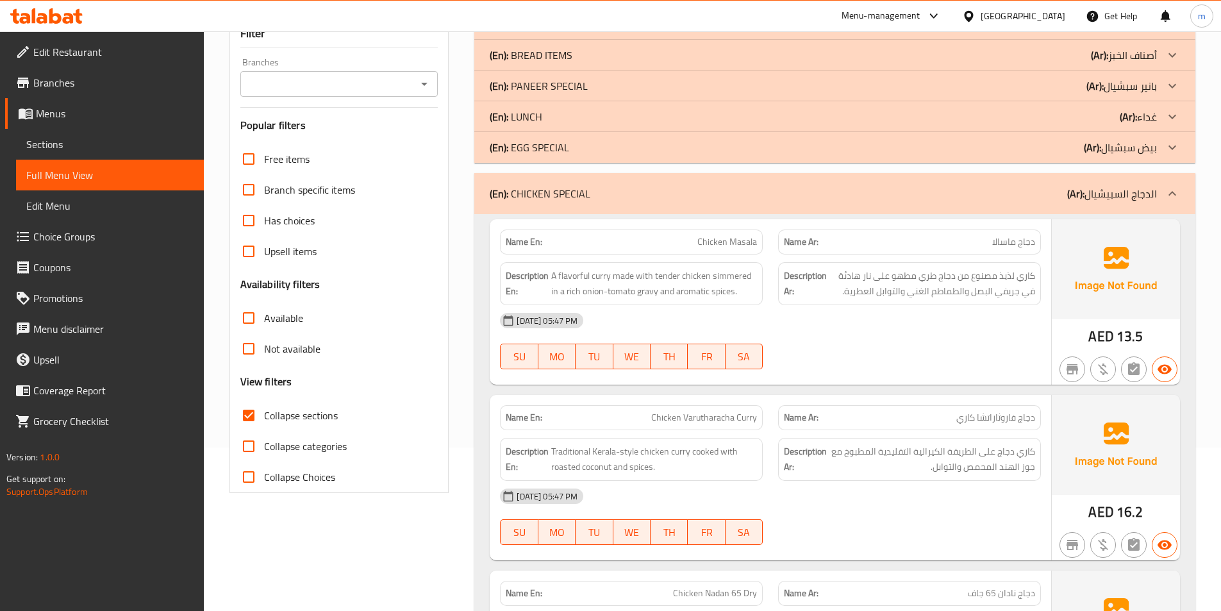
scroll to position [0, 0]
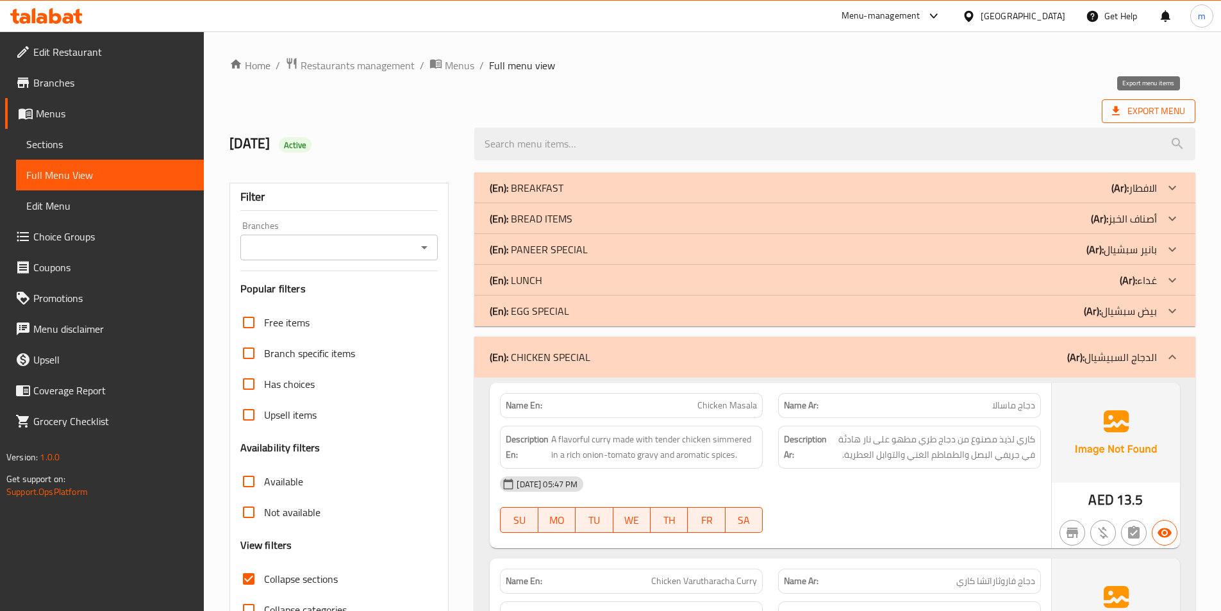
click at [1140, 112] on span "Export Menu" at bounding box center [1148, 111] width 73 height 16
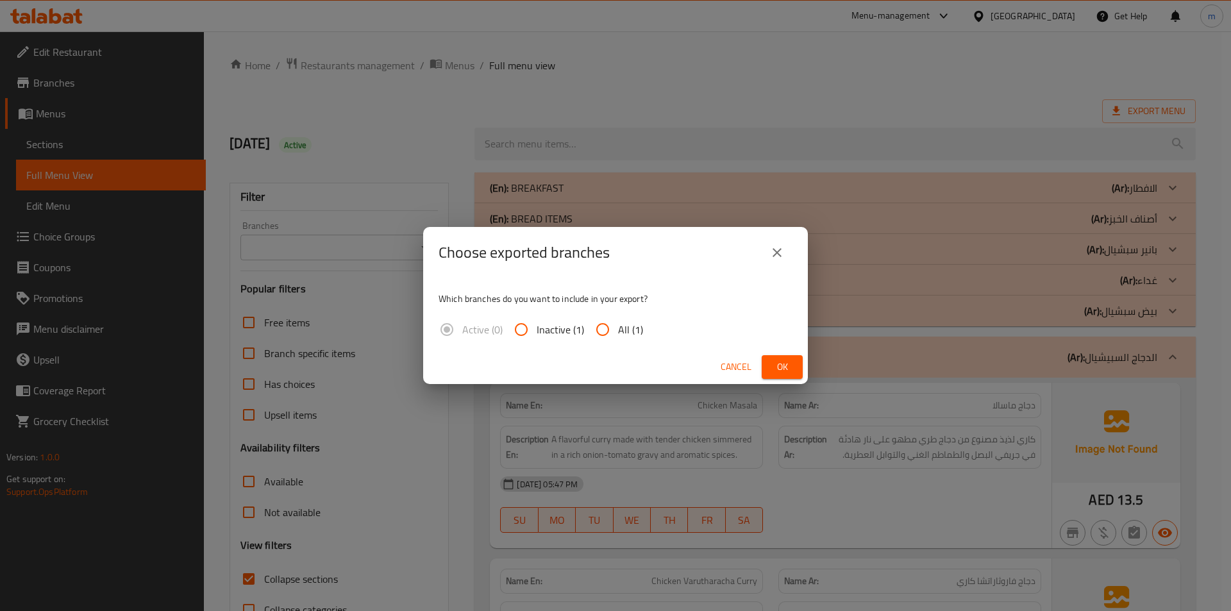
click at [599, 335] on input "All (1)" at bounding box center [602, 329] width 31 height 31
radio input "true"
click at [776, 367] on span "Ok" at bounding box center [782, 367] width 21 height 16
